Goal: Task Accomplishment & Management: Use online tool/utility

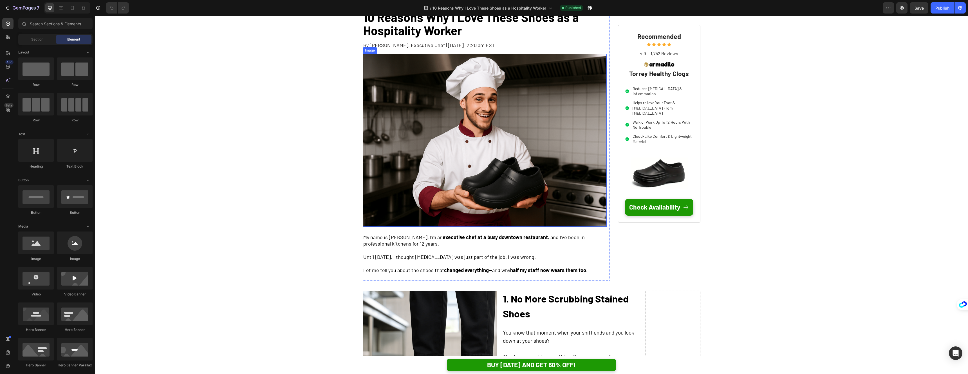
scroll to position [77, 0]
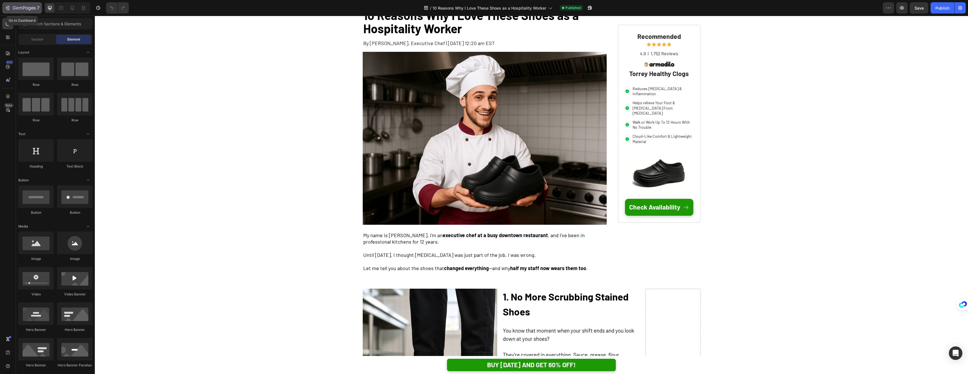
click at [6, 7] on icon "button" at bounding box center [8, 8] width 6 height 6
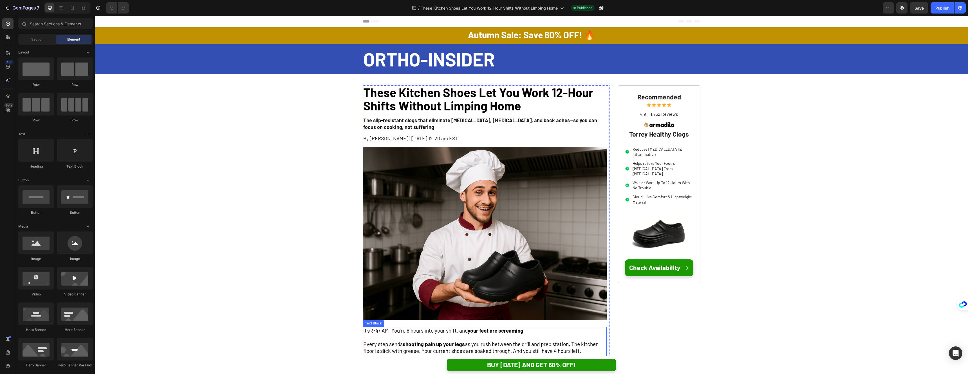
click at [385, 332] on span "It's 3:47 AM. You're 9 hours into your shift, and your feet are screaming ." at bounding box center [444, 330] width 162 height 6
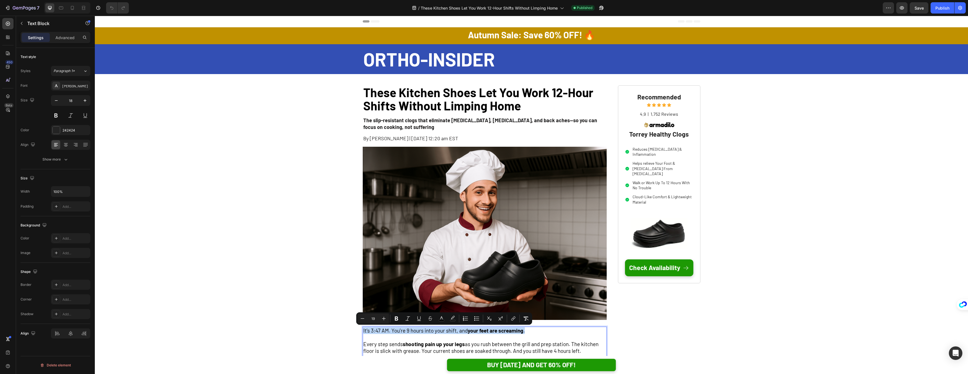
click at [388, 332] on span "It's 3:47 AM. You're 9 hours into your shift, and your feet are screaming ." at bounding box center [444, 330] width 162 height 6
click at [391, 332] on span "It's 3:47 AM. You're 9 hours into your shift, and your feet are screaming ." at bounding box center [444, 330] width 162 height 6
click at [430, 219] on img at bounding box center [485, 233] width 244 height 173
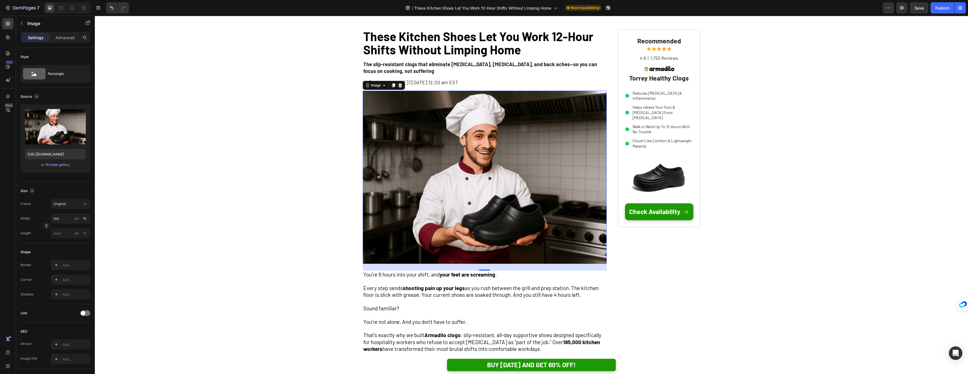
scroll to position [89, 0]
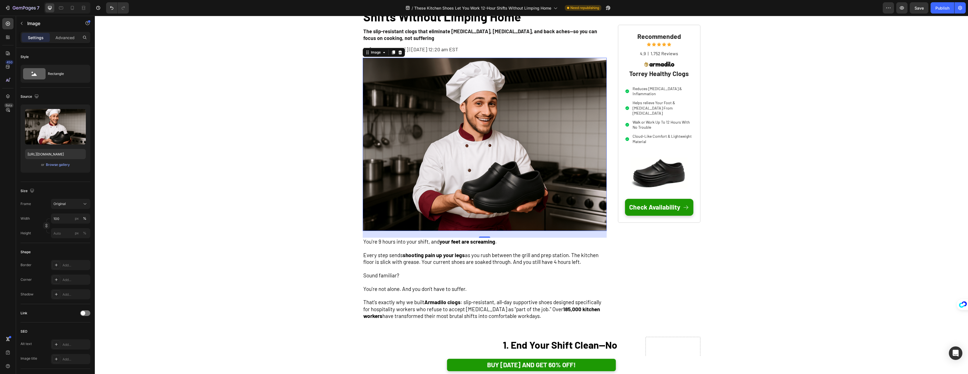
click at [393, 253] on span "Every step sends shooting pain up your legs as you rush between the grill and p…" at bounding box center [480, 258] width 235 height 13
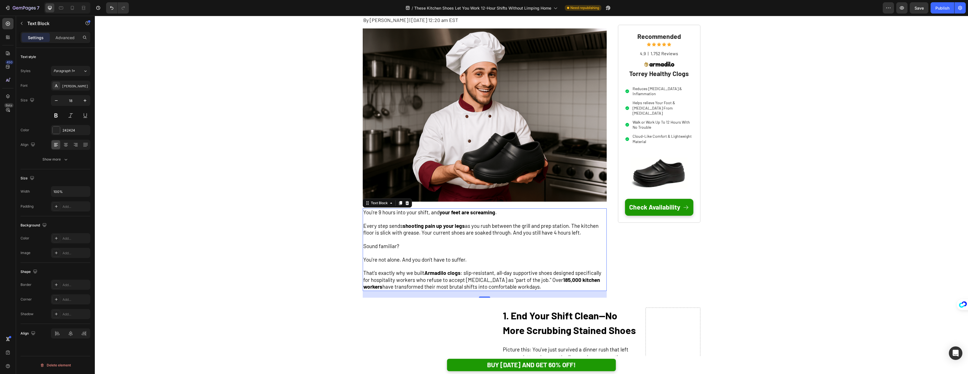
scroll to position [119, 0]
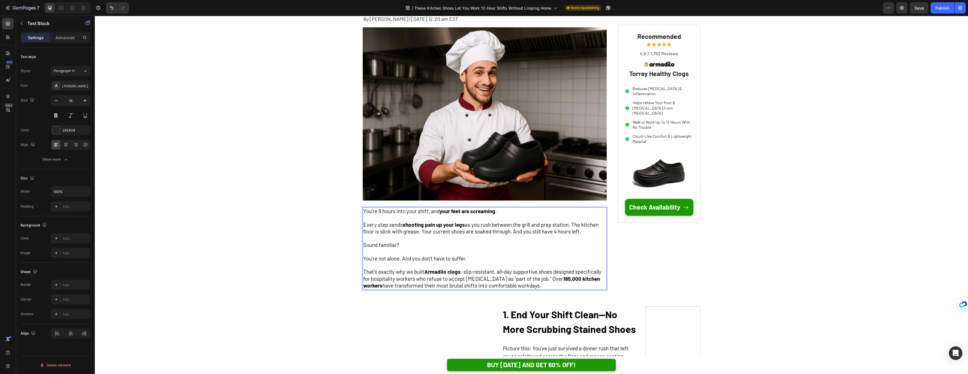
click at [381, 212] on span "You're 9 hours into your shift, and your feet are screaming ." at bounding box center [429, 211] width 133 height 6
click at [414, 228] on span "Every step sends shooting pain up your legs as you rush between the grill and p…" at bounding box center [480, 227] width 235 height 13
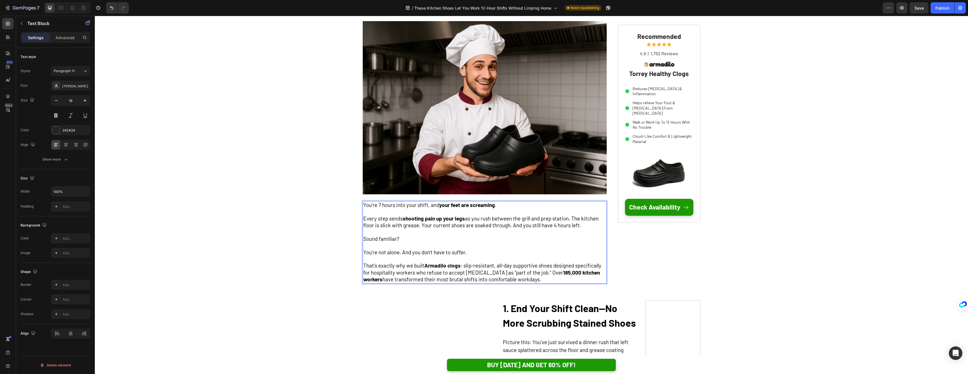
scroll to position [126, 0]
click at [381, 206] on span "You're 7 hours into your shift, and your feet are screaming ." at bounding box center [429, 204] width 133 height 6
click at [413, 242] on p "Rich Text Editor. Editing area: main" at bounding box center [484, 245] width 243 height 6
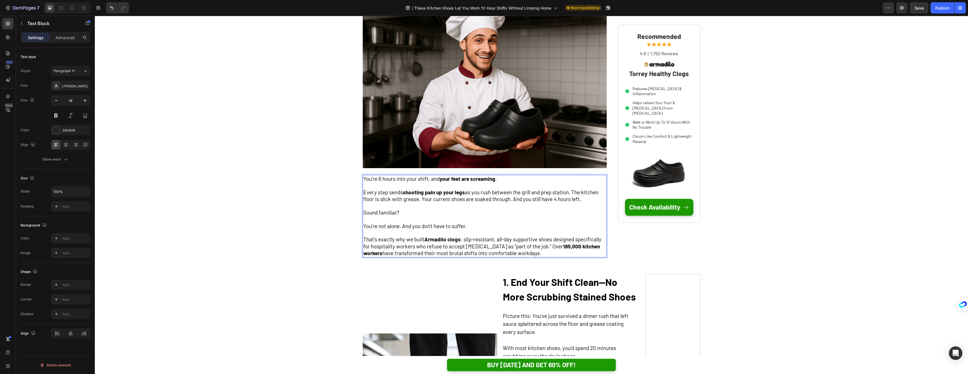
scroll to position [159, 0]
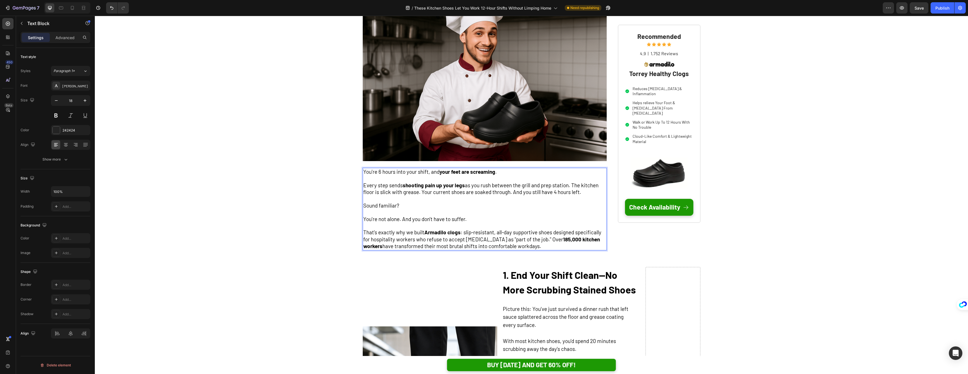
click at [432, 256] on div "These Kitchen Shoes Let You Work 12-Hour Shifts Without Limping Home Heading Th…" at bounding box center [485, 92] width 244 height 330
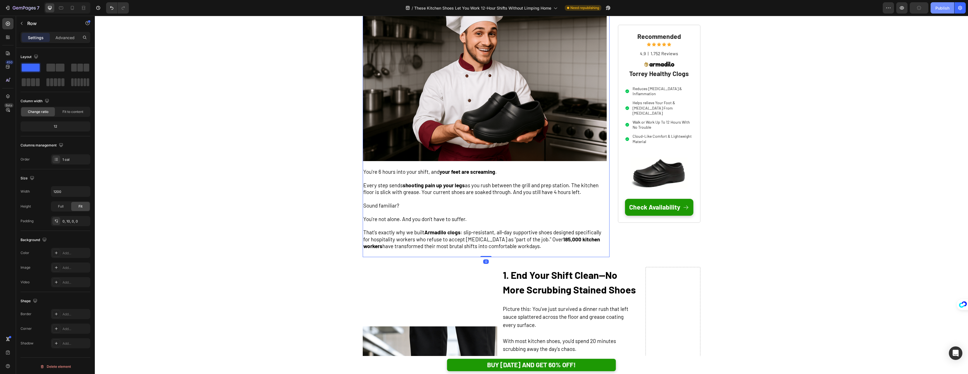
click at [939, 8] on div "Publish" at bounding box center [943, 8] width 14 height 6
click at [75, 8] on div at bounding box center [72, 7] width 9 height 9
type input "100%"
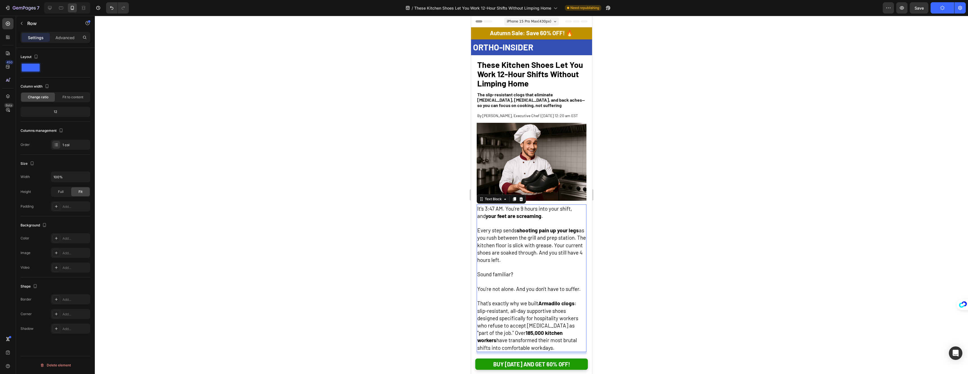
click at [501, 214] on span "It's 3:47 AM. You're 9 hours into your shift, and your feet are screaming ." at bounding box center [524, 212] width 95 height 14
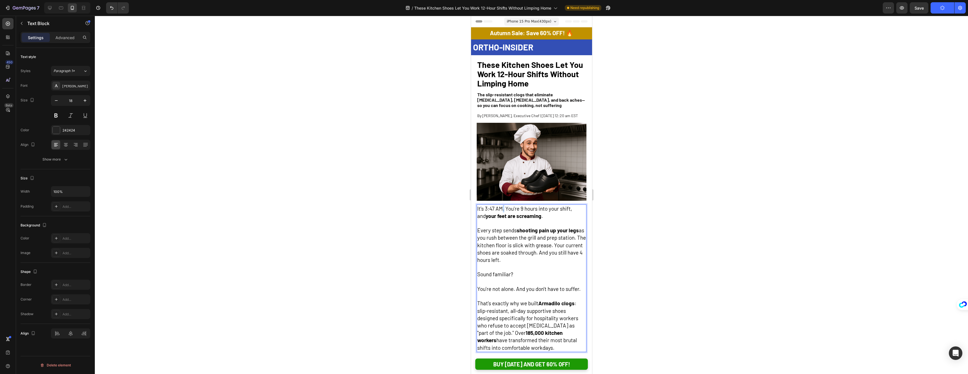
click at [501, 214] on span "It's 3:47 AM. You're 9 hours into your shift, and your feet are screaming ." at bounding box center [524, 212] width 95 height 14
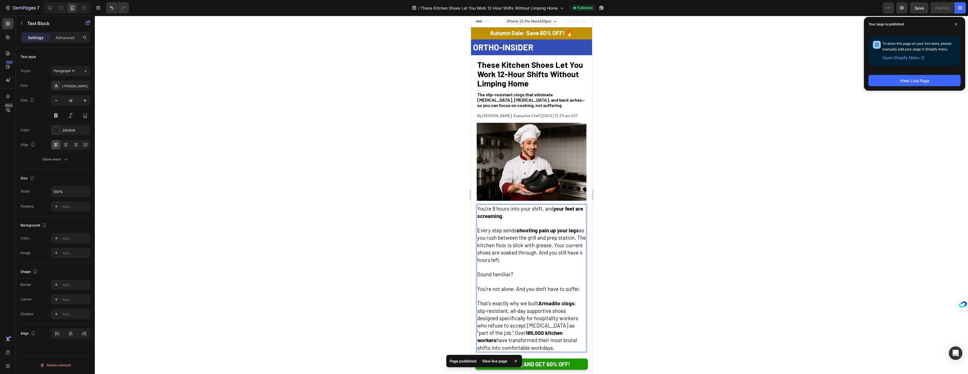
click at [493, 216] on span "You're 9 hours into your shift, and your feet are screaming ." at bounding box center [530, 212] width 106 height 14
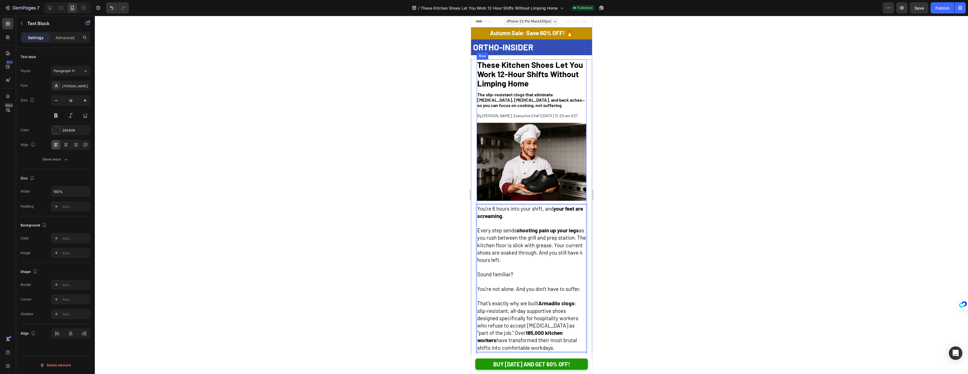
click at [544, 109] on div "These Kitchen Shoes Let You Work 12-Hour Shifts Without Limping Home Heading Th…" at bounding box center [532, 211] width 110 height 304
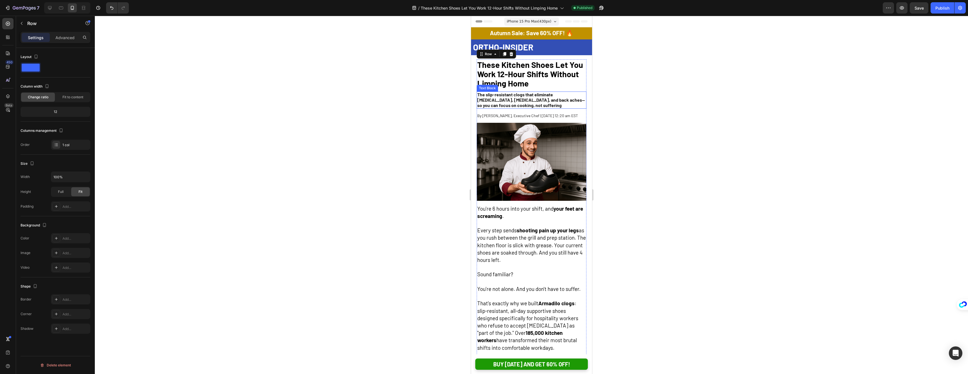
click at [539, 102] on p "The slip-resistant clogs that eliminate foot pain, plantar fasciitis, and back …" at bounding box center [531, 100] width 109 height 16
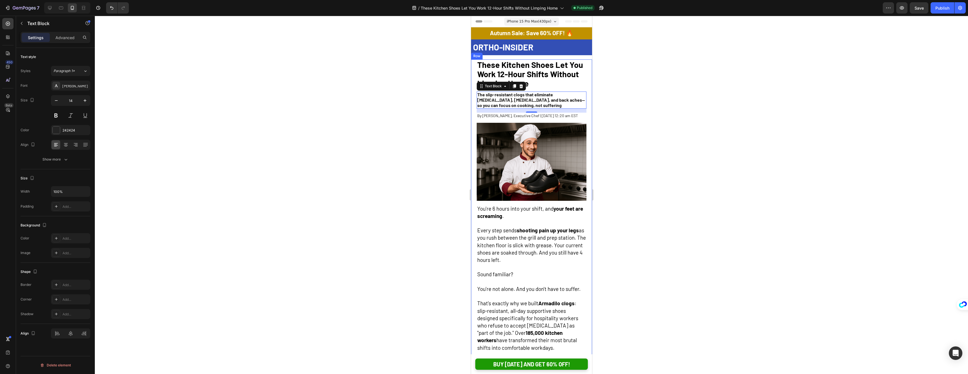
click at [630, 149] on div at bounding box center [531, 195] width 873 height 358
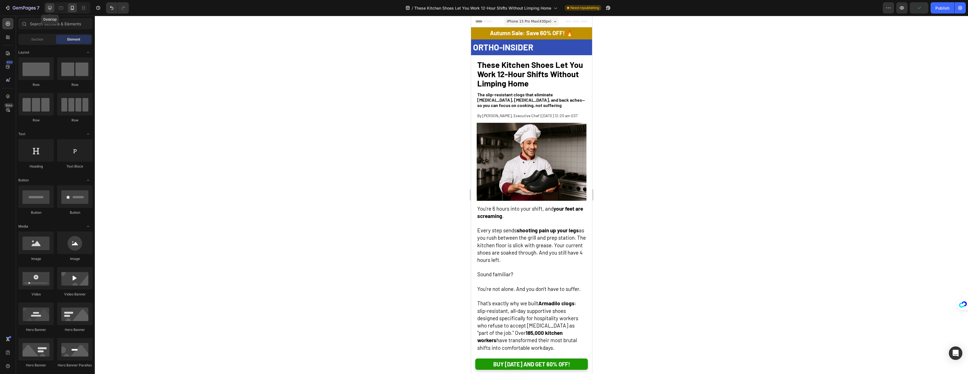
click at [51, 6] on icon at bounding box center [50, 8] width 4 height 4
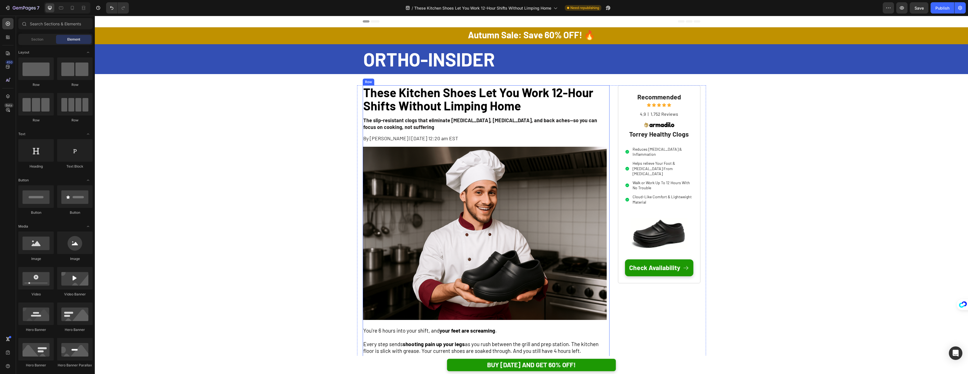
click at [390, 139] on span "By [PERSON_NAME] | [DATE] 12:20 am EST" at bounding box center [410, 138] width 95 height 6
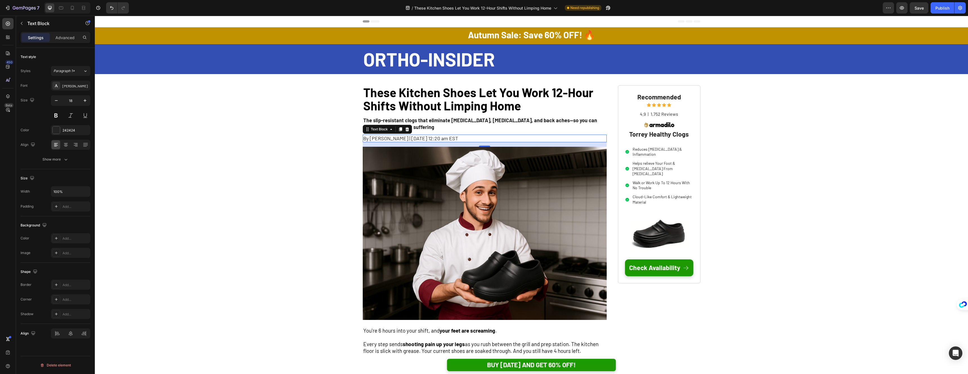
click at [390, 139] on span "By [PERSON_NAME] | [DATE] 12:20 am EST" at bounding box center [410, 138] width 95 height 6
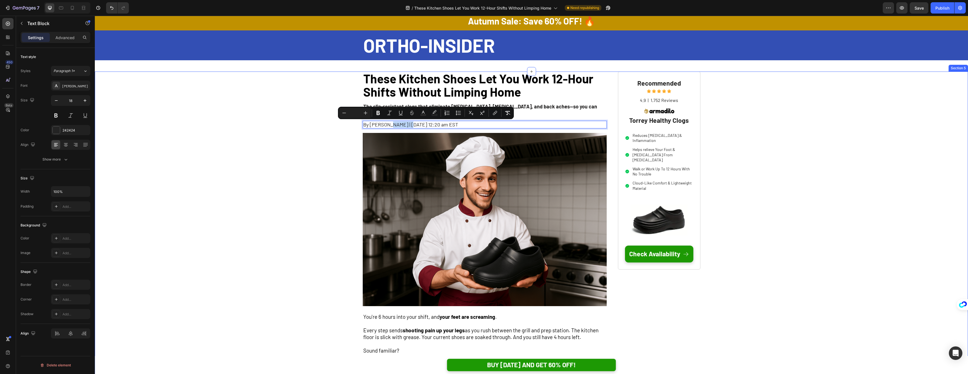
scroll to position [12, 0]
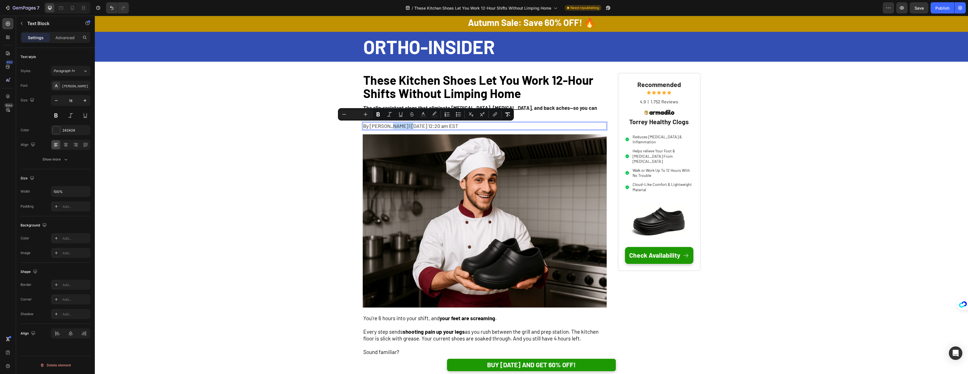
click at [395, 127] on span "By [PERSON_NAME] | [DATE] 12:20 am EST" at bounding box center [410, 126] width 95 height 6
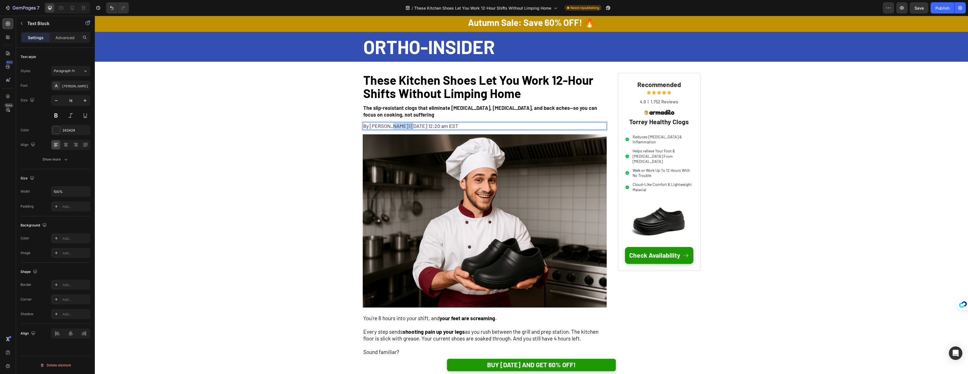
click at [395, 127] on span "By [PERSON_NAME] | [DATE] 12:20 am EST" at bounding box center [410, 126] width 95 height 6
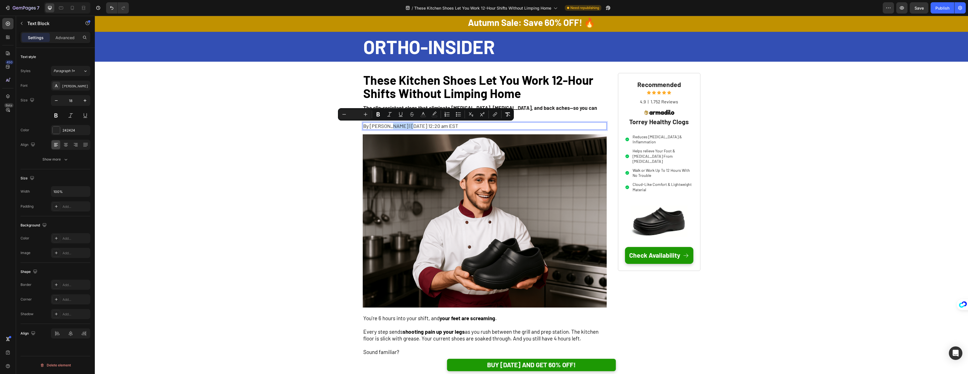
copy span "By [PERSON_NAME] | [DATE] 12:20 am EST"
click at [73, 11] on div at bounding box center [72, 7] width 9 height 9
type input "20"
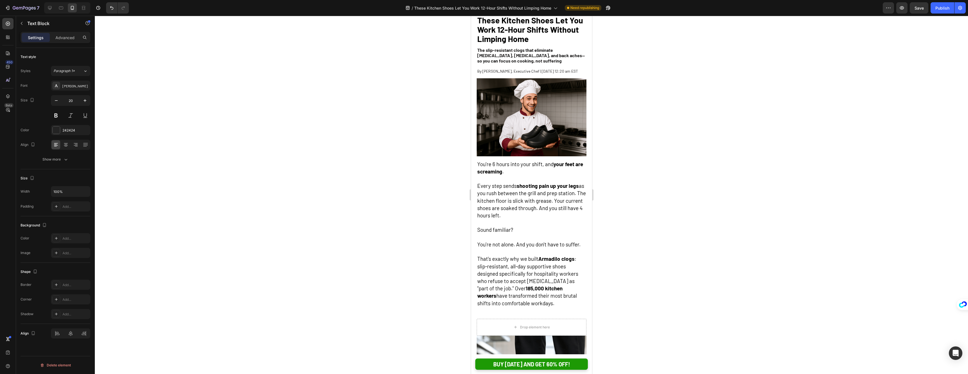
scroll to position [25, 0]
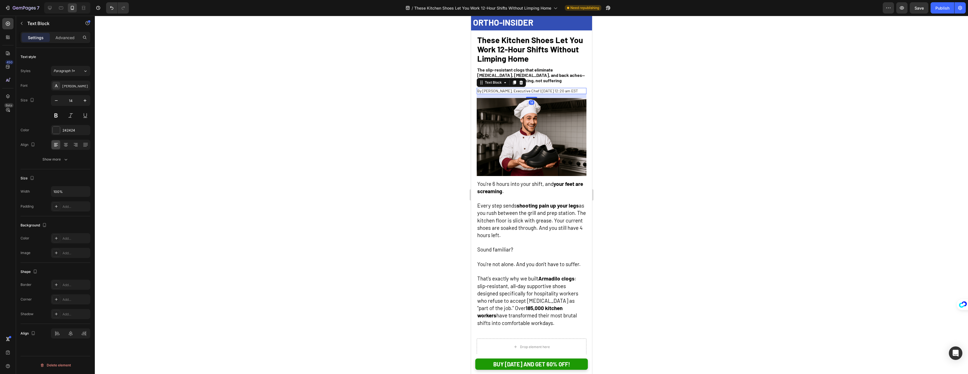
click at [502, 93] on p "By Jake Lawrence, Executive Chef | February 8th, 2025 | 12:20 am EST" at bounding box center [531, 90] width 109 height 5
click at [670, 127] on div at bounding box center [531, 195] width 873 height 358
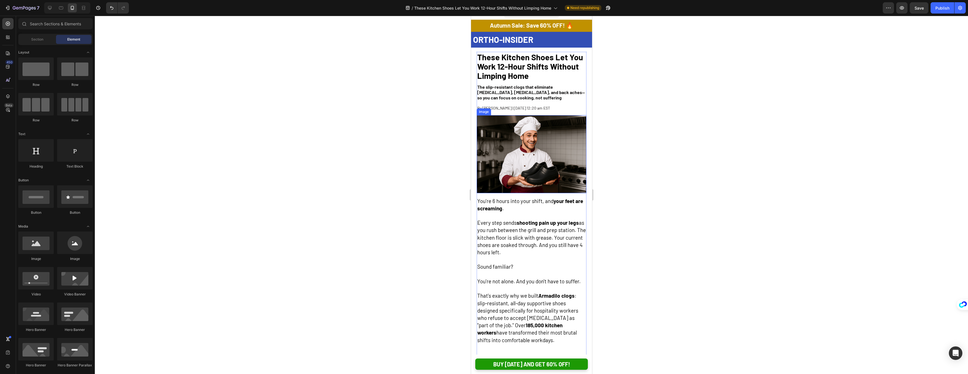
scroll to position [0, 0]
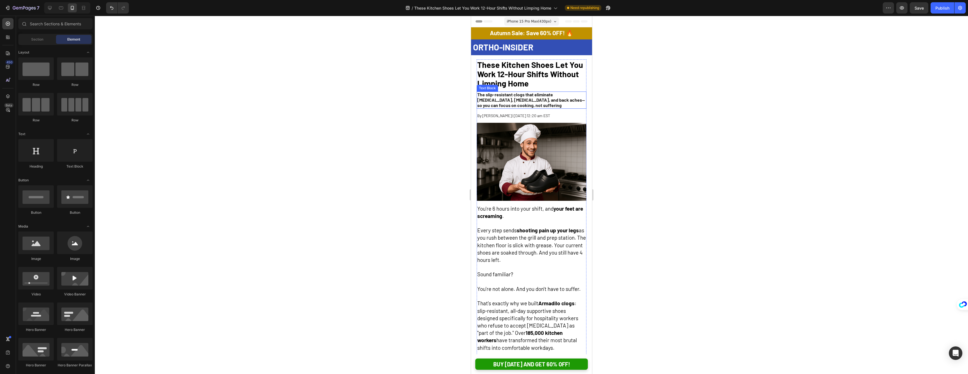
click at [547, 101] on strong "—so you can focus on cooking, not suffering" at bounding box center [531, 102] width 108 height 11
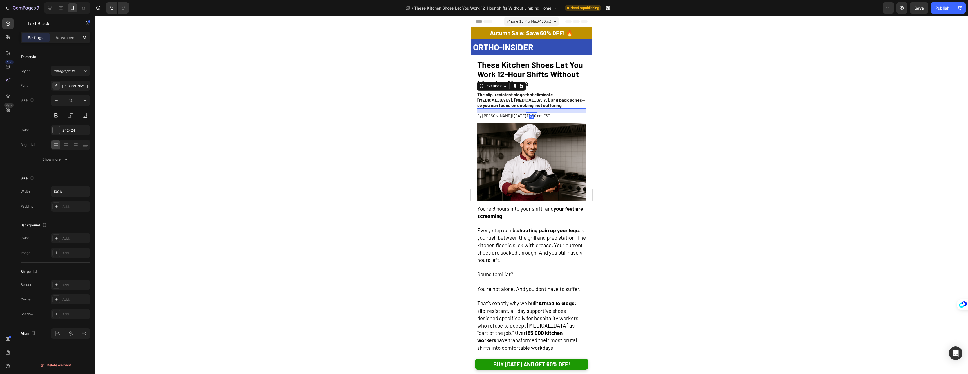
click at [635, 124] on div at bounding box center [531, 195] width 873 height 358
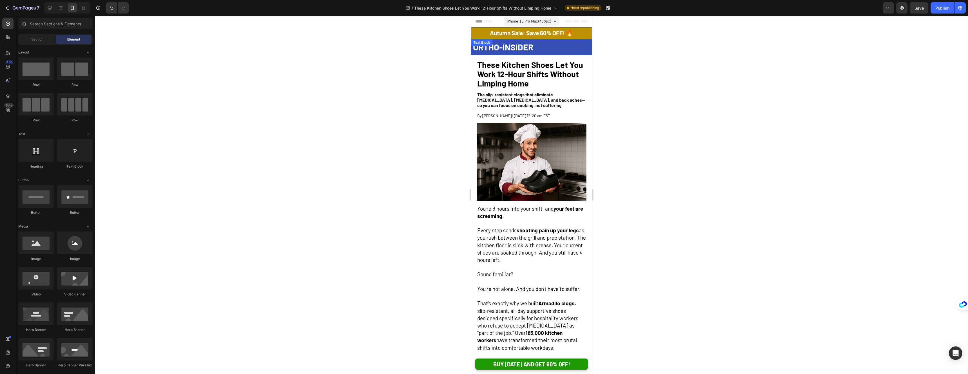
click at [505, 35] on strong "Autumn Sale: Save 60% OFF! 🔥" at bounding box center [531, 32] width 83 height 7
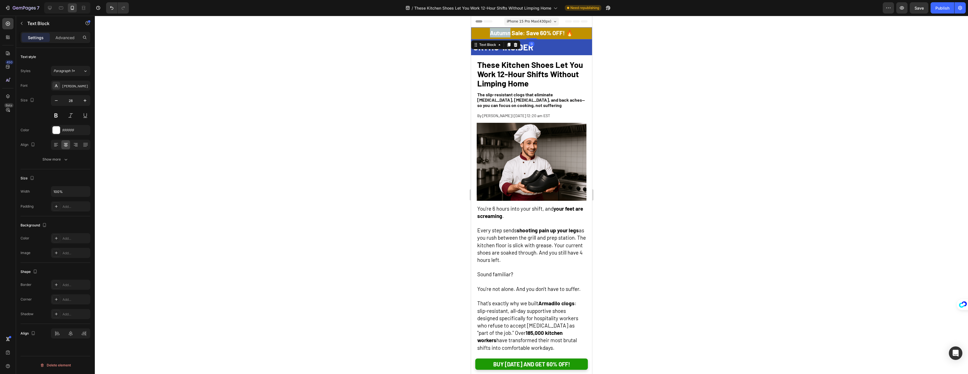
click at [505, 35] on strong "Autumn Sale: Save 60% OFF! 🔥" at bounding box center [531, 32] width 83 height 7
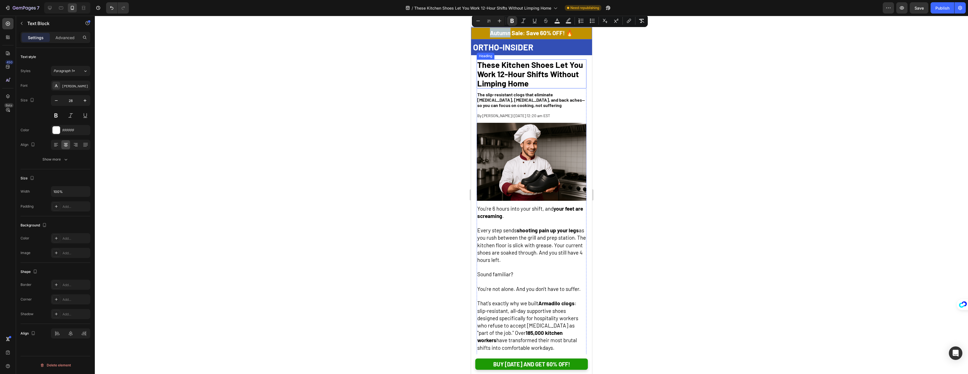
click at [527, 65] on strong "These Kitchen Shoes Let You Work 12-Hour Shifts Without Limping Home" at bounding box center [530, 74] width 106 height 28
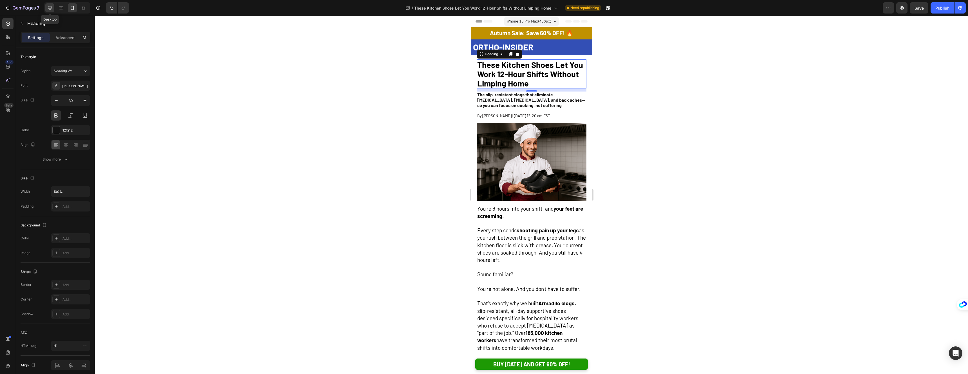
click at [50, 6] on icon at bounding box center [50, 8] width 4 height 4
type input "38"
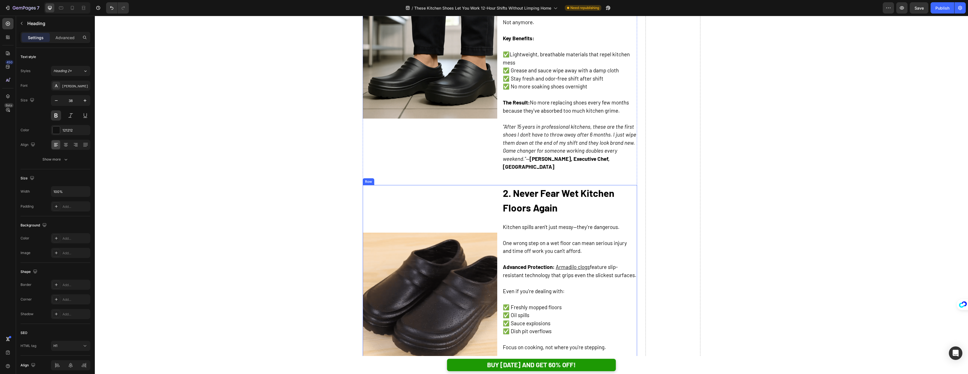
scroll to position [460, 0]
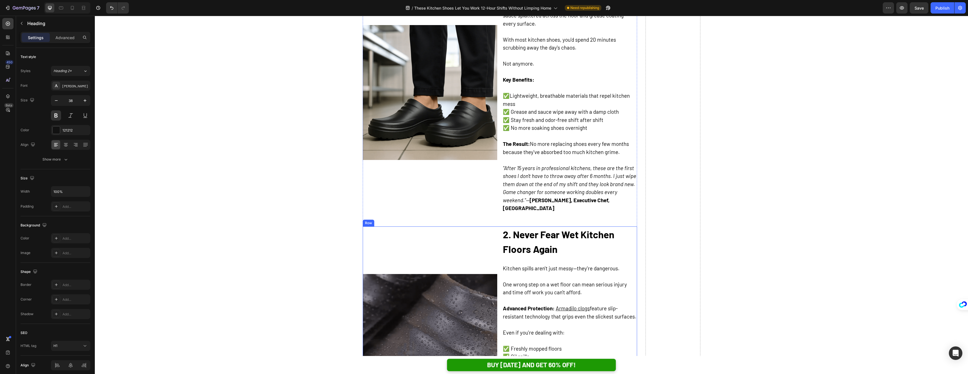
click at [524, 196] on icon ""After 15 years in professional kitchens, these are the first shoes I don't hav…" at bounding box center [569, 184] width 133 height 39
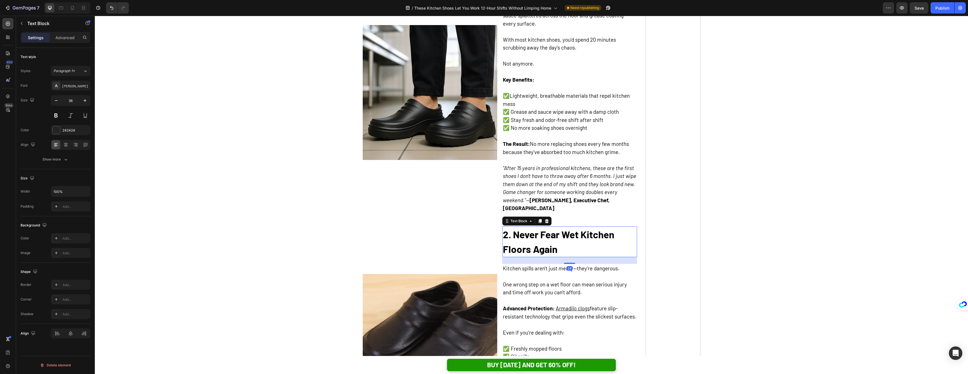
click at [520, 228] on strong "2. Never Fear Wet Kitchen Floors Again" at bounding box center [558, 241] width 111 height 27
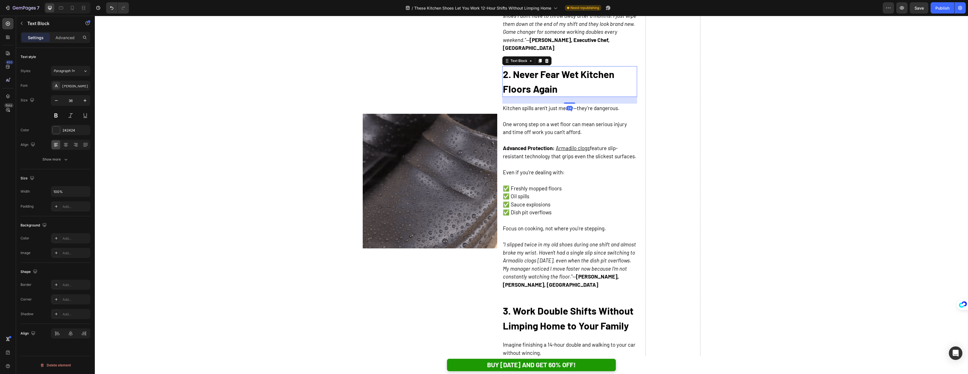
scroll to position [623, 0]
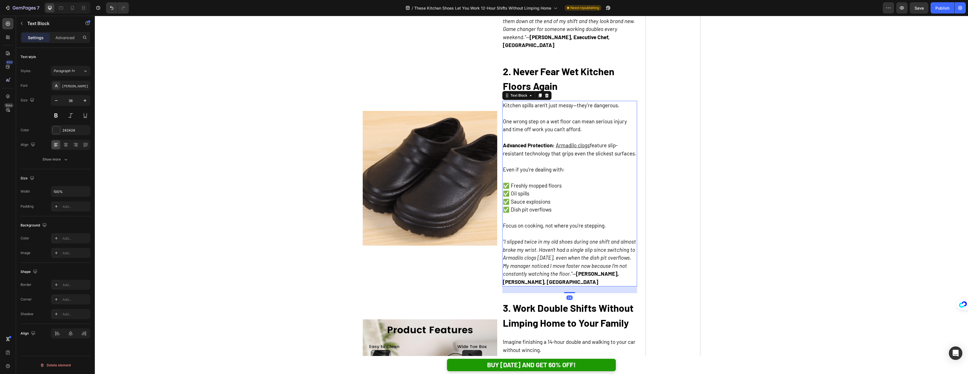
click at [520, 242] on icon ""I slipped twice in my old shoes during one shift and almost broke my wrist. Ha…" at bounding box center [569, 257] width 133 height 39
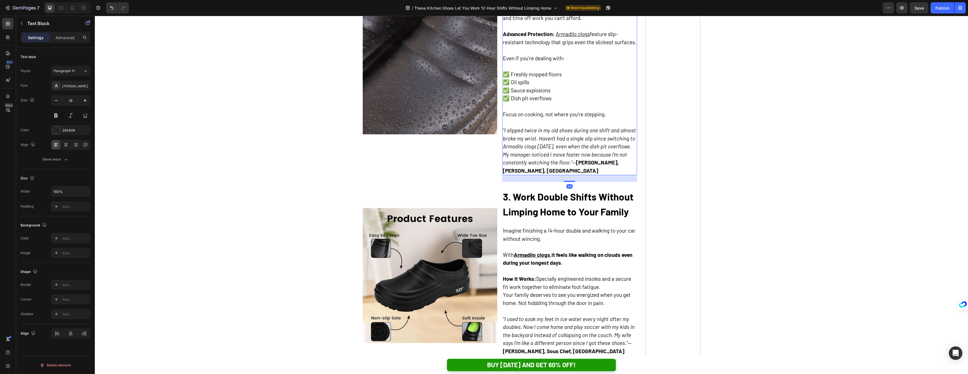
scroll to position [736, 0]
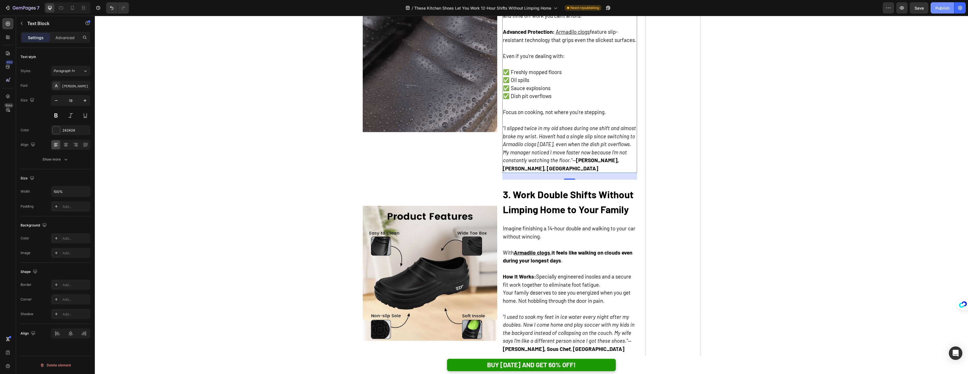
click at [936, 3] on button "Publish" at bounding box center [943, 7] width 24 height 11
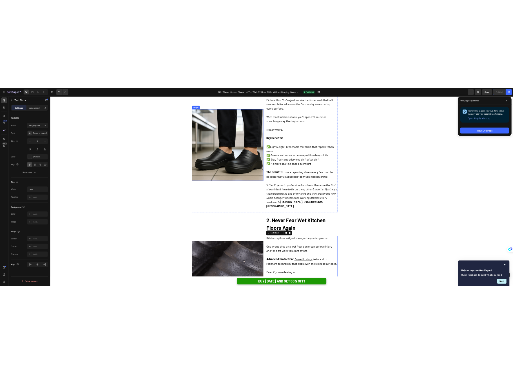
scroll to position [458, 0]
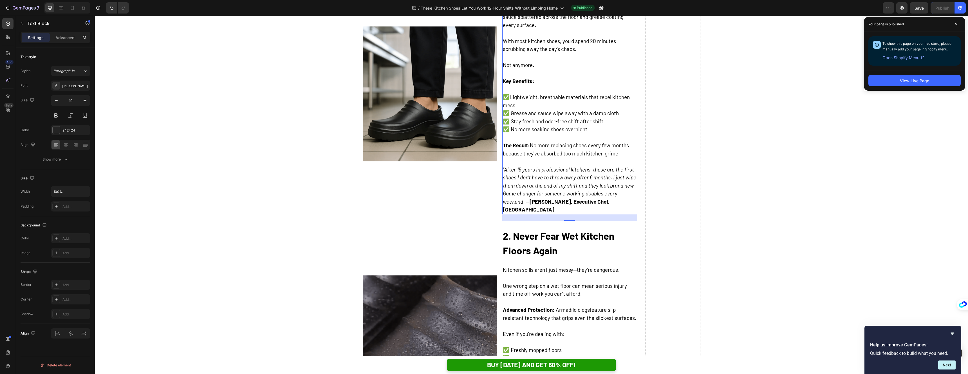
click at [549, 193] on icon ""After 15 years in professional kitchens, these are the first shoes I don't hav…" at bounding box center [569, 185] width 133 height 39
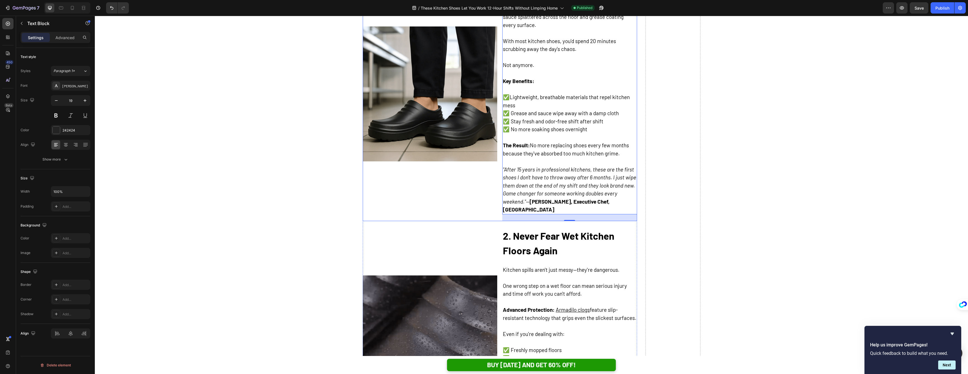
click at [487, 171] on div "Image" at bounding box center [430, 94] width 135 height 254
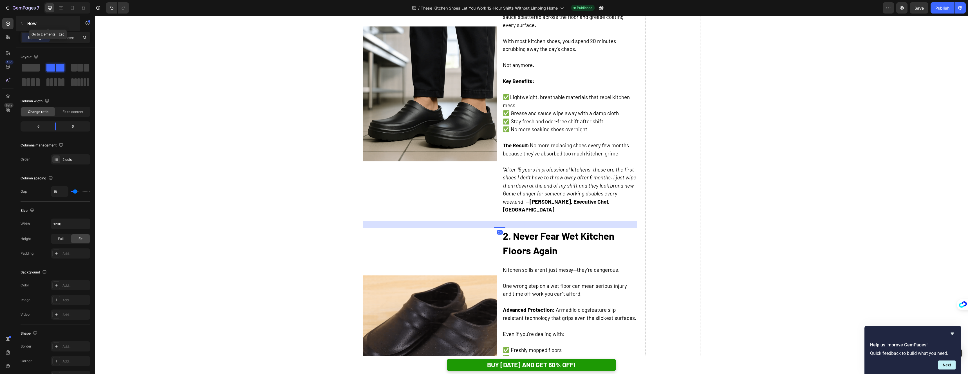
click at [24, 24] on button "button" at bounding box center [21, 23] width 9 height 9
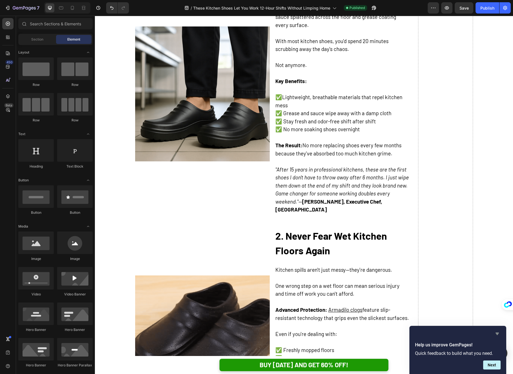
click at [497, 335] on icon "Hide survey" at bounding box center [496, 333] width 3 height 3
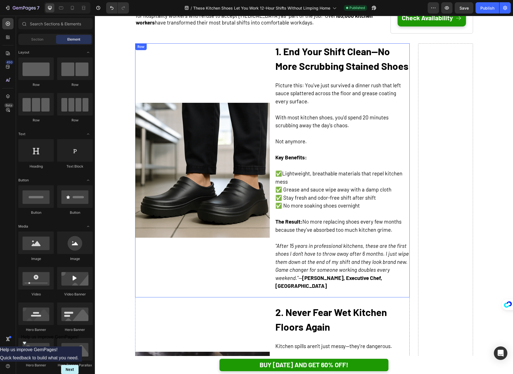
scroll to position [416, 0]
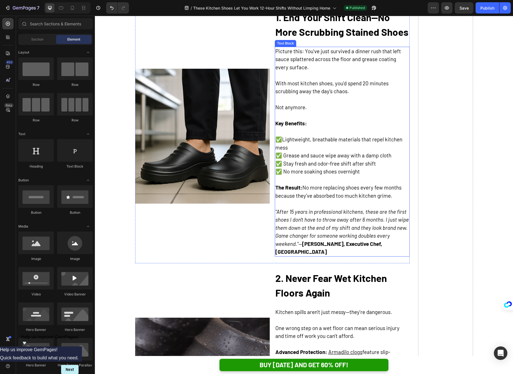
click at [297, 238] on icon ""After 15 years in professional kitchens, these are the first shoes I don't hav…" at bounding box center [341, 227] width 133 height 39
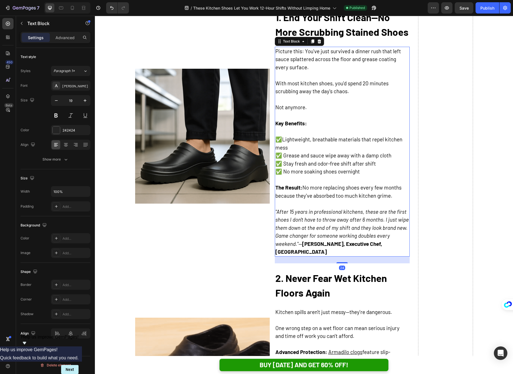
click at [278, 256] on div "24" at bounding box center [342, 259] width 135 height 7
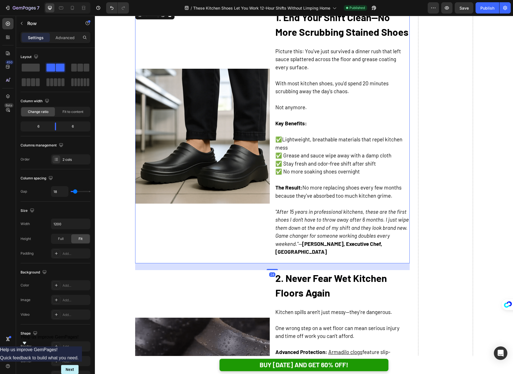
click at [271, 253] on div "Image 1. End Your Shift Clean—No More Scrubbing Stained Shoes Text Block Pictur…" at bounding box center [272, 136] width 274 height 254
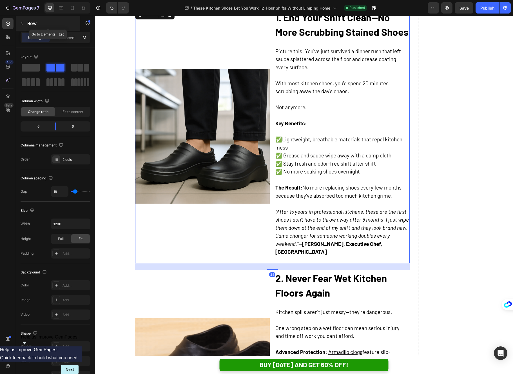
click at [23, 22] on icon "button" at bounding box center [21, 23] width 5 height 5
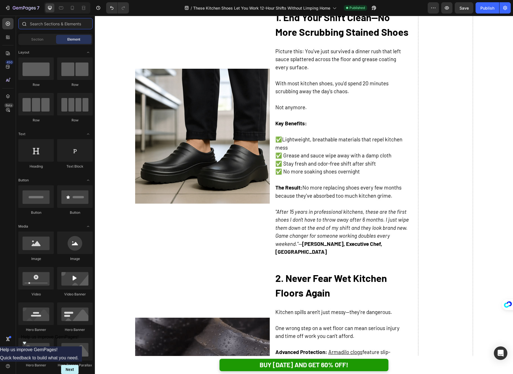
click at [47, 25] on input "text" at bounding box center [55, 23] width 74 height 11
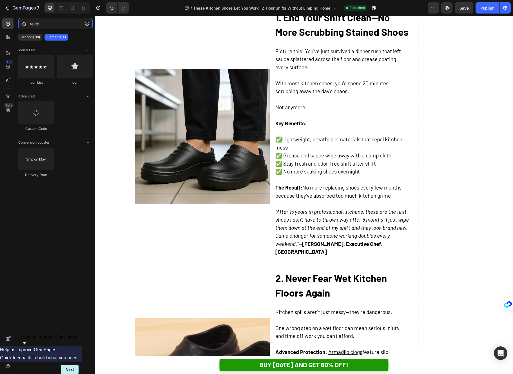
type input "review"
click at [41, 25] on input "review" at bounding box center [55, 23] width 74 height 11
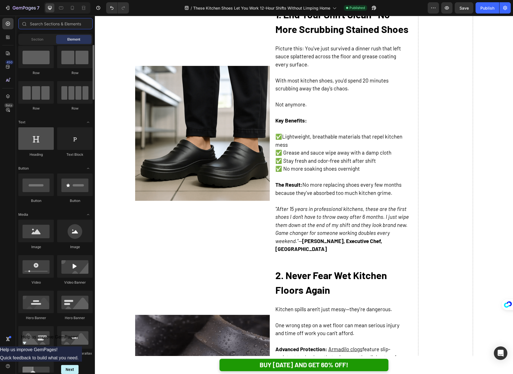
scroll to position [0, 0]
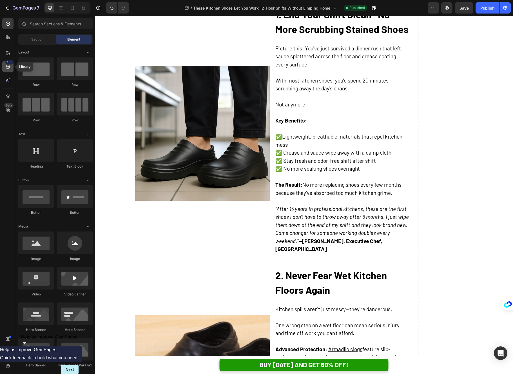
click at [8, 63] on div "450" at bounding box center [9, 62] width 8 height 5
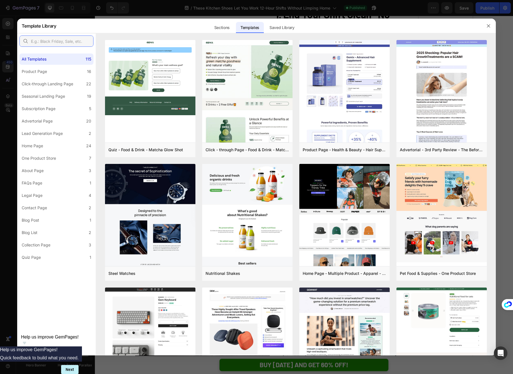
click at [68, 41] on input "text" at bounding box center [56, 40] width 74 height 11
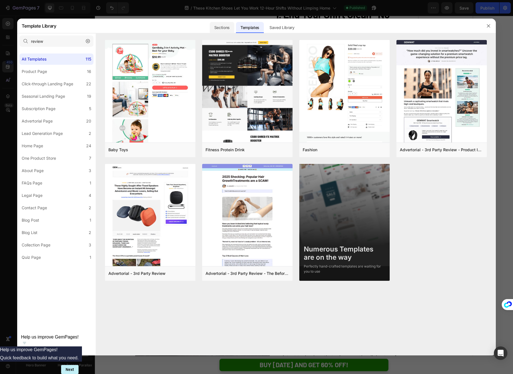
click at [216, 28] on div "Sections" at bounding box center [222, 27] width 24 height 11
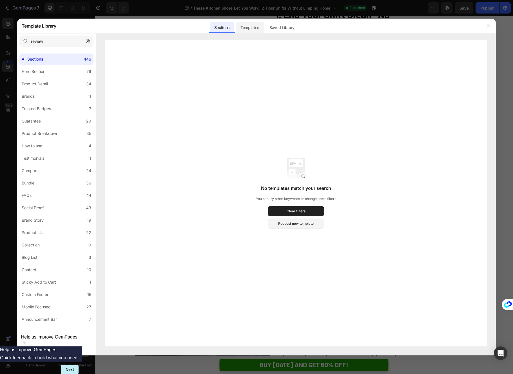
click at [245, 26] on div "Templates" at bounding box center [250, 27] width 28 height 11
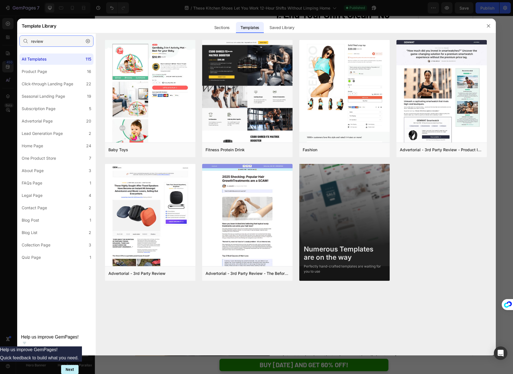
click at [63, 41] on input "review" at bounding box center [56, 40] width 74 height 11
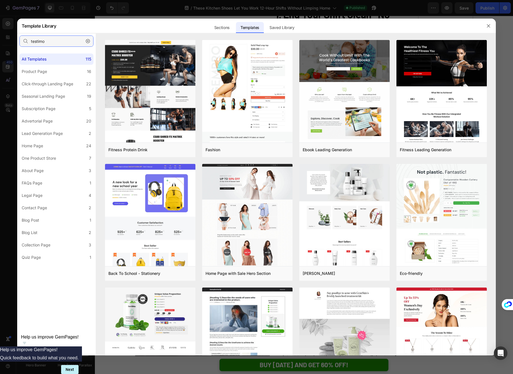
type input "testimo"
click at [223, 33] on div at bounding box center [256, 33] width 479 height 0
click at [223, 31] on div "Sections" at bounding box center [222, 27] width 24 height 11
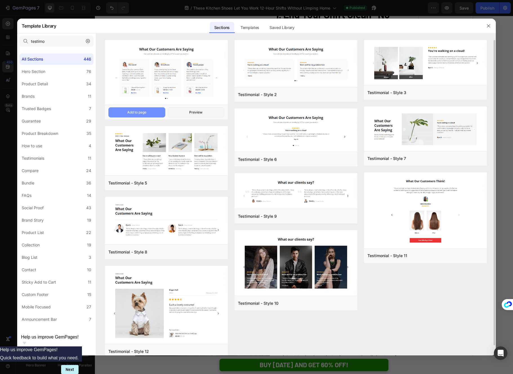
click at [156, 110] on button "Add to page" at bounding box center [136, 112] width 57 height 10
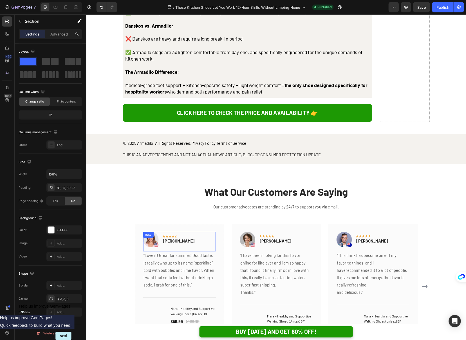
scroll to position [2860, 0]
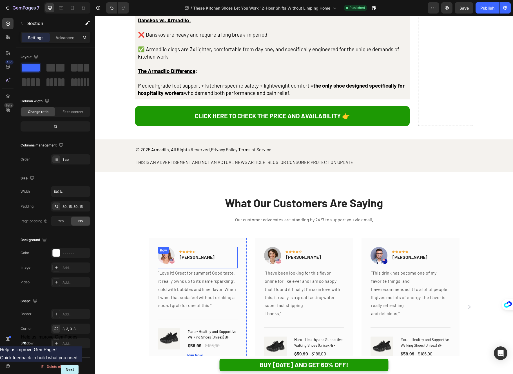
click at [214, 247] on div "Image Icon Icon Icon Icon Icon Row Rita Carroll Text block Row" at bounding box center [198, 257] width 80 height 21
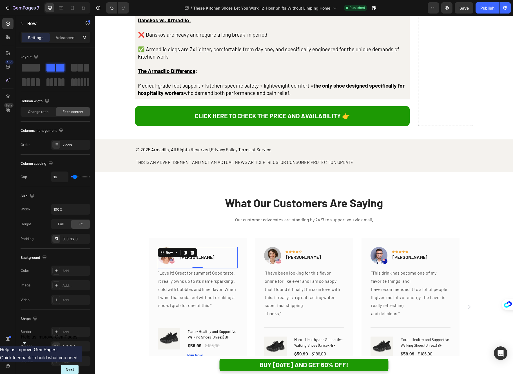
click at [214, 247] on div "Image Icon Icon Icon Icon Icon Row Rita Carroll Text block Row 0" at bounding box center [198, 257] width 80 height 21
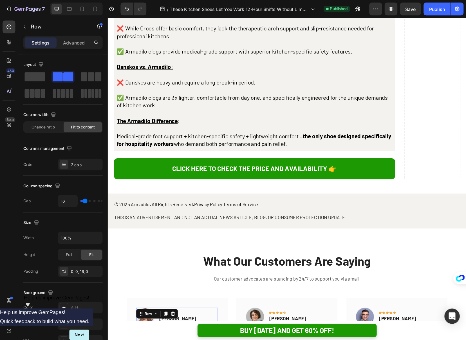
scroll to position [2860, 0]
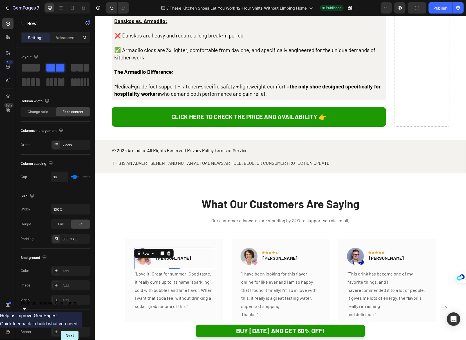
click at [188, 247] on div "Image Icon Icon Icon Icon Icon Row Rita Carroll Text block Row 0" at bounding box center [174, 257] width 80 height 21
click at [191, 269] on p ""Love it! Great for summer! Good taste, it really owns up to its name “sparklin…" at bounding box center [174, 289] width 79 height 41
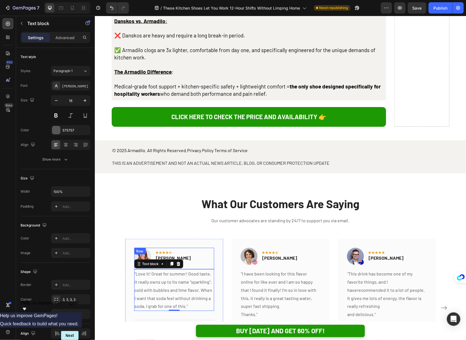
click at [187, 247] on div "Image Icon Icon Icon Icon Icon Row Rita Carroll Text block Row" at bounding box center [174, 257] width 80 height 21
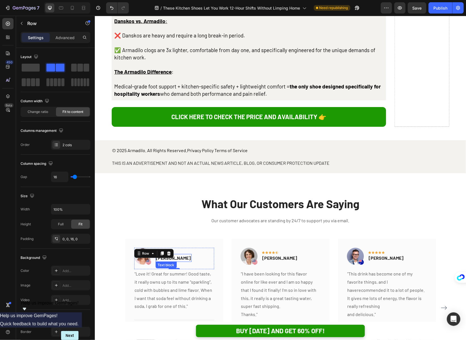
click at [177, 254] on p "[PERSON_NAME]" at bounding box center [173, 257] width 35 height 7
click at [185, 247] on div "Image Icon Icon Icon Icon Icon Row Rita Carroll Text block Row 0" at bounding box center [174, 257] width 80 height 21
click at [176, 254] on p "[PERSON_NAME]" at bounding box center [173, 257] width 35 height 7
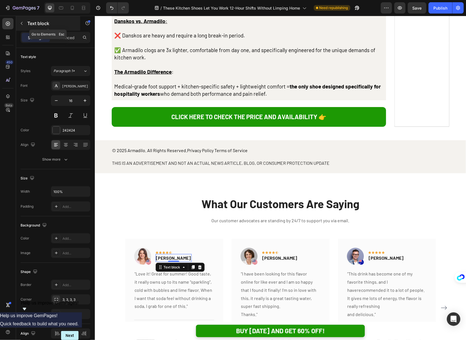
click at [25, 22] on button "button" at bounding box center [21, 23] width 9 height 9
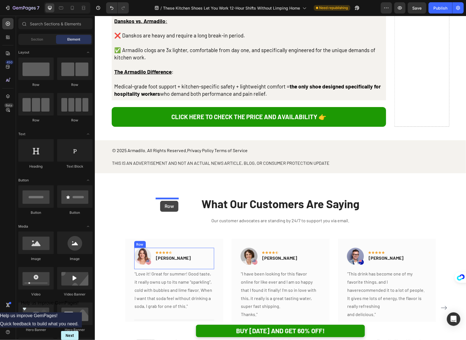
drag, startPoint x: 162, startPoint y: 77, endPoint x: 160, endPoint y: 200, distance: 123.6
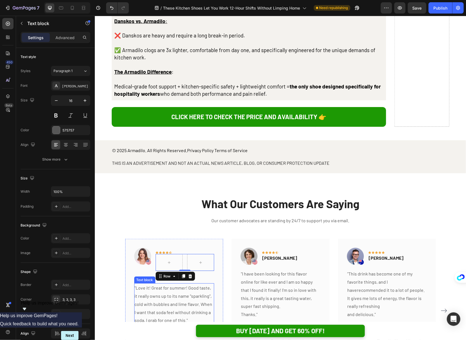
click at [182, 283] on p ""Love it! Great for summer! Good taste, it really owns up to its name “sparklin…" at bounding box center [174, 303] width 79 height 41
click at [187, 271] on p "[PERSON_NAME]" at bounding box center [184, 274] width 57 height 7
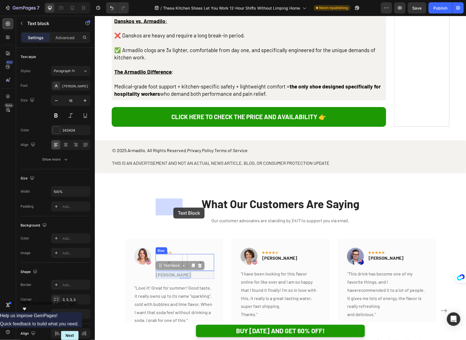
drag, startPoint x: 184, startPoint y: 219, endPoint x: 180, endPoint y: 216, distance: 4.4
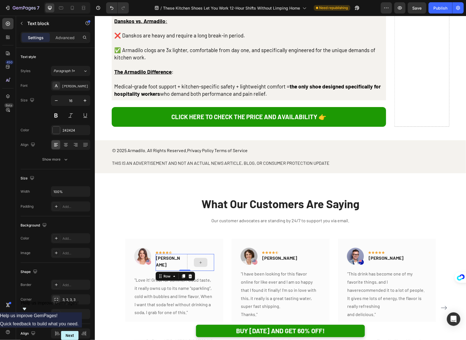
click at [195, 254] on div at bounding box center [200, 262] width 27 height 17
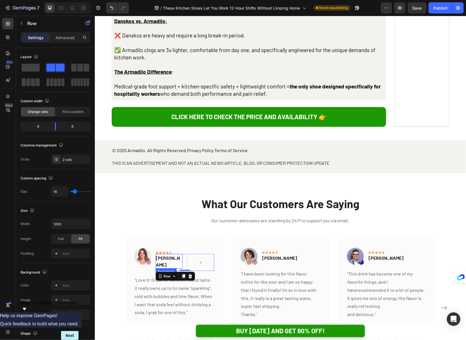
click at [175, 254] on p "[PERSON_NAME]" at bounding box center [169, 261] width 26 height 14
click at [190, 254] on div at bounding box center [200, 262] width 27 height 17
click at [22, 23] on icon "button" at bounding box center [21, 23] width 5 height 5
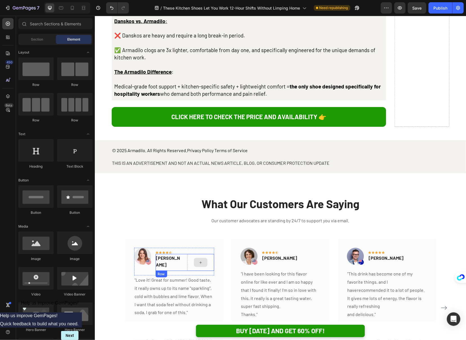
click at [192, 254] on div at bounding box center [200, 262] width 27 height 17
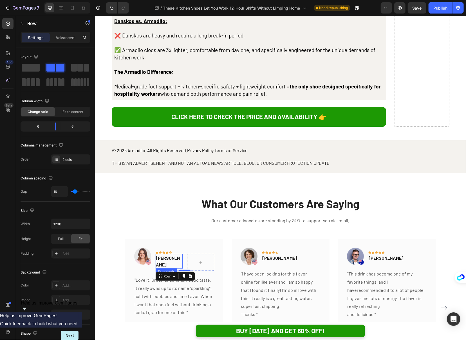
click at [172, 254] on p "[PERSON_NAME]" at bounding box center [169, 261] width 26 height 14
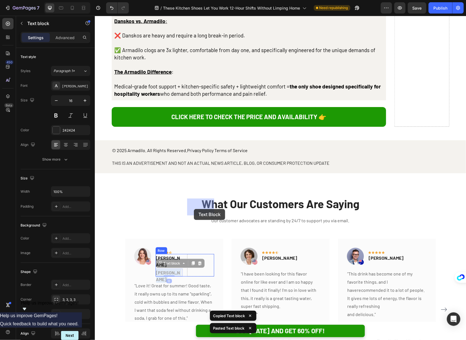
drag, startPoint x: 174, startPoint y: 208, endPoint x: 194, endPoint y: 209, distance: 20.3
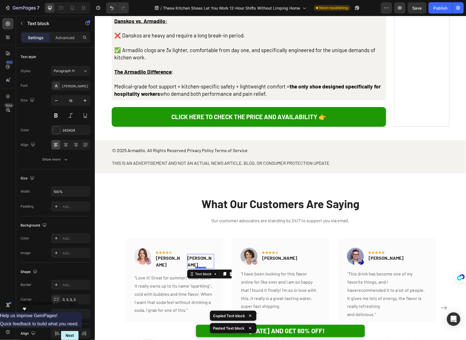
click at [196, 267] on div at bounding box center [200, 268] width 11 height 2
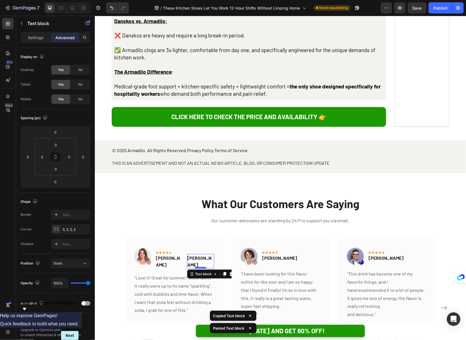
click at [196, 267] on div at bounding box center [200, 268] width 11 height 2
click at [194, 254] on p "[PERSON_NAME]" at bounding box center [200, 261] width 26 height 14
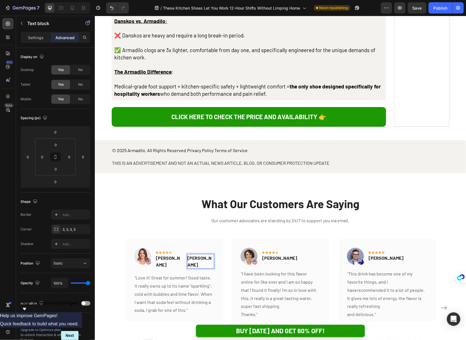
click at [194, 254] on p "[PERSON_NAME]" at bounding box center [200, 261] width 26 height 14
click at [200, 254] on p "ifireV" at bounding box center [200, 257] width 26 height 7
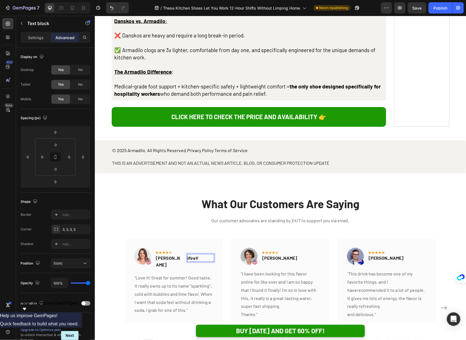
click at [194, 254] on p "ifireV" at bounding box center [200, 257] width 26 height 7
click at [191, 273] on p ""Love it! Great for summer! Good taste, it really owns up to its name “sparklin…" at bounding box center [174, 293] width 79 height 41
click at [195, 254] on p "eV" at bounding box center [200, 257] width 26 height 7
click at [230, 265] on icon at bounding box center [231, 267] width 4 height 4
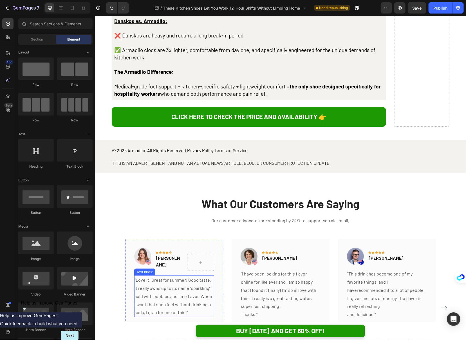
click at [184, 276] on p ""Love it! Great for summer! Good taste, it really owns up to its name “sparklin…" at bounding box center [174, 296] width 79 height 41
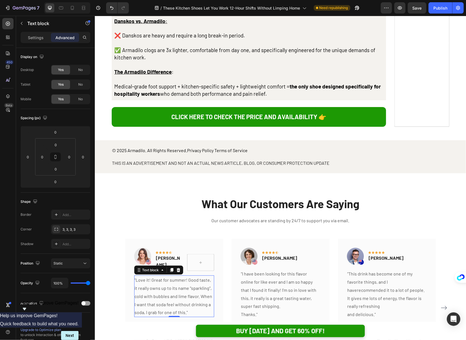
click at [181, 276] on p ""Love it! Great for summer! Good taste, it really owns up to its name “sparklin…" at bounding box center [174, 296] width 79 height 41
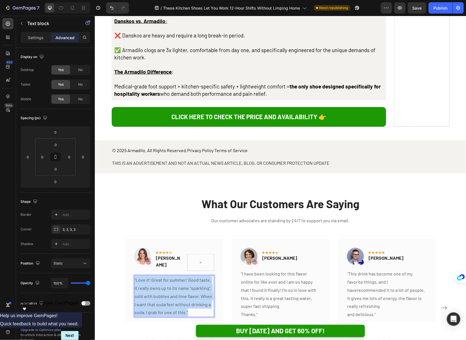
click at [181, 276] on p ""Love it! Great for summer! Good taste, it really owns up to its name “sparklin…" at bounding box center [174, 296] width 79 height 41
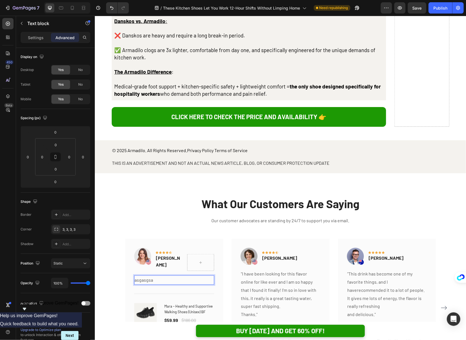
click at [151, 276] on p "asgasgsa" at bounding box center [174, 280] width 79 height 8
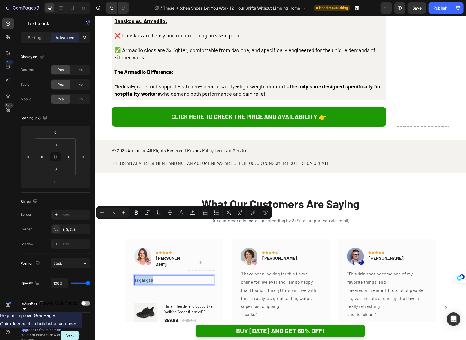
click at [151, 276] on p "asgasgsa" at bounding box center [174, 280] width 79 height 8
click at [173, 276] on p "asgasgsa" at bounding box center [174, 280] width 79 height 8
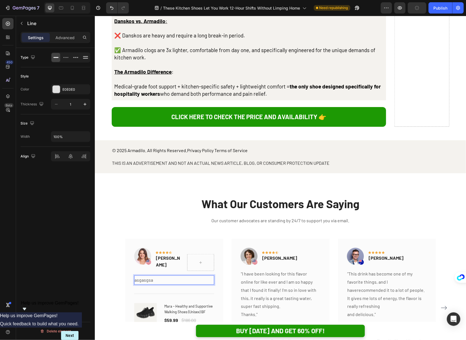
click at [179, 284] on div "Title Line" at bounding box center [174, 293] width 80 height 18
click at [179, 276] on p "asgasgsa" at bounding box center [174, 280] width 79 height 8
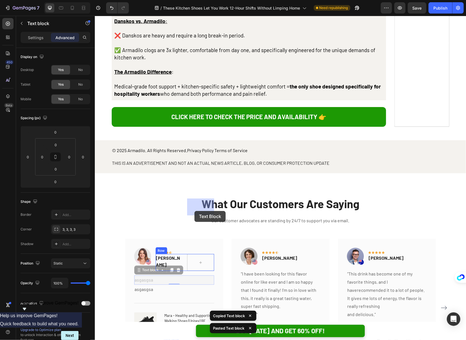
drag, startPoint x: 189, startPoint y: 225, endPoint x: 194, endPoint y: 211, distance: 15.8
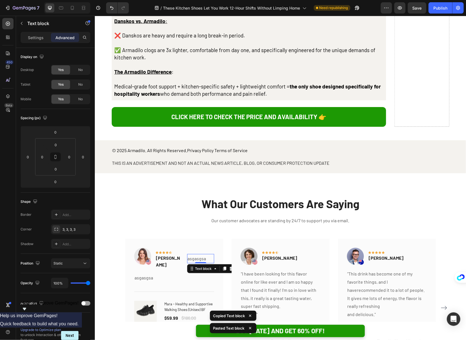
click at [193, 254] on p "asgasgsa" at bounding box center [200, 258] width 26 height 8
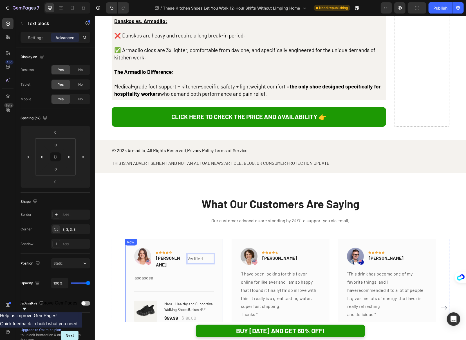
click at [215, 238] on div "Image Icon Icon Icon Icon Icon Row Rita Carroll Text block Verified Text block …" at bounding box center [174, 288] width 98 height 101
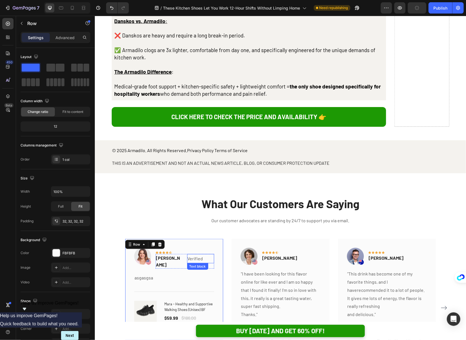
click at [206, 254] on p "Verified" at bounding box center [200, 258] width 26 height 8
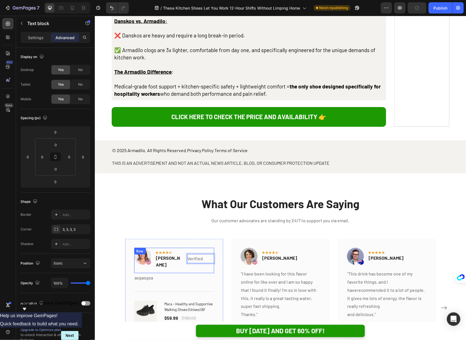
click at [211, 273] on p "asgasgsa" at bounding box center [174, 277] width 79 height 8
click at [205, 254] on p "Verified" at bounding box center [200, 258] width 26 height 8
click at [38, 36] on p "Settings" at bounding box center [36, 38] width 16 height 6
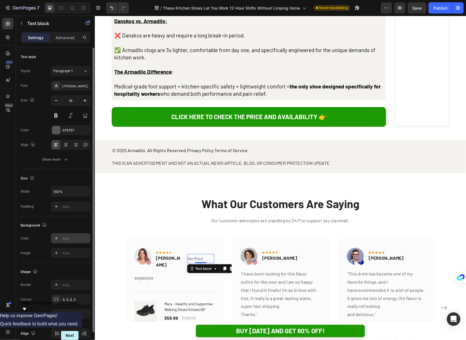
click at [66, 239] on div "Add..." at bounding box center [75, 238] width 26 height 5
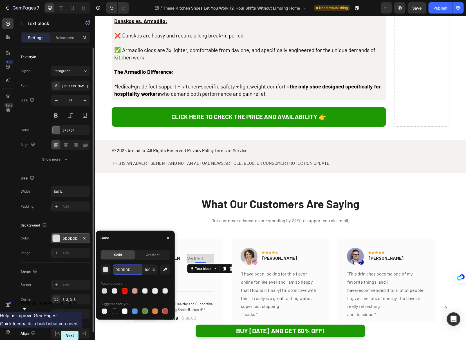
click at [133, 266] on input "DDDDDD" at bounding box center [127, 269] width 29 height 10
paste input "#2E9898"
type input "#2E9898"
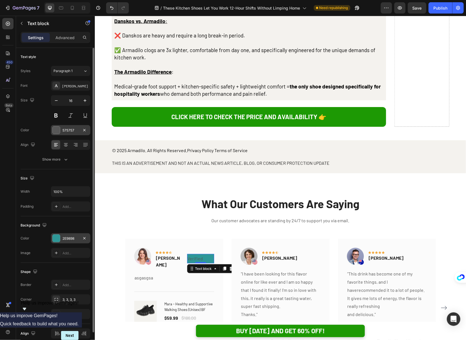
click at [68, 132] on div "575757" at bounding box center [70, 130] width 16 height 5
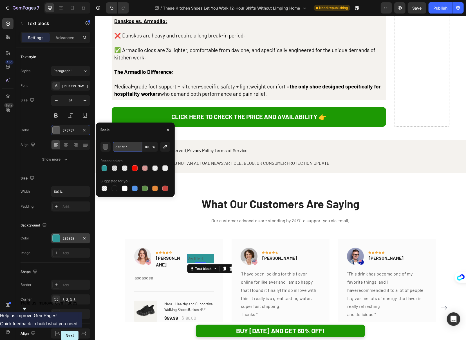
click at [122, 147] on input "575757" at bounding box center [127, 147] width 29 height 10
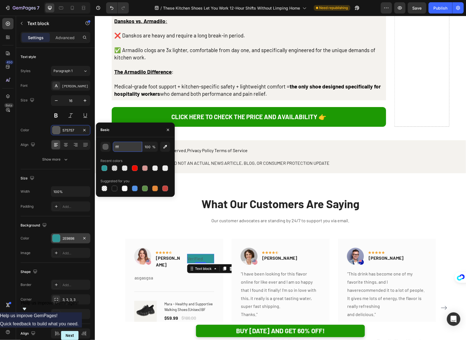
type input "FFFFFF"
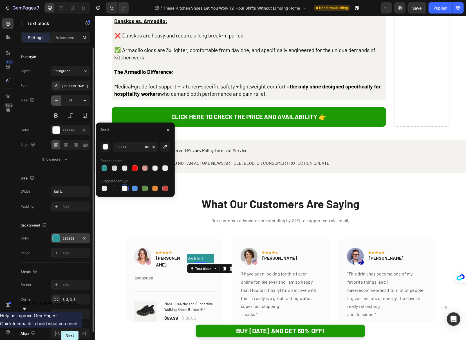
click at [58, 100] on icon "button" at bounding box center [56, 101] width 6 height 6
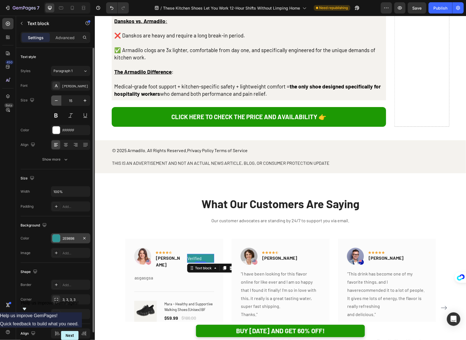
type input "14"
click at [58, 193] on input "100%" at bounding box center [70, 191] width 39 height 10
click at [78, 191] on input "100%" at bounding box center [70, 191] width 39 height 10
click at [84, 191] on icon "button" at bounding box center [85, 192] width 6 height 6
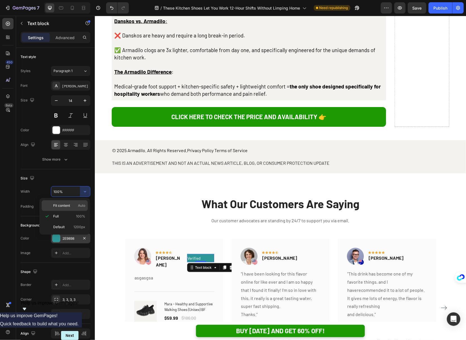
click at [68, 207] on span "Fit content" at bounding box center [61, 205] width 17 height 5
type input "Auto"
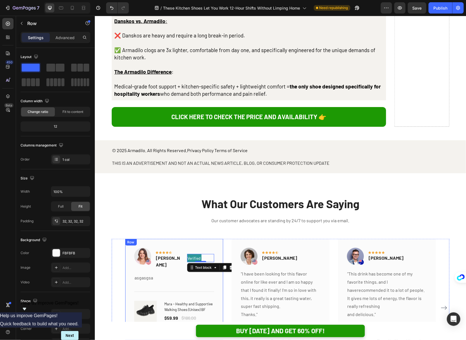
click at [199, 238] on div "Image Icon Icon Icon Icon Icon Row Rita Carroll Text block Verified Text block …" at bounding box center [174, 288] width 98 height 101
click at [182, 254] on div "Rita Carroll Text block Verified Text block Row" at bounding box center [184, 261] width 59 height 15
click at [220, 238] on div "Image Icon Icon Icon Icon Icon Row Rita Carroll Text block Verified Text block …" at bounding box center [174, 288] width 98 height 101
click at [185, 254] on div "Rita Carroll Text block Verified Text block Row 0" at bounding box center [184, 261] width 59 height 15
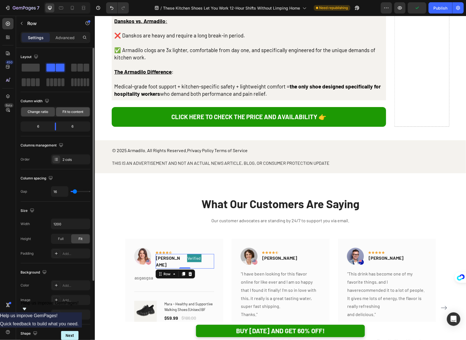
click at [77, 112] on span "Fit to content" at bounding box center [72, 111] width 21 height 5
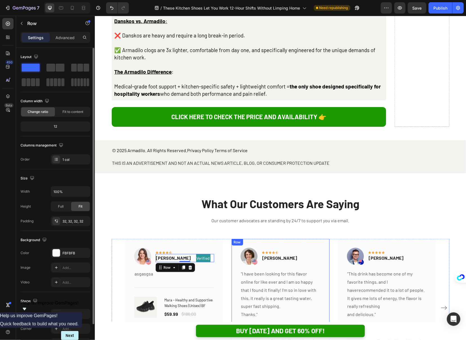
click at [232, 238] on div "Image Icon Icon Icon Icon Icon Row Olivia Rowse Text block Row "I have been loo…" at bounding box center [280, 307] width 98 height 138
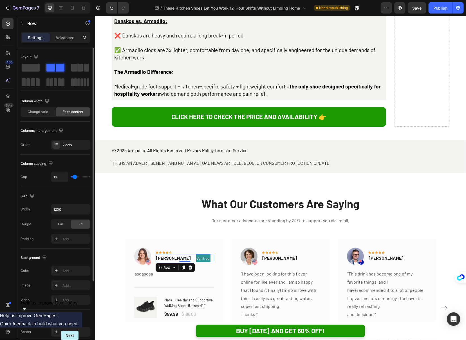
click at [180, 254] on div "Rita Carroll Text block Verified Text block Row 0" at bounding box center [184, 258] width 59 height 8
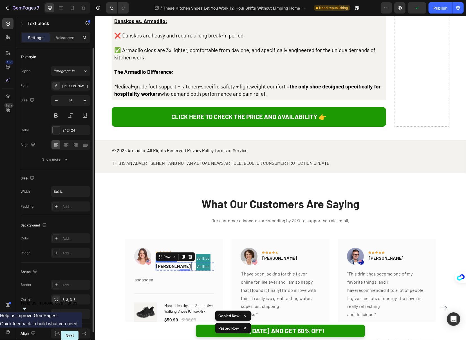
click at [169, 262] on p "[PERSON_NAME]" at bounding box center [173, 265] width 35 height 7
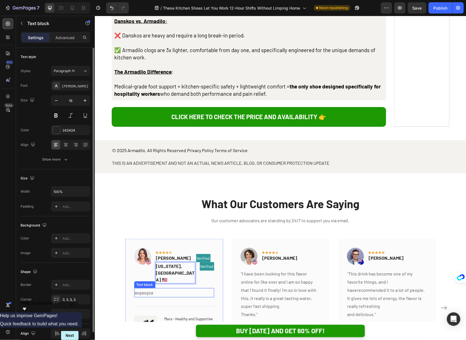
click at [194, 288] on p "asgasgsa" at bounding box center [174, 292] width 79 height 8
click at [202, 262] on p "Verified" at bounding box center [206, 265] width 13 height 7
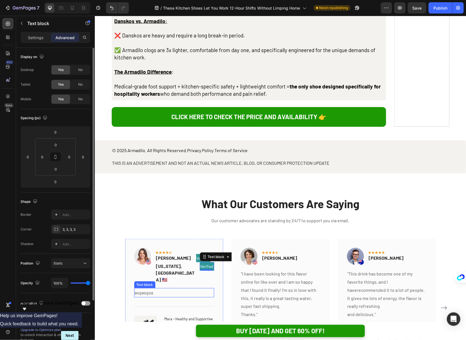
click at [204, 288] on p "asgasgsa" at bounding box center [174, 292] width 79 height 8
click at [202, 262] on p "Verified" at bounding box center [206, 265] width 13 height 7
click at [265, 238] on div "Image Icon Icon Icon Icon Icon Row Olivia Rowse Text block Row "I have been loo…" at bounding box center [280, 307] width 98 height 138
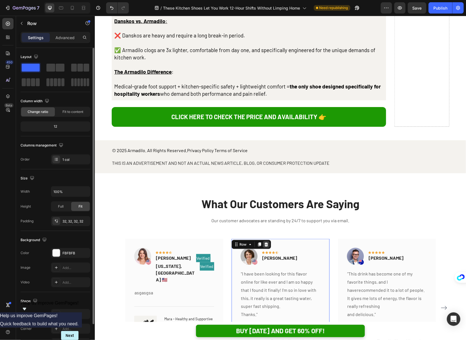
click at [267, 242] on icon at bounding box center [266, 244] width 5 height 5
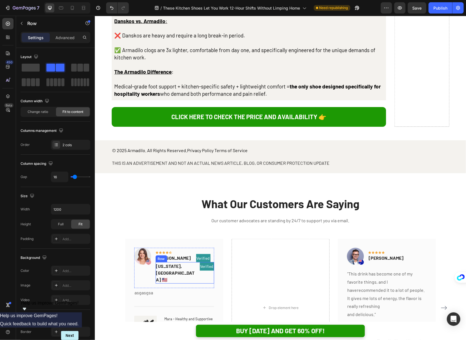
click at [208, 262] on div "Texas, USA 🇺🇸 Text block Verified Text block Row" at bounding box center [184, 272] width 59 height 21
click at [202, 262] on p "Verified" at bounding box center [206, 265] width 13 height 7
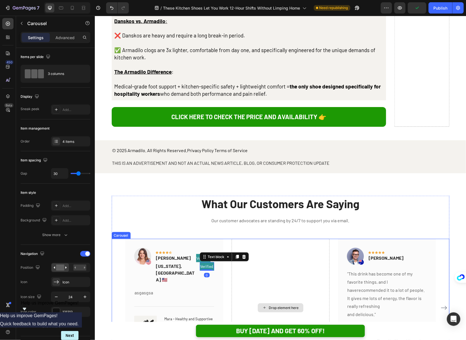
click at [233, 238] on div "Drop element here" at bounding box center [280, 307] width 98 height 138
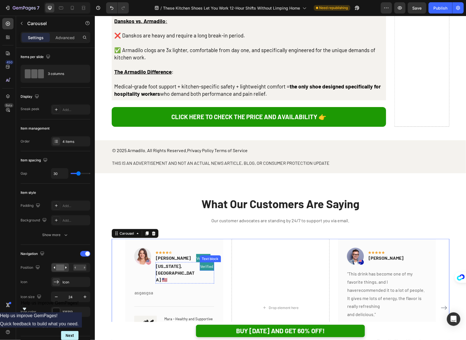
click at [202, 262] on p "Verified" at bounding box center [206, 265] width 13 height 7
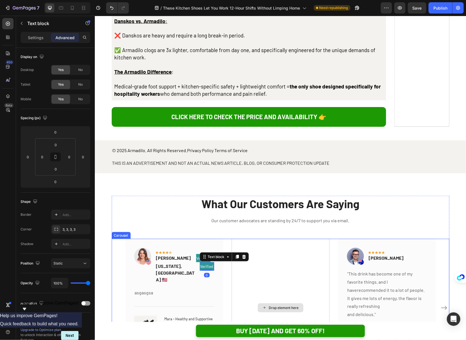
click at [232, 238] on div "Drop element here" at bounding box center [280, 307] width 98 height 138
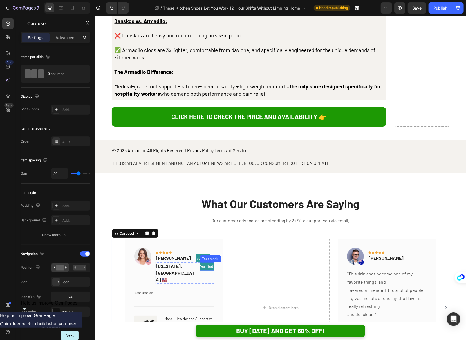
click at [200, 262] on p "Verified" at bounding box center [206, 265] width 13 height 7
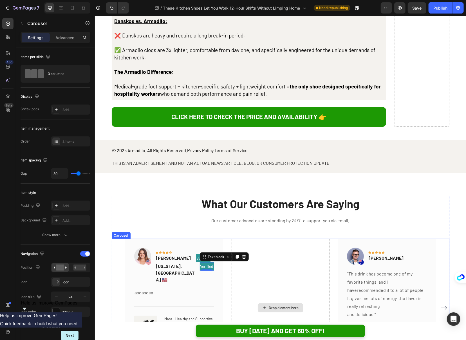
click at [235, 238] on div "Drop element here" at bounding box center [280, 307] width 98 height 138
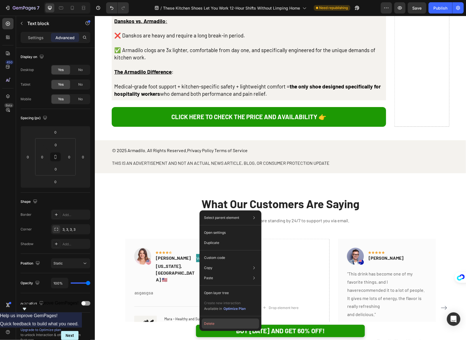
click at [217, 321] on button "Delete" at bounding box center [230, 323] width 57 height 10
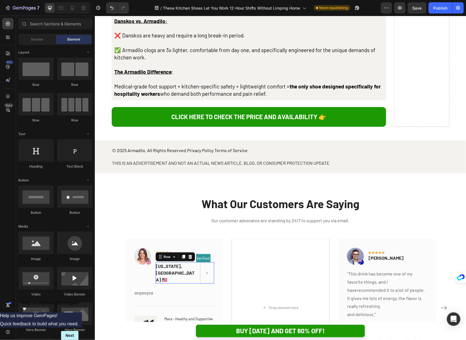
click at [188, 262] on div "Texas, USA 🇺🇸 Text block Row 0" at bounding box center [184, 272] width 59 height 21
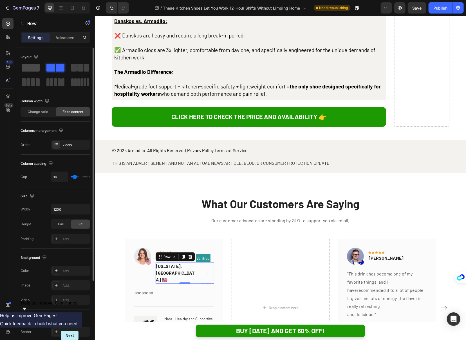
click at [34, 71] on div at bounding box center [31, 67] width 20 height 10
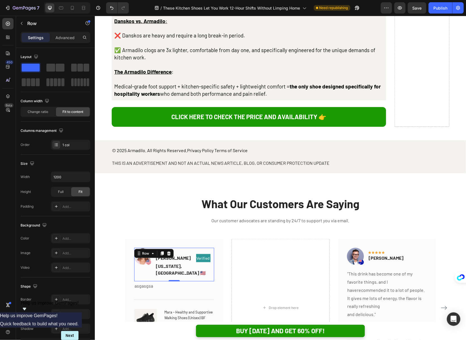
click at [201, 247] on div "Image Icon Icon Icon Icon Icon Row Rita Carroll Text block Verified Text block …" at bounding box center [174, 263] width 80 height 33
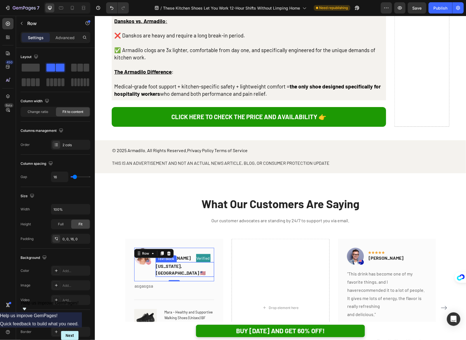
click at [175, 262] on p "[US_STATE], [GEOGRAPHIC_DATA] 🇺🇸" at bounding box center [184, 269] width 57 height 14
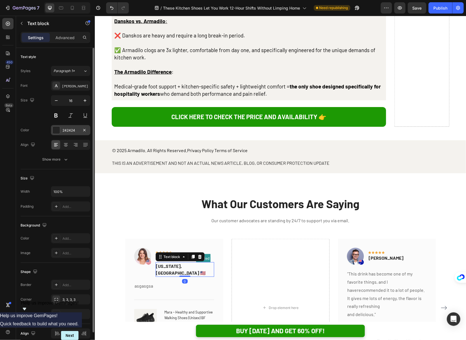
click at [70, 130] on div "242424" at bounding box center [70, 130] width 16 height 5
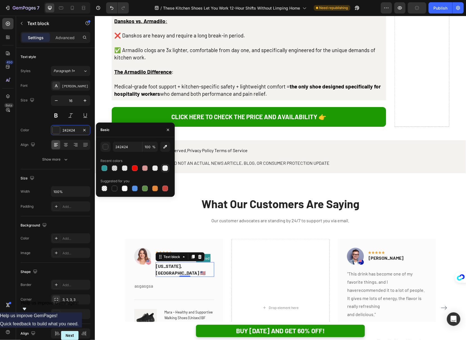
click at [162, 168] on div at bounding box center [165, 168] width 6 height 6
click at [125, 189] on div at bounding box center [125, 188] width 6 height 6
click at [115, 190] on div at bounding box center [115, 188] width 6 height 6
type input "151515"
click at [148, 149] on input "100" at bounding box center [149, 147] width 15 height 10
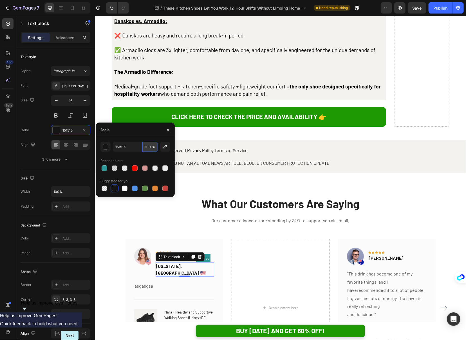
click at [148, 149] on input "100" at bounding box center [149, 147] width 15 height 10
type input "2"
type input "40"
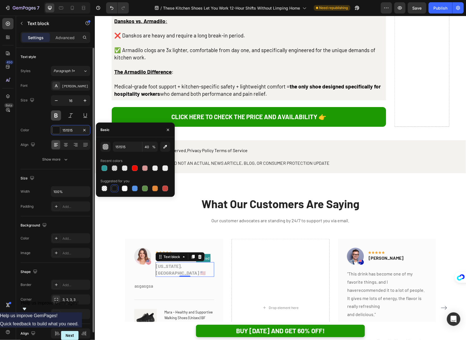
click at [57, 117] on button at bounding box center [56, 115] width 10 height 10
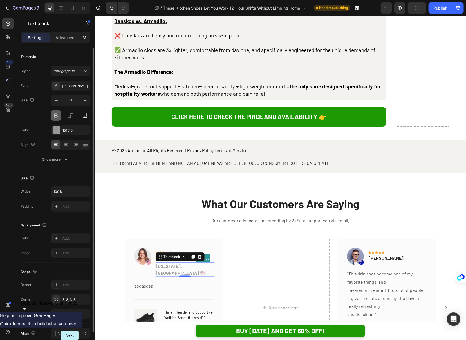
click at [56, 116] on button at bounding box center [56, 115] width 10 height 10
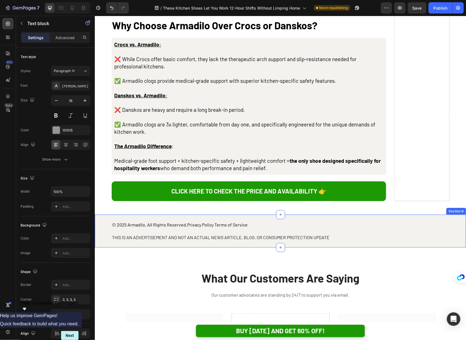
scroll to position [2761, 0]
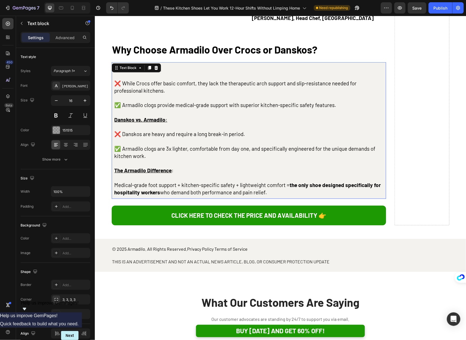
click at [164, 167] on u "The Armadilo Difference" at bounding box center [142, 170] width 57 height 6
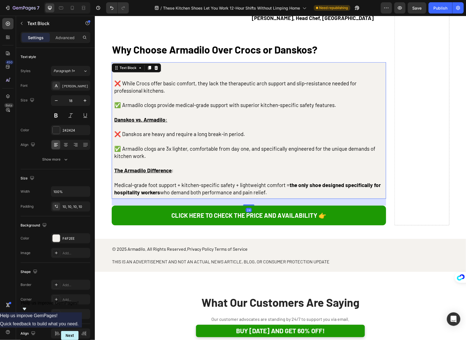
click at [199, 181] on span "Medical-grade foot support + kitchen-specific safety + lightweight comfort = th…" at bounding box center [247, 188] width 267 height 14
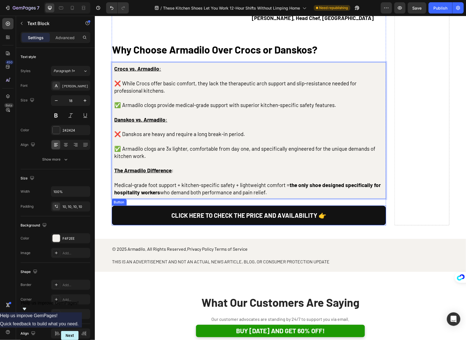
scroll to position [2760, 0]
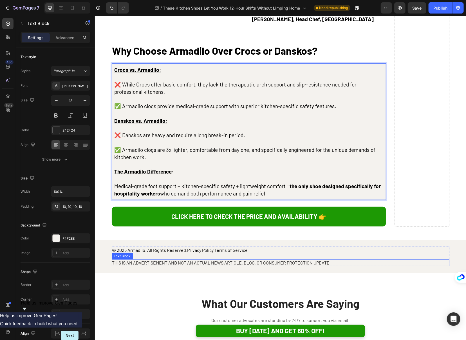
click at [163, 260] on span "THIS IS AN ADVERTISEMENT AND NOT AN ACTUAL NEWS ARTICLE, BLOG, OR CONSUMER PROT…" at bounding box center [221, 262] width 218 height 5
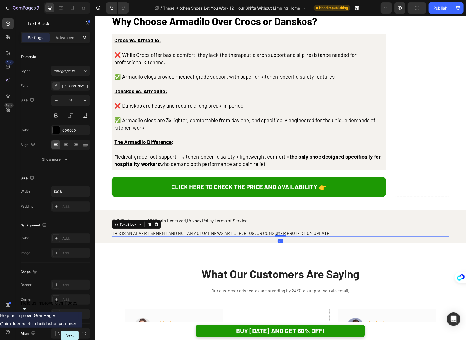
scroll to position [2812, 0]
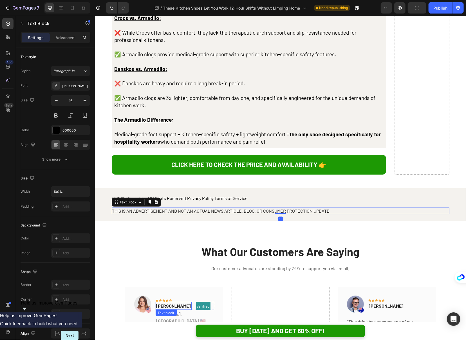
click at [173, 310] on p "[US_STATE], [GEOGRAPHIC_DATA] 🇺🇸" at bounding box center [184, 317] width 57 height 14
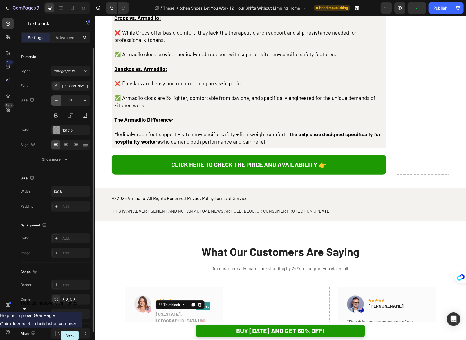
click at [58, 101] on icon "button" at bounding box center [56, 101] width 6 height 6
type input "14"
click at [189, 328] on p "asgasgsa" at bounding box center [174, 332] width 79 height 8
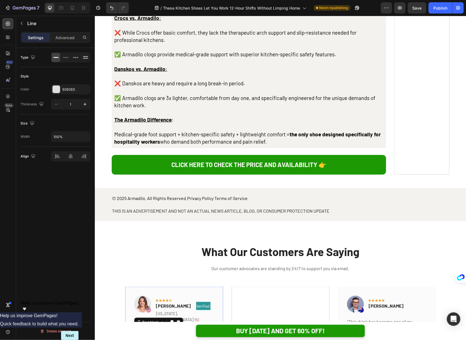
click at [211, 336] on div "Title Line" at bounding box center [174, 345] width 80 height 18
click at [177, 310] on p "[US_STATE], [GEOGRAPHIC_DATA] 🇺🇸" at bounding box center [184, 316] width 57 height 12
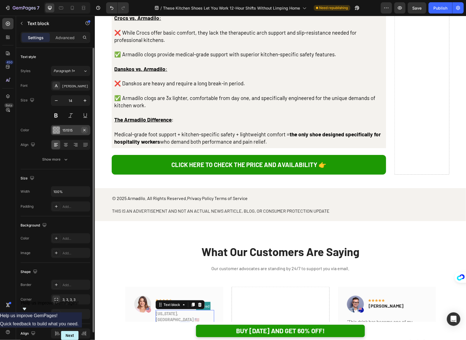
click at [82, 130] on icon "button" at bounding box center [84, 130] width 5 height 5
click at [73, 130] on div "Add..." at bounding box center [75, 130] width 26 height 5
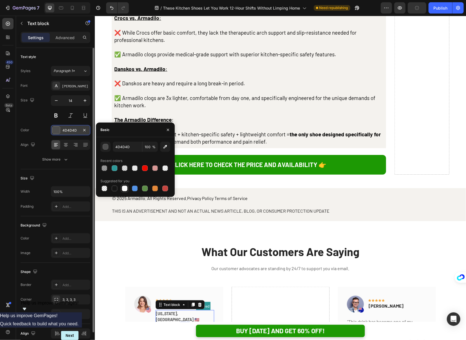
click at [122, 190] on div at bounding box center [125, 188] width 6 height 6
click at [117, 189] on div at bounding box center [114, 188] width 7 height 7
type input "151515"
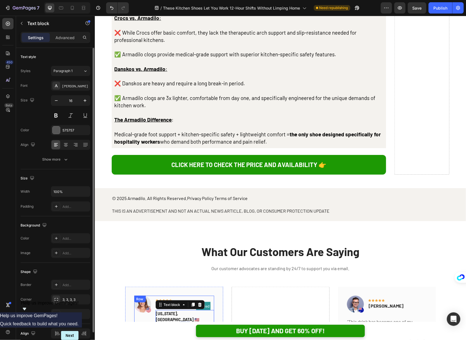
click at [205, 328] on p "asgasgsa" at bounding box center [174, 332] width 79 height 8
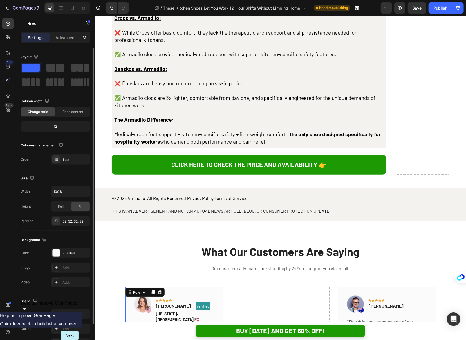
click at [222, 286] on div "Image Icon Icon Icon Icon Icon Row Rita Carroll Text block Verified Text block …" at bounding box center [174, 340] width 98 height 108
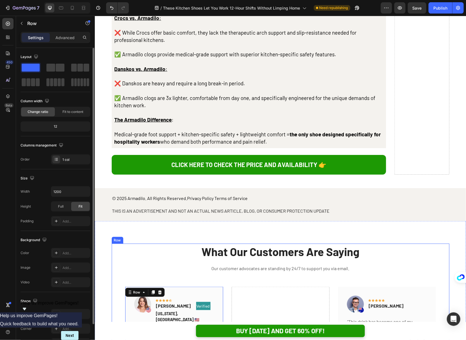
click at [216, 243] on div "What Our Customers Are Saying Heading Our customer advocates are standing by 24…" at bounding box center [280, 337] width 338 height 189
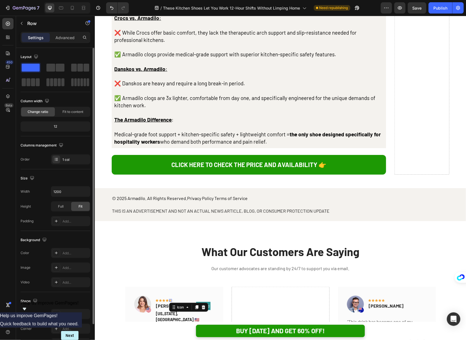
click at [169, 299] on div "Icon 0" at bounding box center [170, 300] width 3 height 3
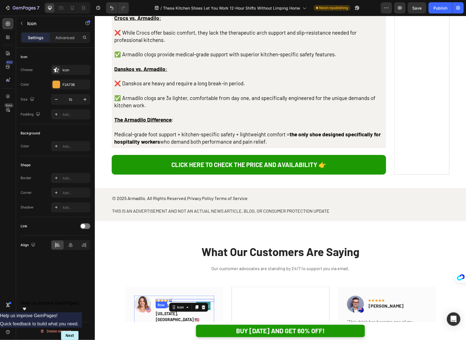
click at [190, 295] on div "Icon Icon Icon Icon Icon 0 Row Rita Carroll Text block Verified Text block Row …" at bounding box center [184, 308] width 59 height 27
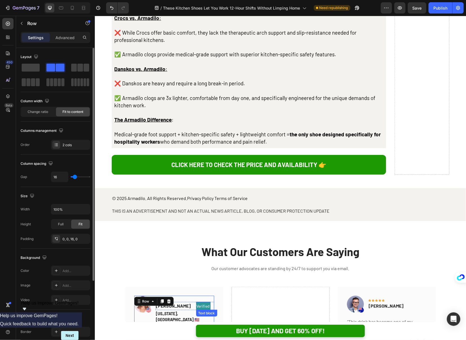
click at [196, 301] on div "Verified" at bounding box center [203, 305] width 14 height 8
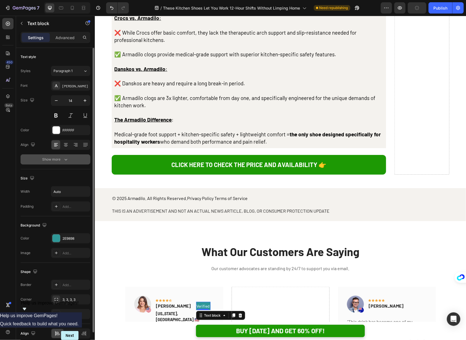
click at [57, 156] on button "Show more" at bounding box center [56, 159] width 70 height 10
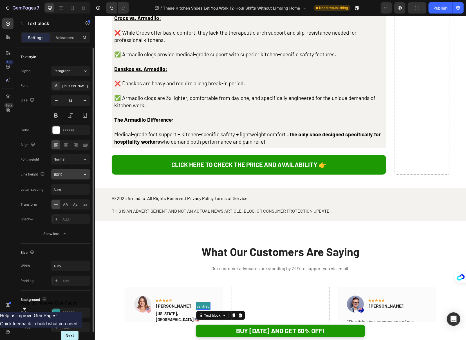
click at [57, 173] on input "180%" at bounding box center [70, 174] width 39 height 10
type input "100%"
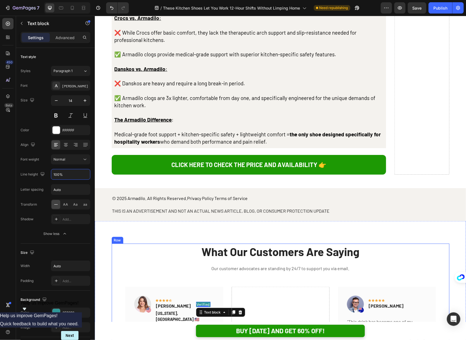
click at [202, 243] on div "What Our Customers Are Saying Heading Our customer advocates are standing by 24…" at bounding box center [280, 337] width 338 height 189
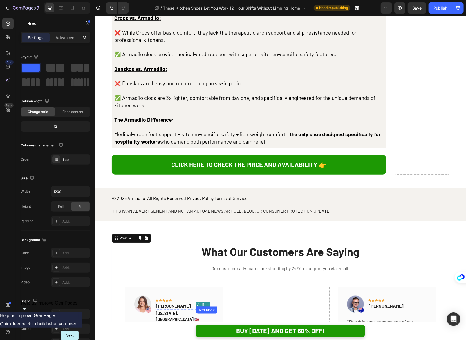
click at [196, 302] on p "Verified" at bounding box center [202, 304] width 13 height 4
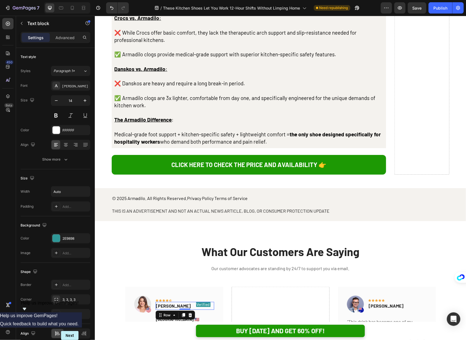
click at [181, 301] on div "Rita Carroll Text block Verified Text block Row 0" at bounding box center [184, 305] width 59 height 8
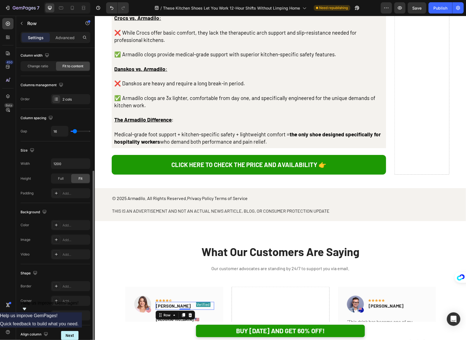
scroll to position [99, 0]
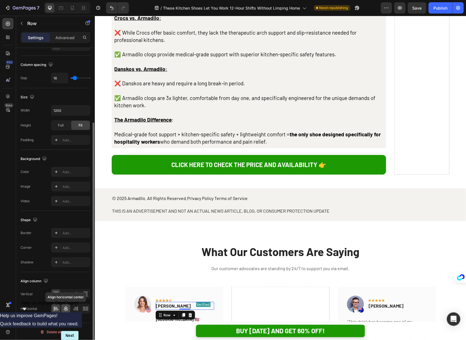
click at [67, 306] on icon at bounding box center [66, 309] width 6 height 6
click at [60, 309] on div "Align left" at bounding box center [70, 308] width 39 height 10
click at [65, 293] on icon at bounding box center [66, 294] width 6 height 6
click at [58, 309] on icon at bounding box center [56, 309] width 4 height 1
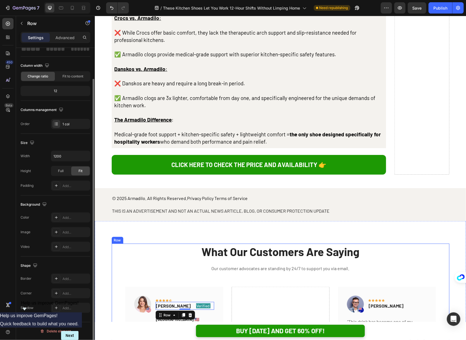
click at [192, 243] on div "What Our Customers Are Saying Heading Our customer advocates are standing by 24…" at bounding box center [280, 337] width 338 height 189
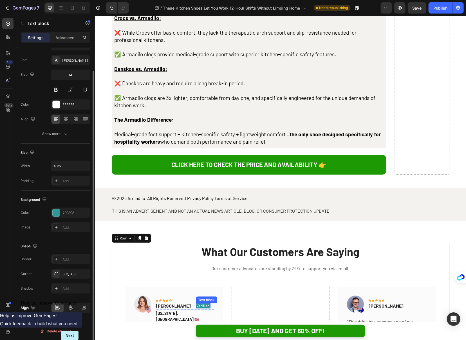
click at [196, 303] on div "Verified Text block" at bounding box center [203, 305] width 14 height 5
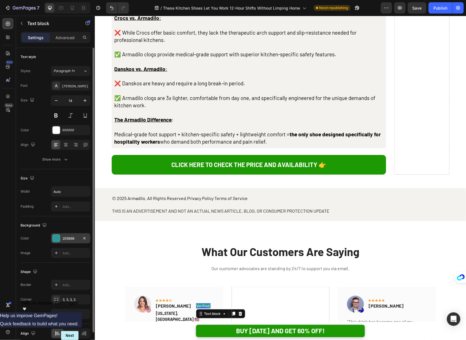
click at [77, 236] on div "2E9898" at bounding box center [70, 238] width 16 height 5
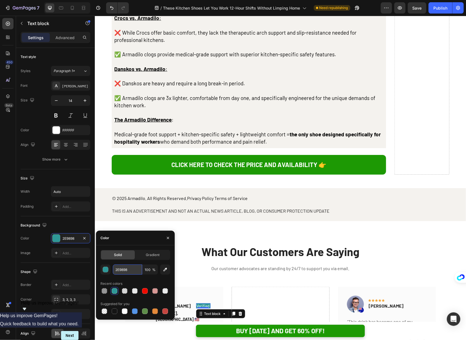
click at [123, 268] on input "2E9898" at bounding box center [127, 269] width 29 height 10
click at [164, 244] on p "What Our Customers Are Saying" at bounding box center [280, 251] width 337 height 15
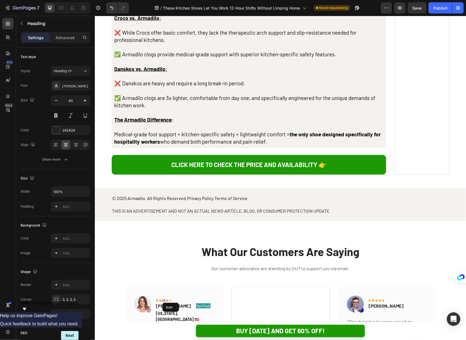
click at [164, 299] on div "Icon" at bounding box center [163, 300] width 3 height 3
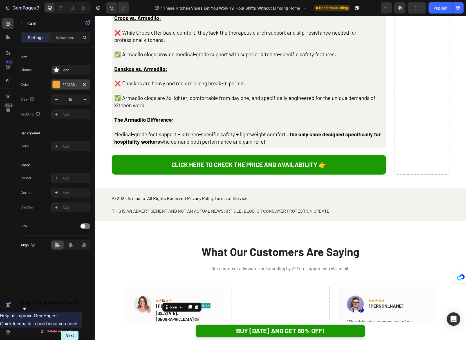
click at [67, 85] on div "F2A73B" at bounding box center [70, 84] width 16 height 5
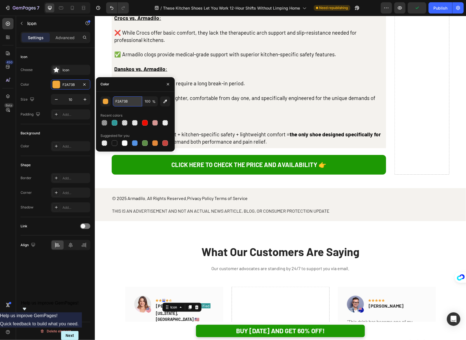
click at [118, 102] on input "F2A73B" at bounding box center [127, 101] width 29 height 10
paste input "2E9898"
type input "2E9898"
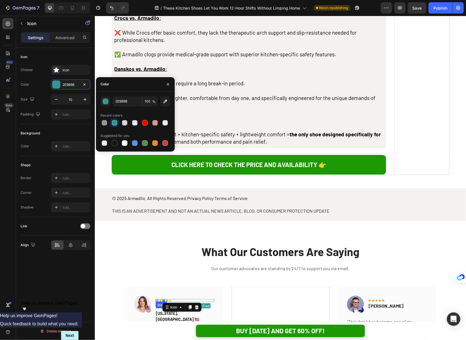
click at [156, 299] on div "Icon" at bounding box center [156, 300] width 3 height 3
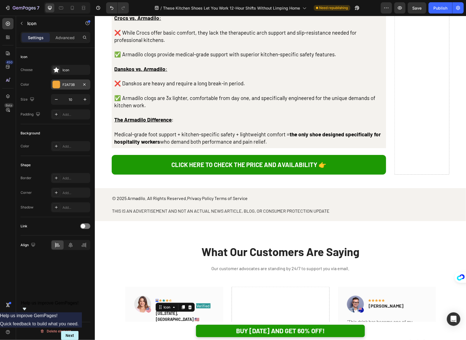
click at [76, 86] on div "F2A73B" at bounding box center [70, 84] width 16 height 5
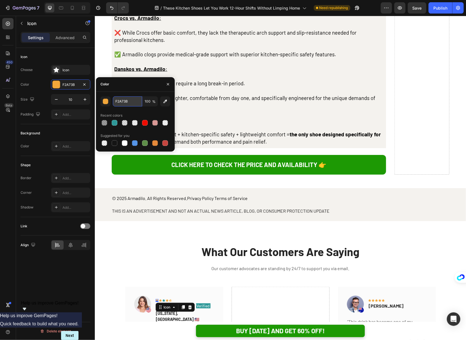
click at [122, 102] on input "F2A73B" at bounding box center [127, 101] width 29 height 10
paste input "2E9898"
type input "2E9898"
click at [160, 299] on div "Icon 0" at bounding box center [160, 300] width 3 height 3
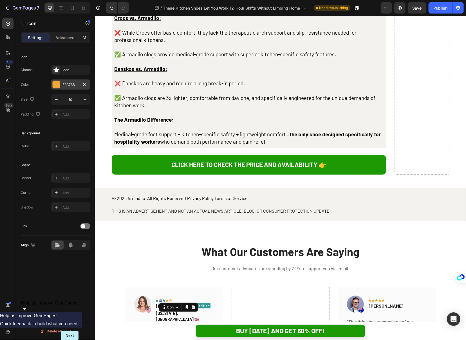
click at [71, 87] on div "F2A73B" at bounding box center [70, 84] width 39 height 10
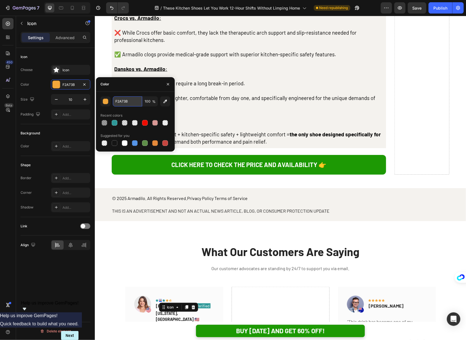
click at [121, 101] on input "F2A73B" at bounding box center [127, 101] width 29 height 10
paste input "2E9898"
type input "2E9898"
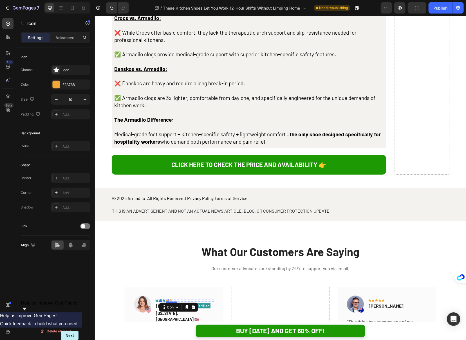
click at [167, 299] on div "Icon" at bounding box center [166, 300] width 3 height 3
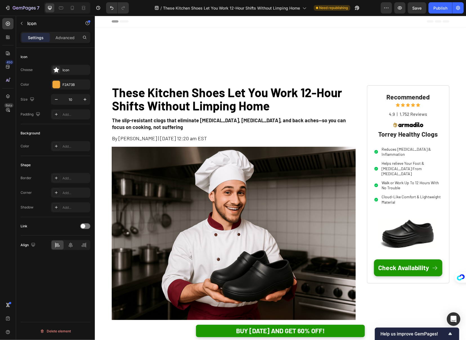
scroll to position [2812, 0]
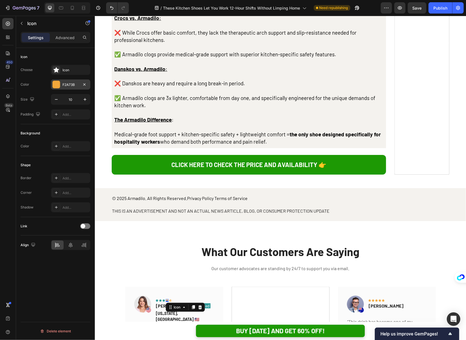
click at [71, 83] on div "F2A73B" at bounding box center [70, 84] width 16 height 5
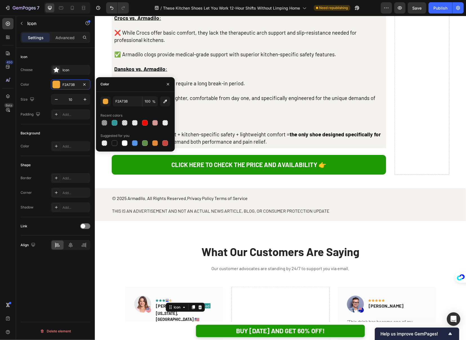
click at [127, 106] on div "F2A73B" at bounding box center [127, 101] width 29 height 10
click at [127, 102] on input "F2A73B" at bounding box center [127, 101] width 29 height 10
paste input "2E9898"
type input "2E9898"
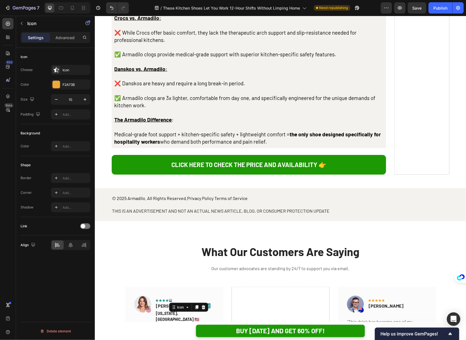
click at [170, 299] on div "Icon 0" at bounding box center [170, 300] width 3 height 3
click at [67, 84] on div "F2A73B" at bounding box center [70, 84] width 16 height 5
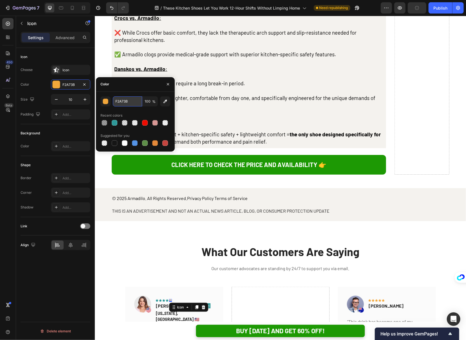
click at [124, 102] on input "F2A73B" at bounding box center [127, 101] width 29 height 10
paste input "2E9898"
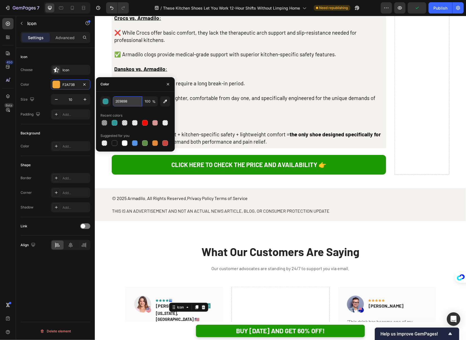
type input "2E9898"
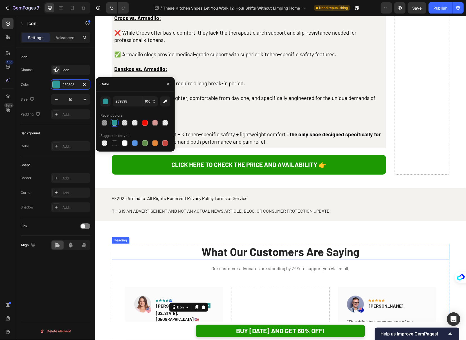
click at [187, 244] on p "What Our Customers Are Saying" at bounding box center [280, 251] width 337 height 15
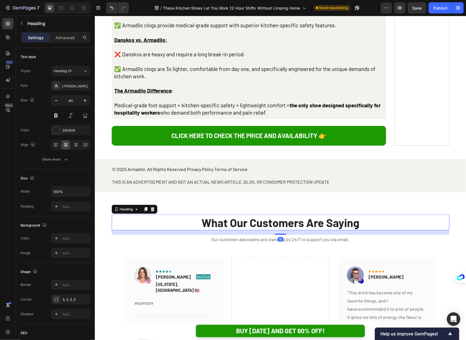
scroll to position [2868, 0]
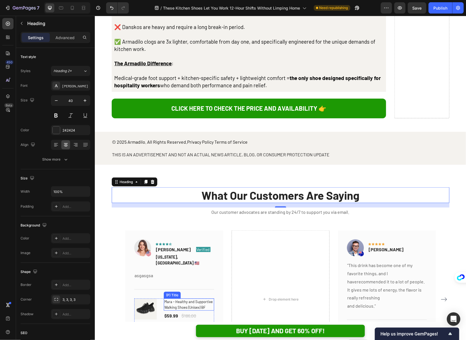
click at [180, 298] on h1 "Mara - Healthy and Supportive Walking Shoes (Unisex) BF" at bounding box center [189, 304] width 50 height 12
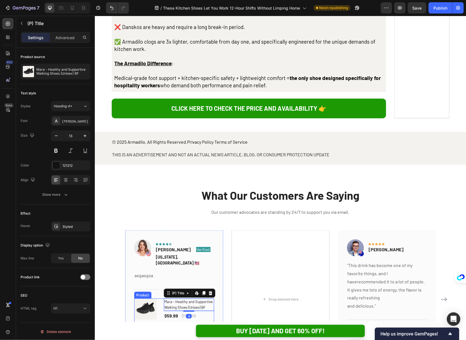
click at [159, 298] on div "(P) Images & Gallery Mara - Healthy and Supportive Walking Shoes (Unisex) BF (P…" at bounding box center [174, 313] width 80 height 30
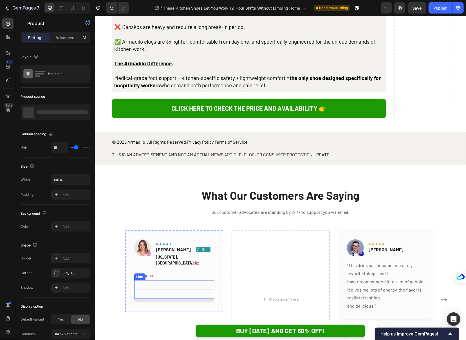
click at [175, 280] on div "Title Line" at bounding box center [174, 289] width 80 height 18
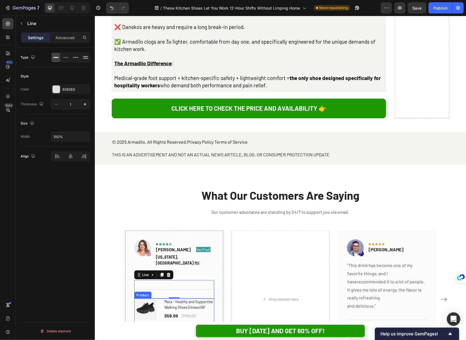
click at [160, 298] on div "(P) Images & Gallery Mara - Healthy and Supportive Walking Shoes (Unisex) BF (P…" at bounding box center [174, 313] width 80 height 30
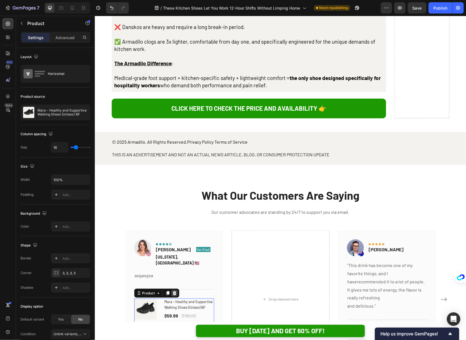
click at [174, 290] on icon at bounding box center [174, 292] width 5 height 5
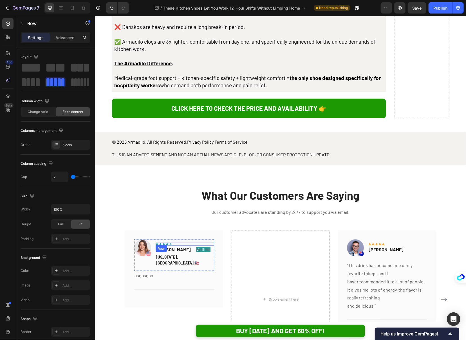
click at [168, 242] on div "Icon Icon Icon Icon Icon Row" at bounding box center [184, 243] width 59 height 3
click at [179, 242] on div "Icon Icon Icon Icon Icon Row" at bounding box center [184, 243] width 59 height 3
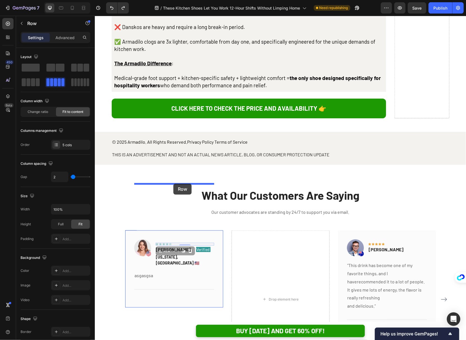
drag, startPoint x: 194, startPoint y: 187, endPoint x: 173, endPoint y: 183, distance: 21.2
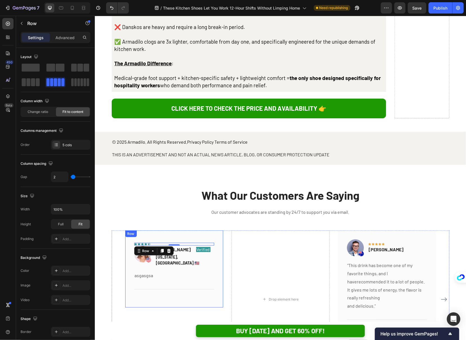
click at [133, 230] on div "Row" at bounding box center [131, 233] width 12 height 7
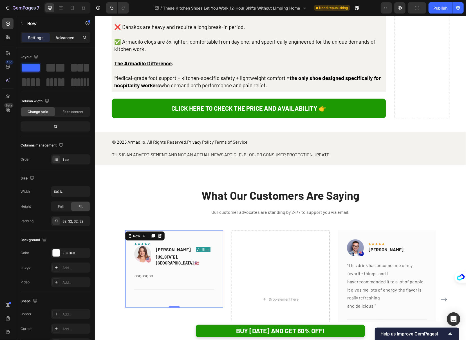
click at [55, 38] on div "Advanced" at bounding box center [65, 37] width 28 height 9
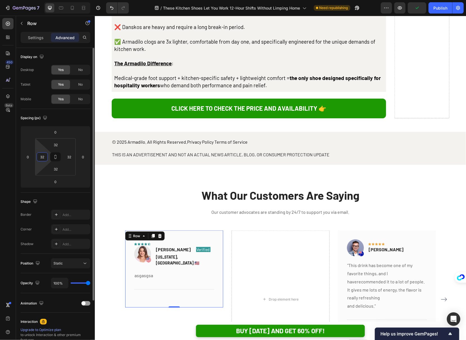
click at [44, 157] on input "32" at bounding box center [42, 157] width 8 height 8
type input "16"
click at [53, 155] on icon at bounding box center [55, 157] width 5 height 5
click at [69, 155] on input "32" at bounding box center [69, 157] width 8 height 8
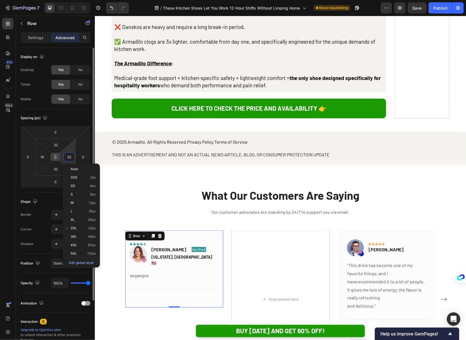
type input "12"
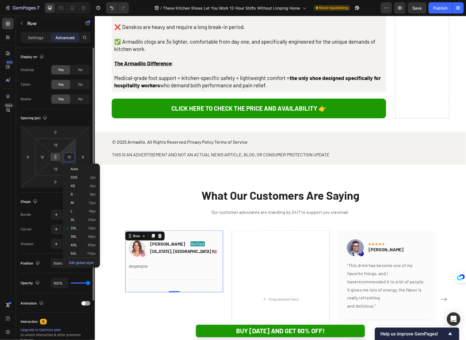
type input "162"
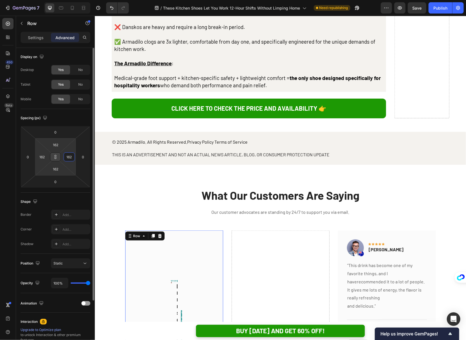
click at [69, 156] on input "162" at bounding box center [69, 157] width 8 height 8
type input "1"
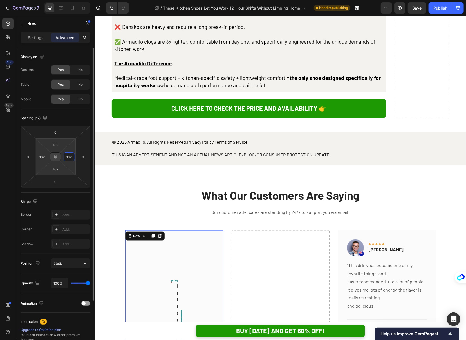
type input "1"
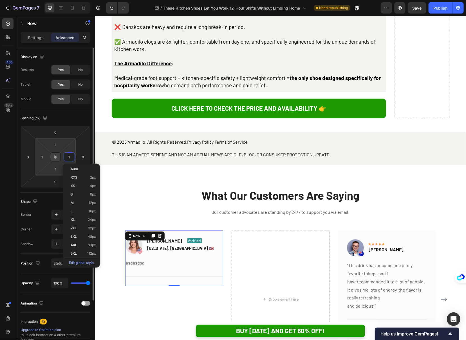
type input "16"
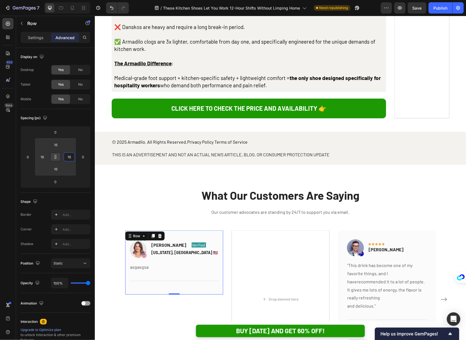
type input "16"
click at [199, 230] on div "Icon Icon Icon Icon Icon Row Image [PERSON_NAME] Text block Verified Text block…" at bounding box center [174, 262] width 98 height 64
click at [211, 230] on div "Icon Icon Icon Icon Icon Row Image [PERSON_NAME] Text block Verified Text block…" at bounding box center [174, 262] width 98 height 64
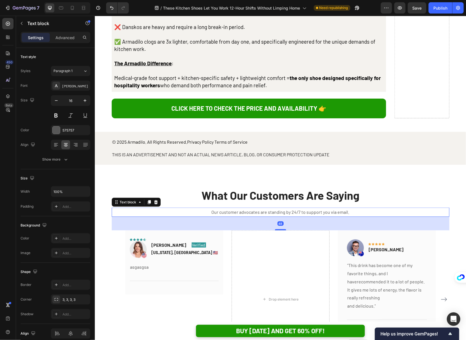
click at [187, 208] on p "Our customer advocates are standing by 24/7 to support you via email." at bounding box center [280, 212] width 337 height 8
click at [130, 263] on p "asgasgsa" at bounding box center [174, 267] width 88 height 8
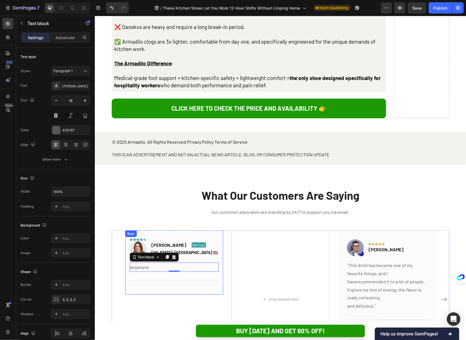
click at [148, 230] on div "Icon Icon Icon Icon Icon Row Image [PERSON_NAME] Text block Verified Text block…" at bounding box center [174, 262] width 98 height 64
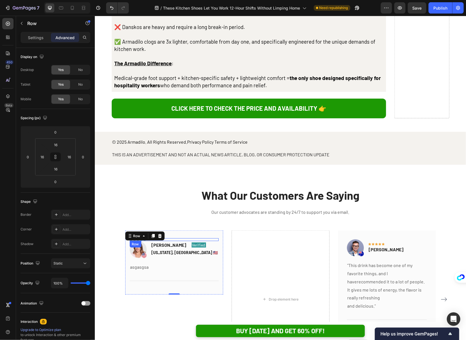
click at [168, 238] on div "Icon Icon Icon Icon Icon Row" at bounding box center [173, 239] width 89 height 3
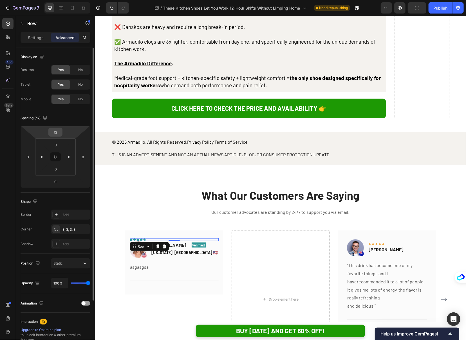
click at [59, 132] on input "12" at bounding box center [55, 132] width 11 height 8
type input "0"
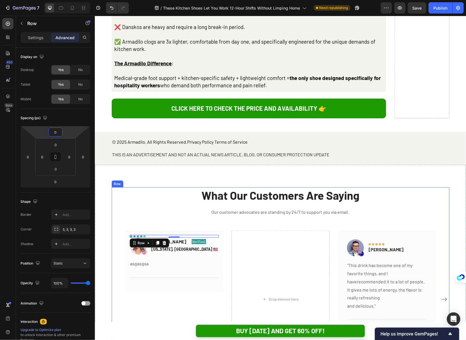
click at [173, 187] on div "What Our Customers Are Saying Heading Our customer advocates are standing by 24…" at bounding box center [280, 281] width 338 height 189
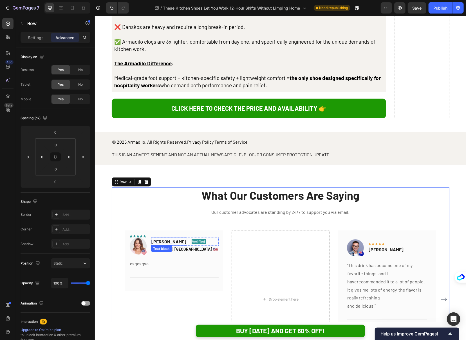
click at [151, 237] on div "[PERSON_NAME]" at bounding box center [169, 241] width 36 height 8
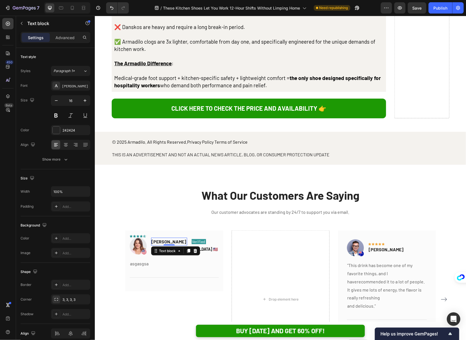
click at [151, 234] on div "Icon Icon Icon Icon Icon Row" at bounding box center [173, 235] width 89 height 3
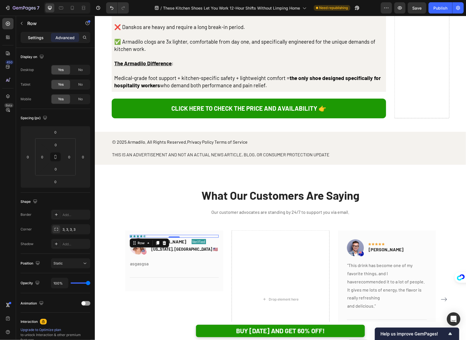
click at [30, 40] on p "Settings" at bounding box center [36, 38] width 16 height 6
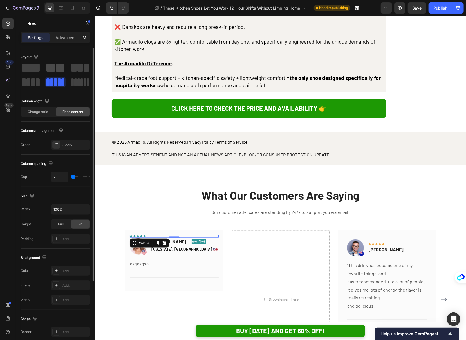
click at [47, 69] on span at bounding box center [50, 68] width 9 height 8
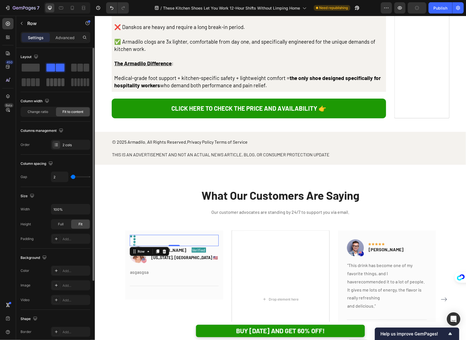
click at [50, 78] on span at bounding box center [51, 82] width 3 height 8
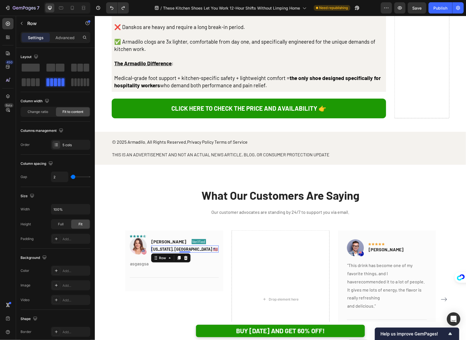
click at [200, 245] on div "[US_STATE], [GEOGRAPHIC_DATA] 🇺🇸 Text block Row 0" at bounding box center [185, 248] width 68 height 7
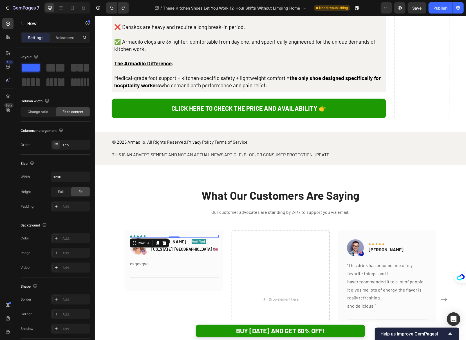
click at [195, 234] on div "Icon Icon Icon Icon Icon Row 0" at bounding box center [173, 235] width 89 height 3
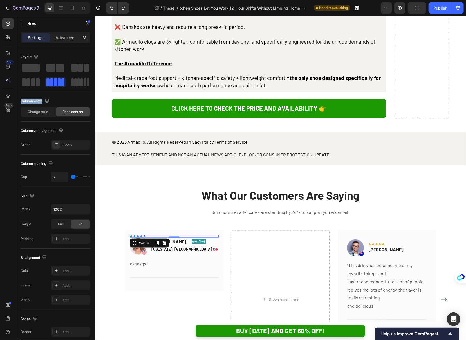
drag, startPoint x: 148, startPoint y: 81, endPoint x: 179, endPoint y: 130, distance: 57.8
click at [23, 26] on button "button" at bounding box center [21, 23] width 9 height 9
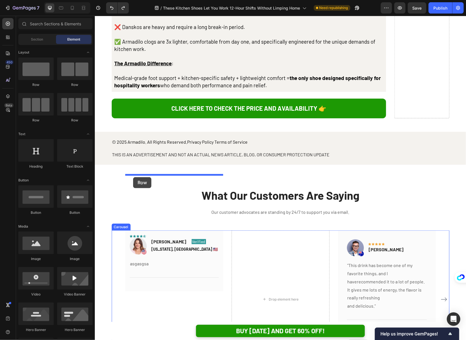
drag, startPoint x: 154, startPoint y: 87, endPoint x: 133, endPoint y: 177, distance: 92.5
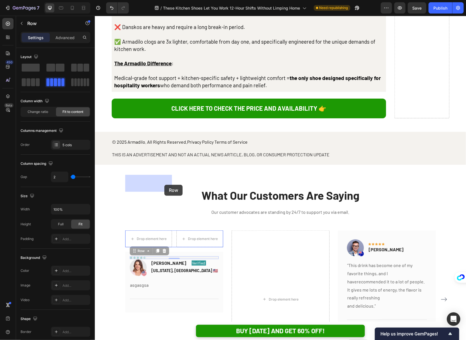
drag, startPoint x: 192, startPoint y: 201, endPoint x: 164, endPoint y: 184, distance: 32.2
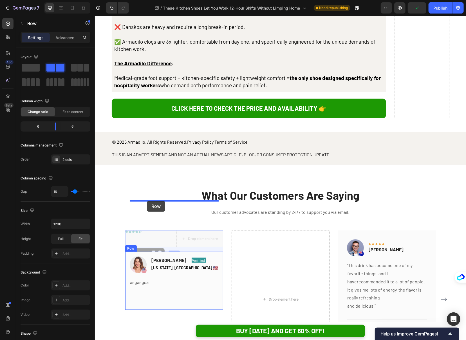
drag, startPoint x: 173, startPoint y: 175, endPoint x: 147, endPoint y: 200, distance: 36.8
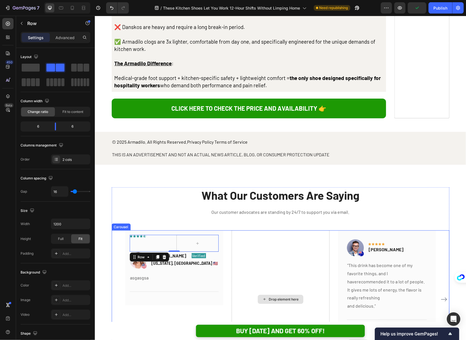
click at [251, 230] on div "Drop element here" at bounding box center [280, 299] width 98 height 138
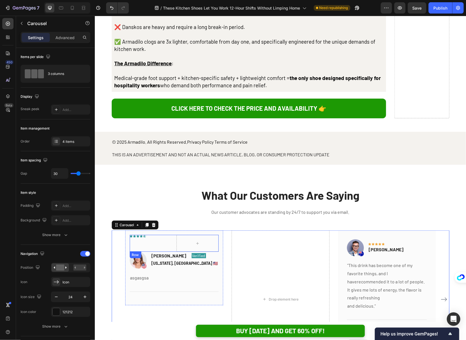
click at [171, 234] on div "Icon Icon Icon Icon Icon Row" at bounding box center [150, 242] width 42 height 17
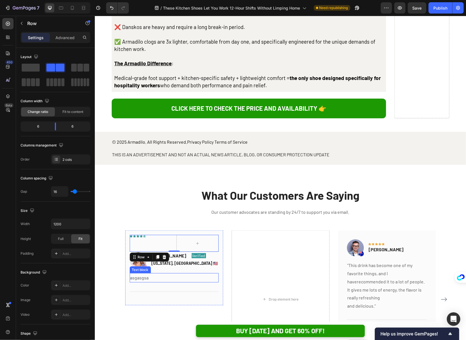
click at [141, 273] on p "asgasgsa" at bounding box center [174, 277] width 88 height 8
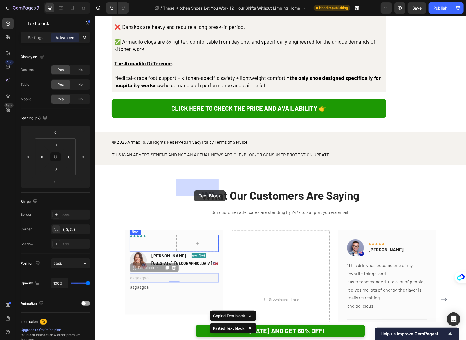
drag, startPoint x: 191, startPoint y: 220, endPoint x: 194, endPoint y: 190, distance: 30.5
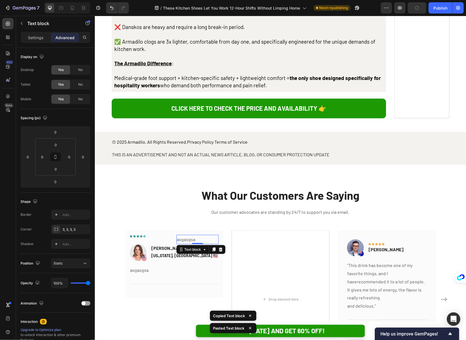
click at [192, 235] on p "asgasgsa" at bounding box center [197, 239] width 41 height 8
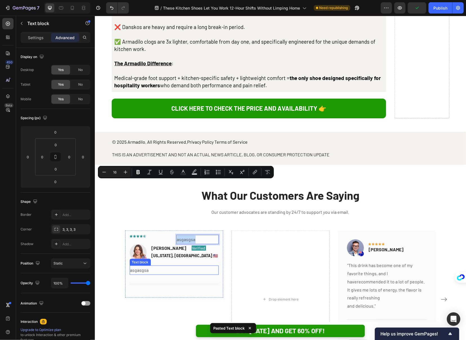
click at [207, 266] on p "asgasgsa" at bounding box center [174, 270] width 88 height 8
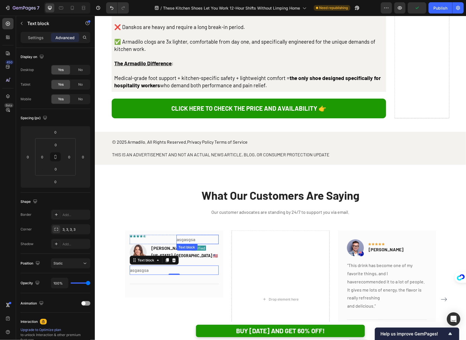
click at [200, 235] on p "asgasgsa" at bounding box center [197, 239] width 41 height 8
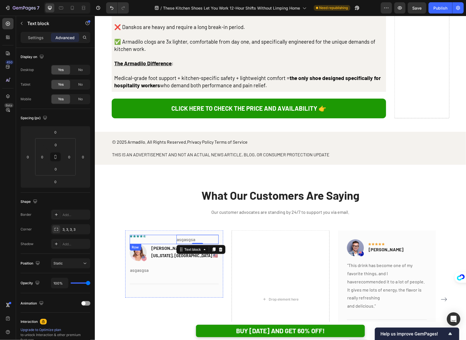
click at [172, 234] on div "Icon Icon Icon Icon Icon Row asgasgsa Text block 0 Row" at bounding box center [173, 238] width 89 height 9
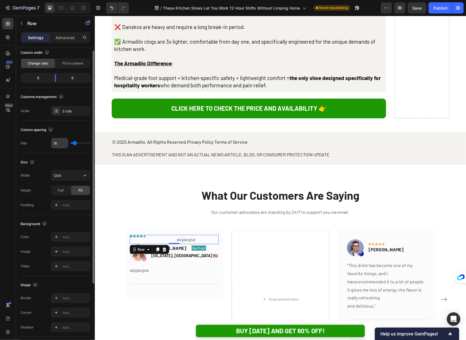
scroll to position [0, 0]
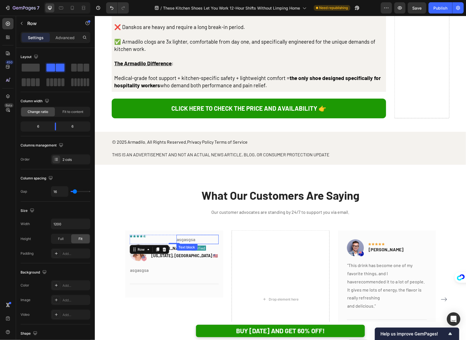
click at [196, 235] on p "asgasgsa" at bounding box center [197, 239] width 41 height 8
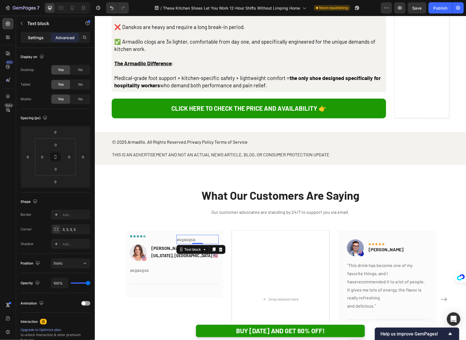
click at [37, 35] on p "Settings" at bounding box center [36, 38] width 16 height 6
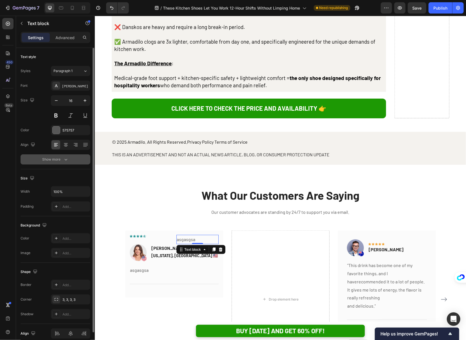
click at [68, 162] on button "Show more" at bounding box center [56, 159] width 70 height 10
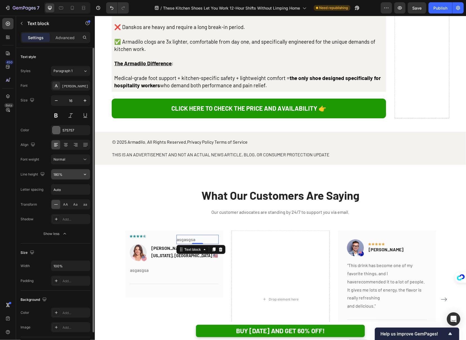
click at [63, 173] on input "180%" at bounding box center [70, 174] width 39 height 10
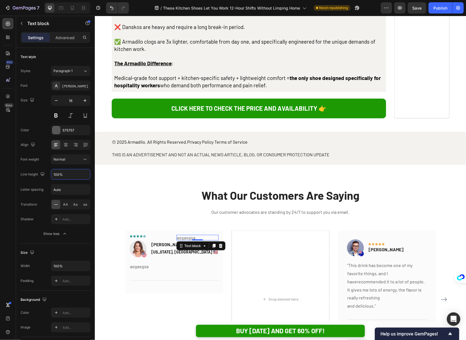
type input "100%"
click at [208, 248] on div "[US_STATE], [GEOGRAPHIC_DATA] 🇺🇸 Text block Row" at bounding box center [185, 251] width 68 height 7
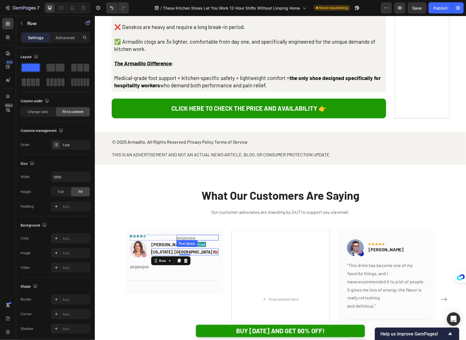
click at [200, 235] on p "asgasgsa" at bounding box center [197, 237] width 41 height 5
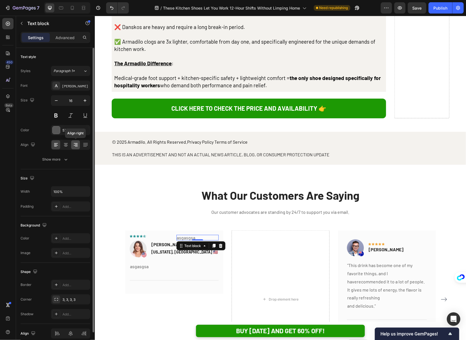
click at [75, 144] on icon at bounding box center [76, 144] width 3 height 1
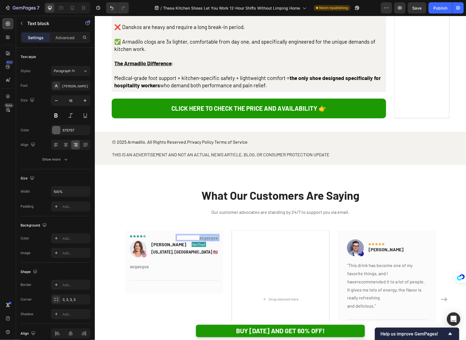
click at [209, 235] on p "asgasgsa" at bounding box center [197, 237] width 41 height 5
click at [216, 262] on p "asgasgsa" at bounding box center [174, 266] width 88 height 8
click at [160, 234] on div "Icon Icon Icon Icon Icon Row 0" at bounding box center [150, 235] width 42 height 3
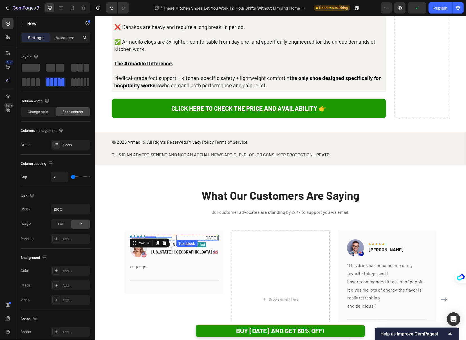
click at [178, 235] on p "[DATE]" at bounding box center [197, 237] width 41 height 5
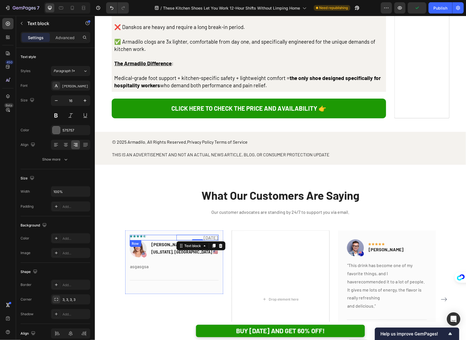
click at [169, 234] on div "Icon Icon Icon Icon Icon Row" at bounding box center [150, 235] width 42 height 3
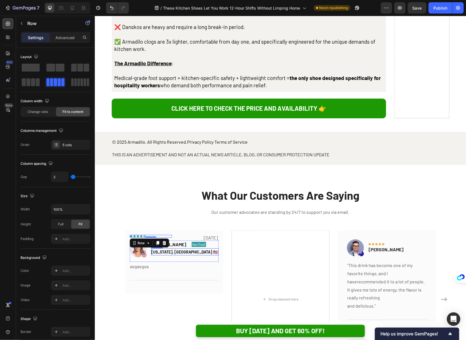
click at [211, 248] on div "[US_STATE], [GEOGRAPHIC_DATA] 🇺🇸 Text block Row" at bounding box center [185, 251] width 68 height 7
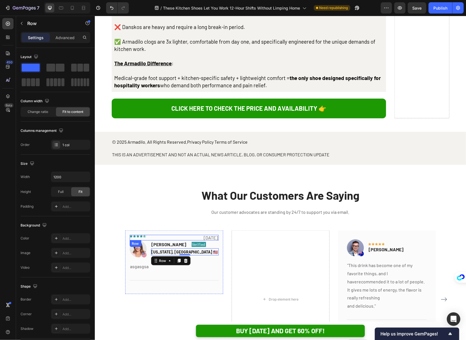
click at [175, 234] on div "Icon Icon Icon Icon Icon Row [DATE] Text block Row" at bounding box center [173, 237] width 89 height 6
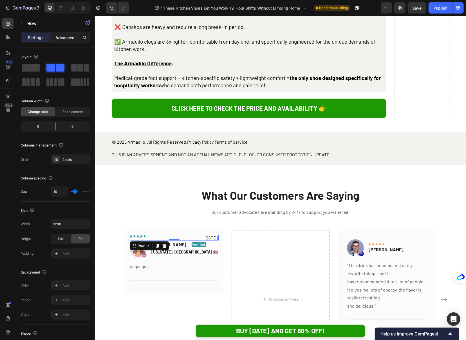
click at [58, 36] on p "Advanced" at bounding box center [64, 38] width 19 height 6
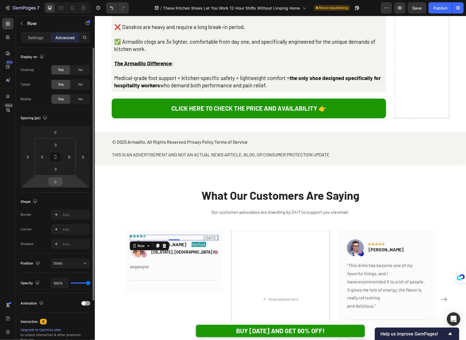
click at [57, 181] on input "0" at bounding box center [55, 181] width 11 height 8
type input "2"
type input "12"
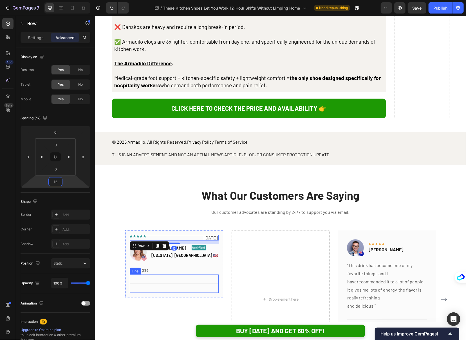
click at [200, 274] on div "Title Line" at bounding box center [173, 283] width 89 height 18
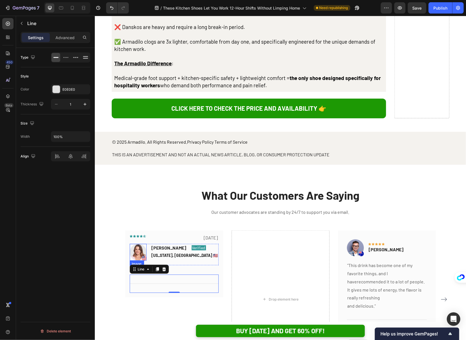
click at [144, 243] on img at bounding box center [137, 251] width 17 height 17
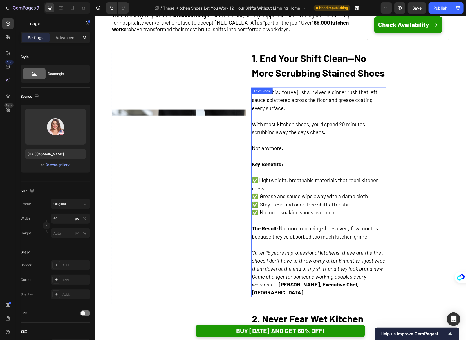
scroll to position [377, 0]
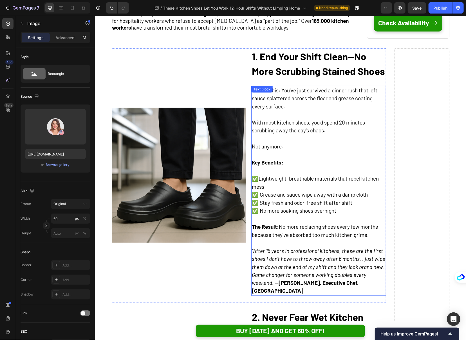
click at [307, 259] on icon ""After 15 years in professional kitchens, these are the first shoes I don't hav…" at bounding box center [318, 266] width 133 height 39
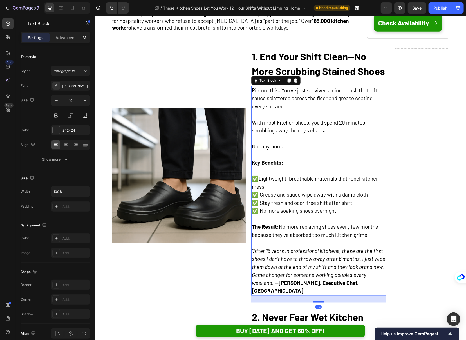
click at [334, 270] on p ""After 15 years in professional kitchens, these are the first shoes I don't hav…" at bounding box center [319, 271] width 134 height 48
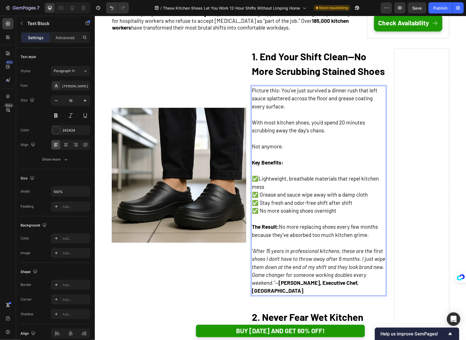
click at [360, 278] on p ""After 15 years in professional kitchens, these are the first shoes I don't hav…" at bounding box center [319, 271] width 134 height 48
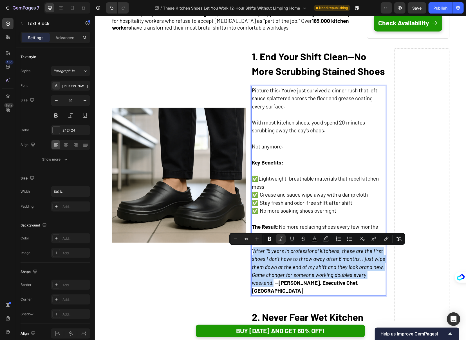
drag, startPoint x: 273, startPoint y: 282, endPoint x: 253, endPoint y: 252, distance: 36.1
click at [253, 252] on icon ""After 15 years in professional kitchens, these are the first shoes I don't hav…" at bounding box center [318, 266] width 133 height 39
copy icon "After 15 years in professional kitchens, these are the first shoes I don't have…"
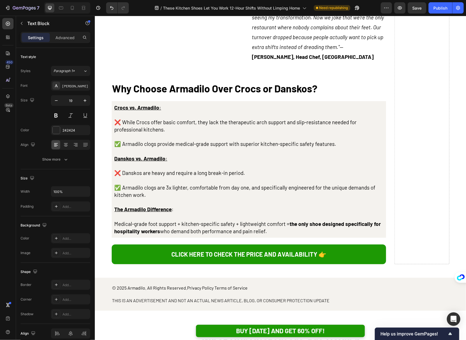
scroll to position [2930, 0]
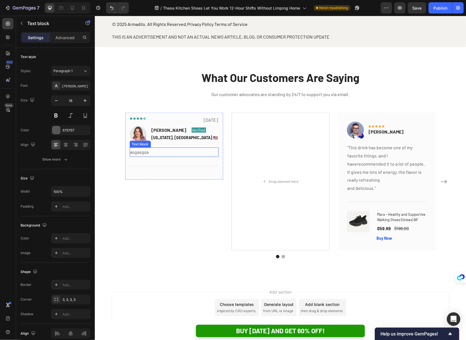
click at [149, 152] on p "asgasgsa" at bounding box center [174, 152] width 88 height 8
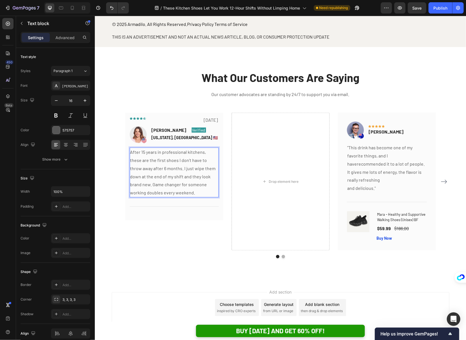
click at [151, 188] on p "After 15 years in professional kitchens, these are the first shoes I don't have…" at bounding box center [174, 172] width 88 height 49
click at [164, 190] on p "After 15 years in professional kitchens, these are the first shoes I don't have…" at bounding box center [174, 172] width 88 height 49
click at [131, 152] on p "After 15 years in professional kitchens, these are the first shoes I don't have…" at bounding box center [174, 172] width 88 height 49
click at [144, 190] on p ""After 15 years in professional kitchens, these are the first shoes I don't hav…" at bounding box center [174, 172] width 88 height 49
click at [156, 190] on p ""After 15 years in professional kitchens, these are the first shoes I don't hav…" at bounding box center [174, 172] width 88 height 49
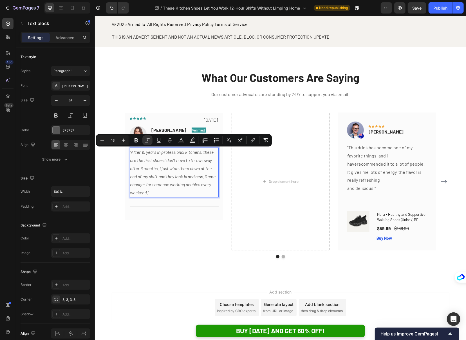
click at [158, 190] on p ""After 15 years in professional kitchens, these are the first shoes I don't hav…" at bounding box center [174, 172] width 88 height 49
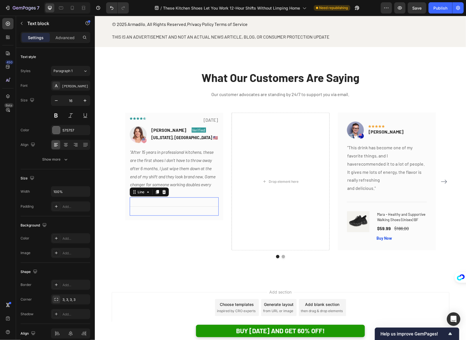
click at [193, 206] on div "Title Line 0" at bounding box center [173, 206] width 89 height 18
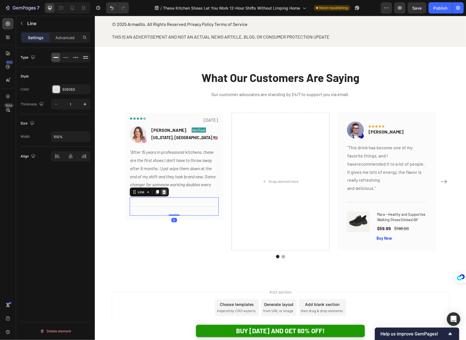
click at [166, 194] on div at bounding box center [163, 191] width 7 height 7
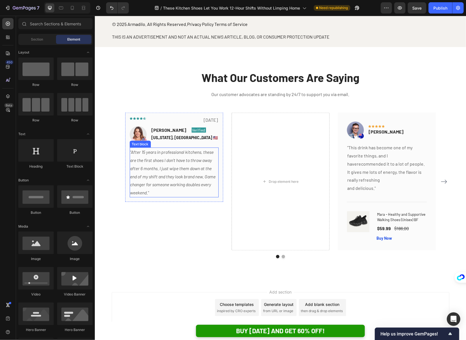
click at [161, 186] on icon ""After 15 years in professional kitchens, these are the first shoes I don't hav…" at bounding box center [173, 172] width 86 height 46
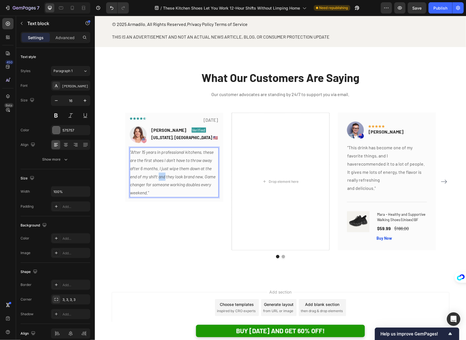
click at [160, 173] on icon ""After 15 years in professional kitchens, these are the first shoes I don't hav…" at bounding box center [173, 172] width 86 height 46
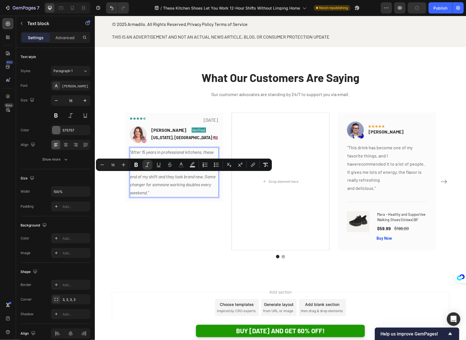
click at [152, 176] on icon ""After 15 years in professional kitchens, these are the first shoes I don't hav…" at bounding box center [173, 172] width 86 height 46
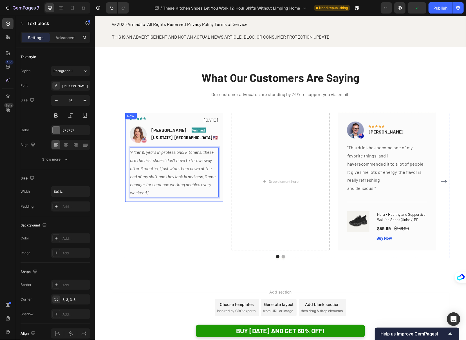
click at [162, 199] on div "Icon Icon Icon Icon Icon Row [DATE] Text block Row Image [PERSON_NAME] Text blo…" at bounding box center [174, 156] width 98 height 89
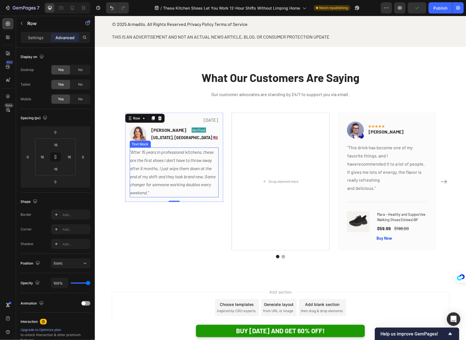
click at [158, 180] on p ""After 15 years in professional kitchens, these are the first shoes I don't hav…" at bounding box center [174, 172] width 88 height 49
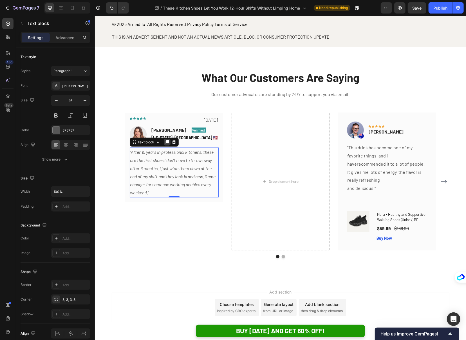
click at [167, 144] on div at bounding box center [167, 141] width 7 height 7
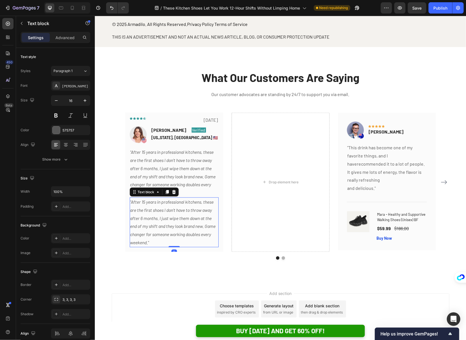
click at [170, 211] on icon ""After 15 years in professional kitchens, these are the first shoes I don't hav…" at bounding box center [173, 222] width 86 height 46
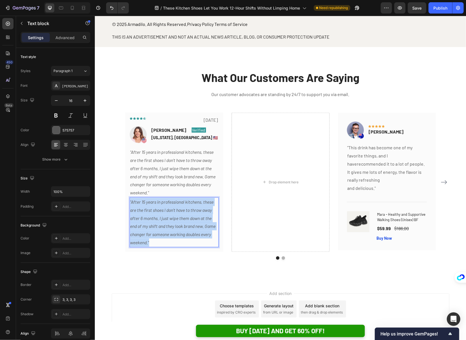
click at [170, 211] on icon ""After 15 years in professional kitchens, these are the first shoes I don't hav…" at bounding box center [173, 222] width 86 height 46
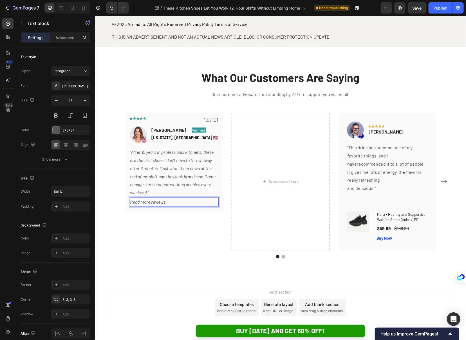
click at [158, 203] on icon "Read more reviews" at bounding box center [147, 201] width 35 height 5
click at [154, 195] on p ""After 15 years in professional kitchens, these are the first shoes I don't hav…" at bounding box center [174, 172] width 88 height 49
click at [145, 203] on icon "Read more" at bounding box center [140, 201] width 20 height 5
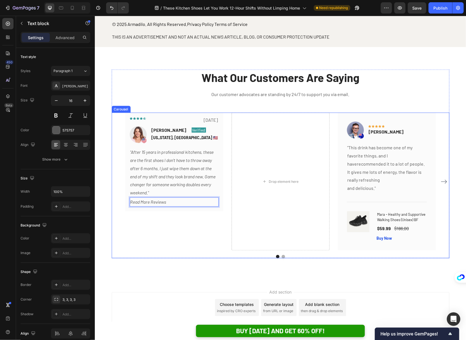
click at [165, 216] on div "Icon Icon Icon Icon Icon Row [DATE] Text block Row Image [PERSON_NAME] Text blo…" at bounding box center [174, 181] width 98 height 138
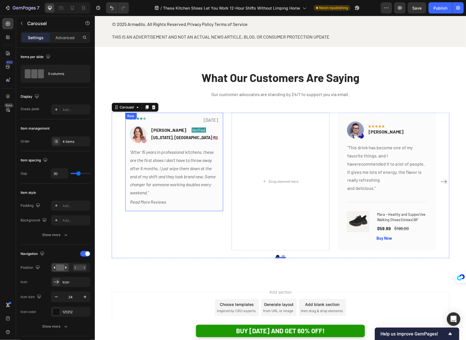
click at [164, 202] on icon "Read More Reviews" at bounding box center [148, 201] width 36 height 5
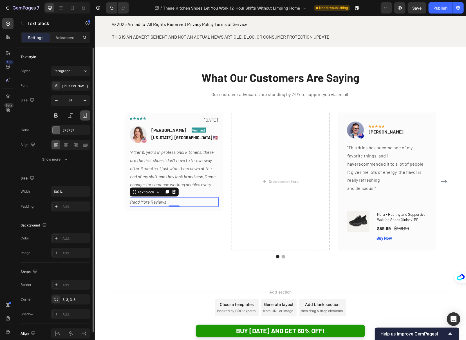
click at [82, 115] on button at bounding box center [85, 115] width 10 height 10
click at [57, 115] on button at bounding box center [56, 115] width 10 height 10
click at [192, 128] on p "Verified" at bounding box center [198, 130] width 13 height 4
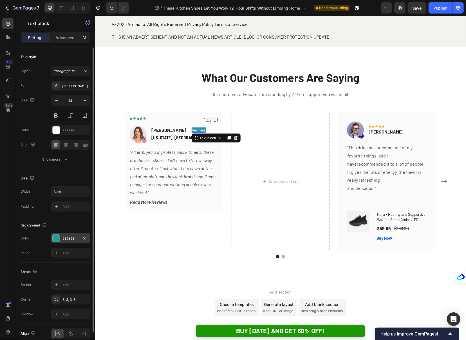
click at [68, 238] on div "2E9898" at bounding box center [70, 238] width 16 height 5
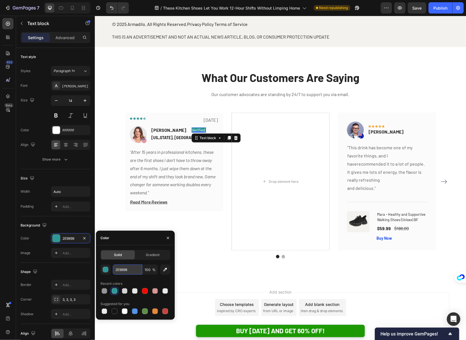
click at [126, 269] on input "2E9898" at bounding box center [127, 269] width 29 height 10
click at [135, 270] on input "2E9898" at bounding box center [127, 269] width 29 height 10
click at [168, 204] on p "Read More Reviews" at bounding box center [174, 202] width 88 height 8
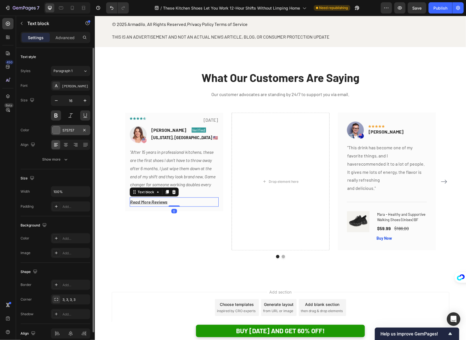
click at [74, 131] on div "575757" at bounding box center [70, 130] width 16 height 5
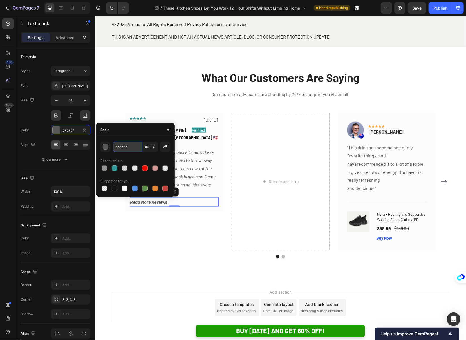
click at [119, 147] on input "575757" at bounding box center [127, 147] width 29 height 10
paste input "2E9898"
type input "2E9898"
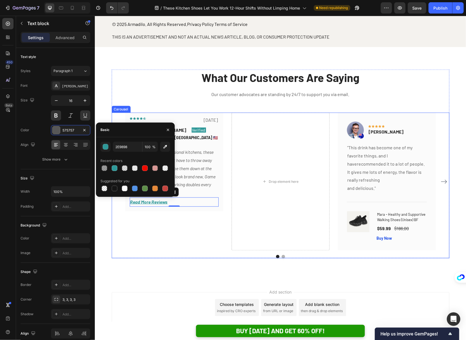
click at [160, 220] on div "Icon Icon Icon Icon Icon Row [DATE] Text block Row Image [PERSON_NAME] Text blo…" at bounding box center [174, 181] width 98 height 138
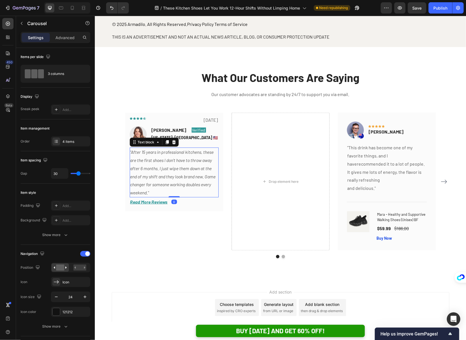
click at [190, 185] on icon ""After 15 years in professional kitchens, these are the first shoes I don't hav…" at bounding box center [173, 172] width 86 height 46
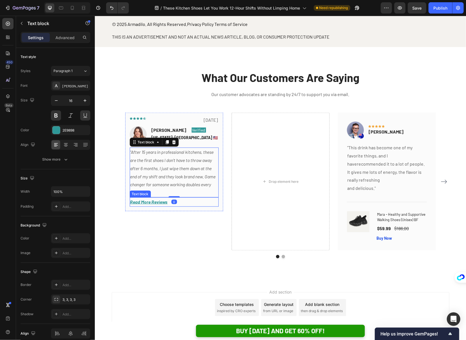
click at [160, 201] on icon "Read More Reviews" at bounding box center [148, 201] width 37 height 5
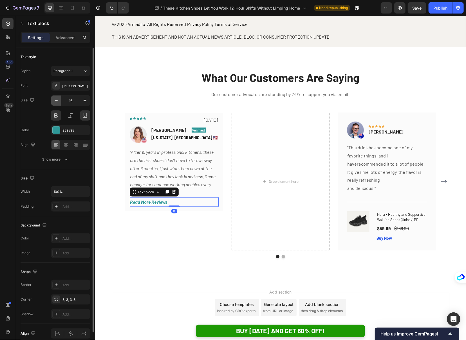
click at [58, 100] on icon "button" at bounding box center [56, 101] width 6 height 6
type input "14"
click at [83, 117] on button at bounding box center [85, 115] width 10 height 10
click at [84, 117] on button at bounding box center [85, 115] width 10 height 10
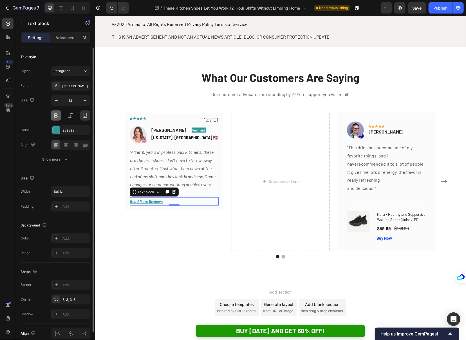
click at [56, 118] on button at bounding box center [56, 115] width 10 height 10
click at [59, 119] on button at bounding box center [56, 115] width 10 height 10
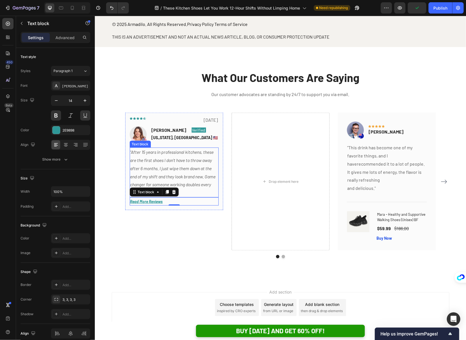
click at [178, 175] on icon ""After 15 years in professional kitchens, these are the first shoes I don't hav…" at bounding box center [173, 172] width 86 height 46
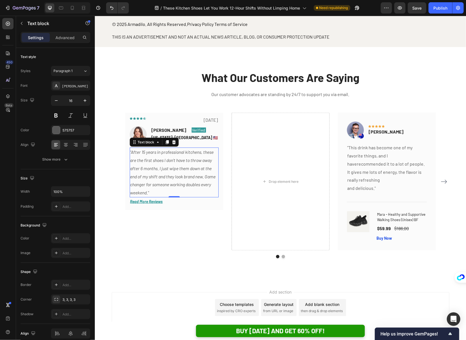
scroll to position [2927, 0]
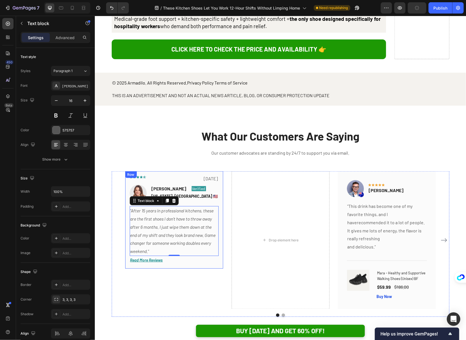
click at [200, 256] on p "Read More Reviews" at bounding box center [174, 259] width 88 height 7
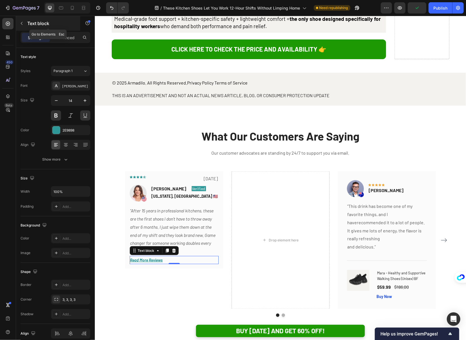
click at [23, 23] on icon "button" at bounding box center [21, 23] width 5 height 5
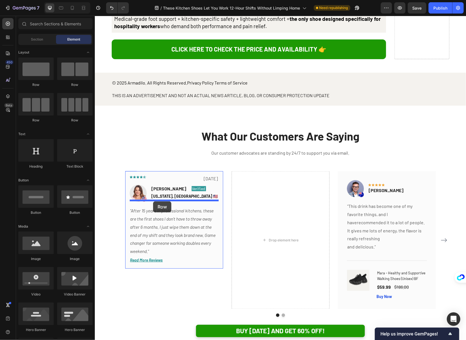
drag, startPoint x: 161, startPoint y: 92, endPoint x: 153, endPoint y: 201, distance: 109.5
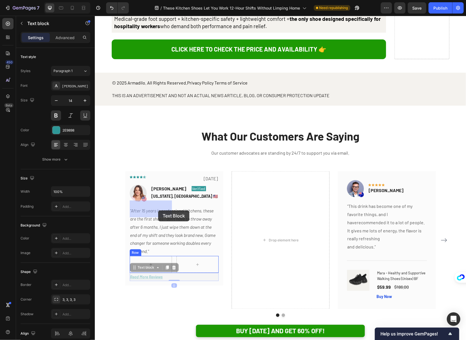
drag, startPoint x: 165, startPoint y: 220, endPoint x: 158, endPoint y: 209, distance: 12.7
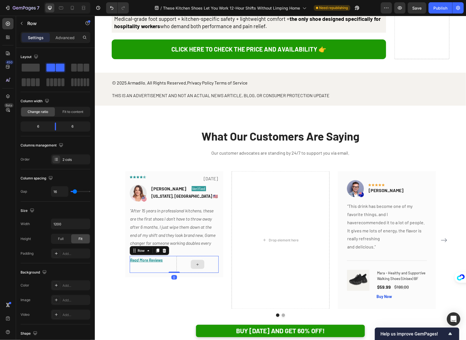
click at [182, 256] on div at bounding box center [197, 264] width 42 height 17
click at [23, 27] on button "button" at bounding box center [21, 23] width 9 height 9
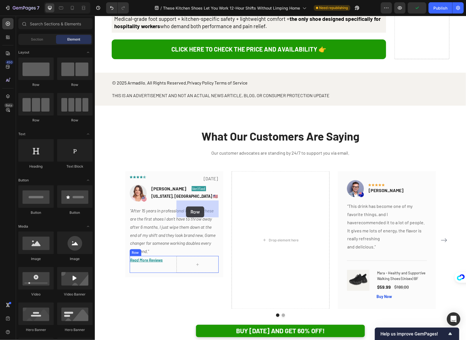
drag, startPoint x: 163, startPoint y: 126, endPoint x: 186, endPoint y: 206, distance: 83.5
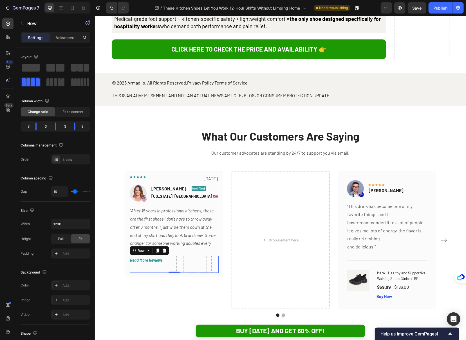
click at [173, 256] on div "Read More Reviews Text block Row Row 0" at bounding box center [173, 264] width 89 height 17
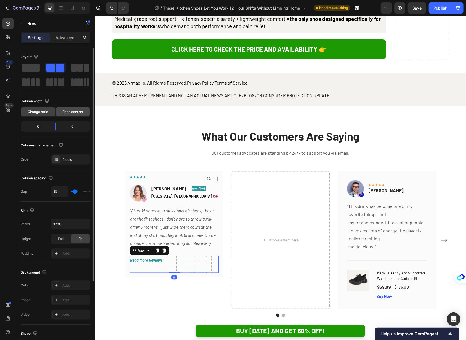
click at [61, 112] on div "Fit to content" at bounding box center [73, 111] width 34 height 9
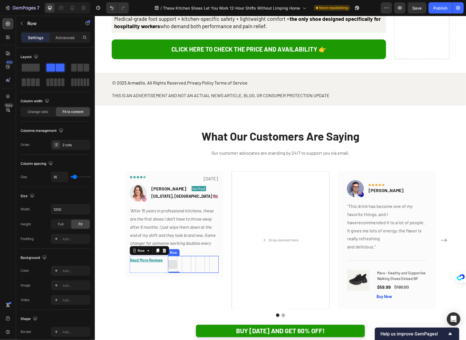
click at [174, 260] on div at bounding box center [172, 264] width 9 height 9
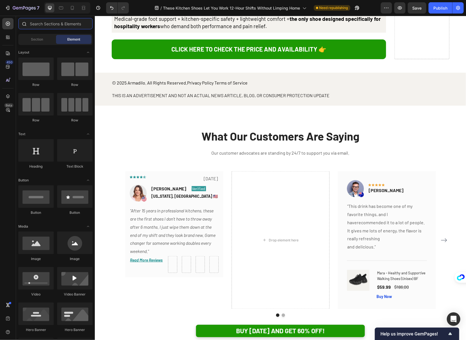
click at [40, 26] on input "text" at bounding box center [55, 23] width 74 height 11
type input "i"
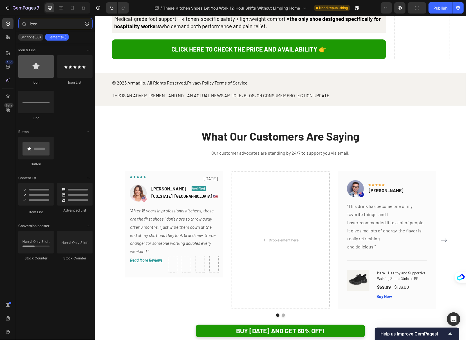
type input "icon"
drag, startPoint x: 135, startPoint y: 83, endPoint x: 171, endPoint y: 207, distance: 128.7
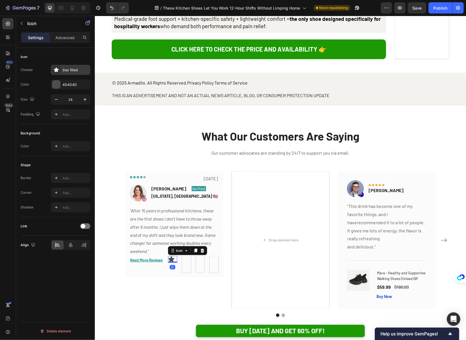
click at [65, 72] on div "Star filled" at bounding box center [75, 70] width 26 height 5
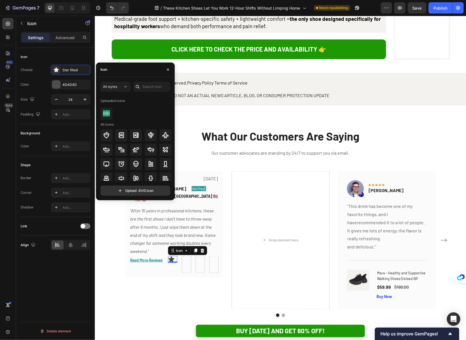
click at [118, 103] on div "Uploaded icons" at bounding box center [112, 100] width 24 height 9
click at [144, 88] on input "text" at bounding box center [151, 87] width 37 height 10
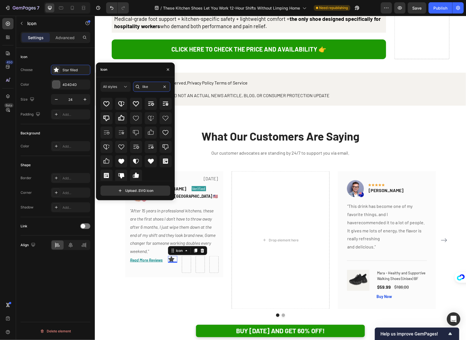
scroll to position [6, 0]
click at [143, 89] on input "like" at bounding box center [151, 87] width 37 height 10
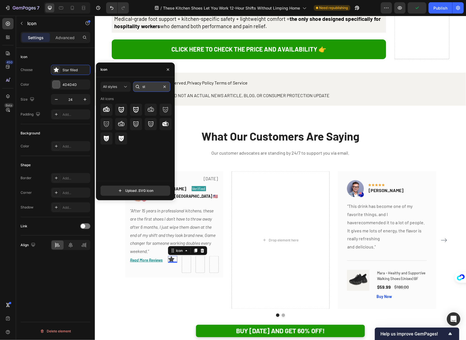
type input "s"
type input "thumb"
click at [111, 122] on div at bounding box center [106, 124] width 12 height 12
click at [196, 256] on div at bounding box center [199, 264] width 9 height 17
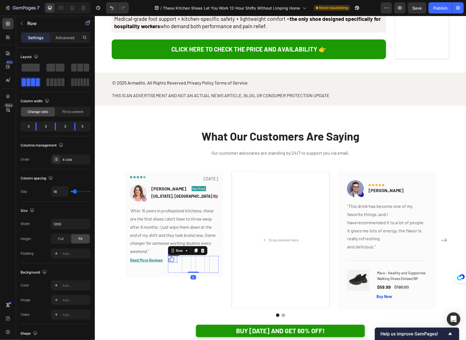
click at [173, 256] on icon at bounding box center [171, 259] width 7 height 7
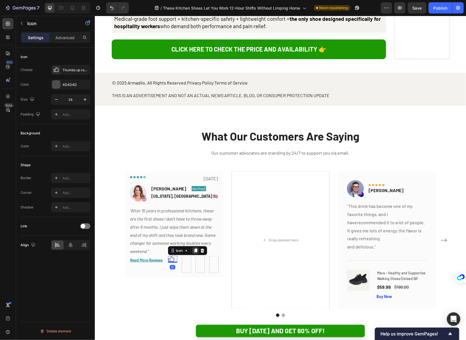
click at [194, 248] on icon at bounding box center [195, 250] width 3 height 4
drag, startPoint x: 174, startPoint y: 209, endPoint x: 197, endPoint y: 210, distance: 23.4
click at [68, 72] on div "Thumbs up regular" at bounding box center [75, 70] width 26 height 5
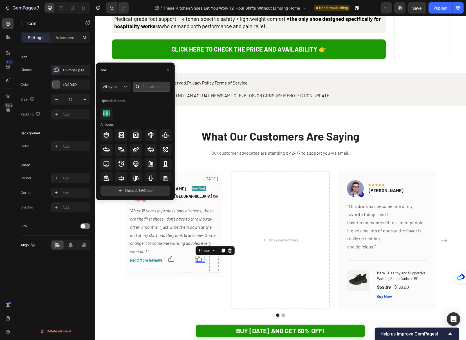
click at [143, 88] on input "text" at bounding box center [151, 87] width 37 height 10
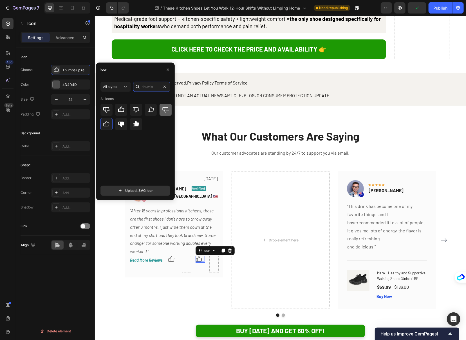
type input "thumb"
click at [162, 108] on icon at bounding box center [165, 109] width 7 height 7
click at [217, 260] on div at bounding box center [213, 264] width 9 height 9
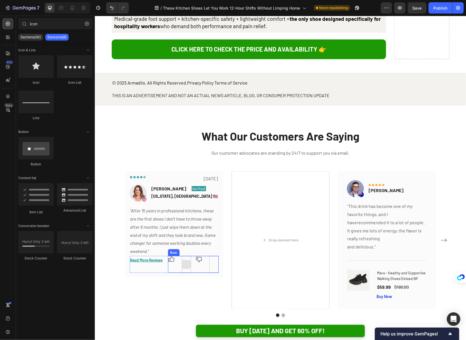
click at [184, 260] on div at bounding box center [186, 264] width 9 height 9
click at [164, 206] on p ""After 15 years in professional kitchens, these are the first shoes I don't hav…" at bounding box center [174, 230] width 88 height 49
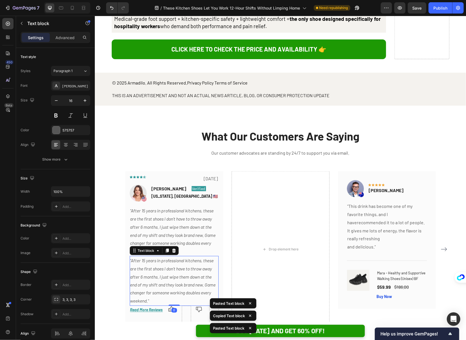
click at [158, 257] on icon ""After 15 years in professional kitchens, these are the first shoes I don't hav…" at bounding box center [173, 280] width 86 height 46
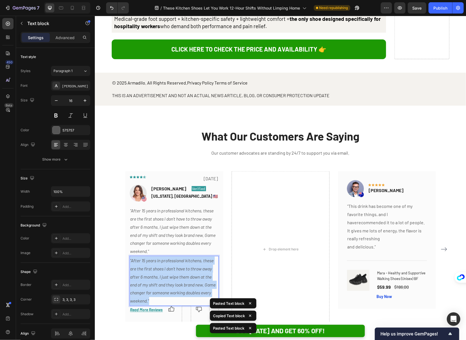
click at [158, 257] on icon ""After 15 years in professional kitchens, these are the first shoes I don't hav…" at bounding box center [173, 280] width 86 height 46
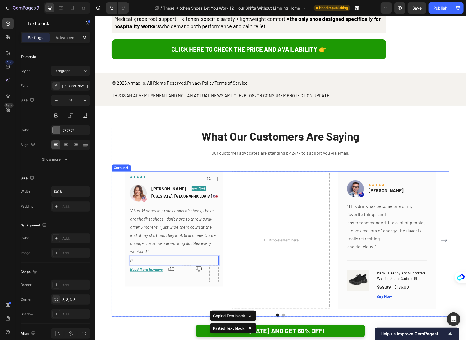
click at [160, 248] on div "Icon Icon Icon Icon Icon Row [DATE] Text block Row Image [PERSON_NAME] Text blo…" at bounding box center [280, 244] width 338 height 146
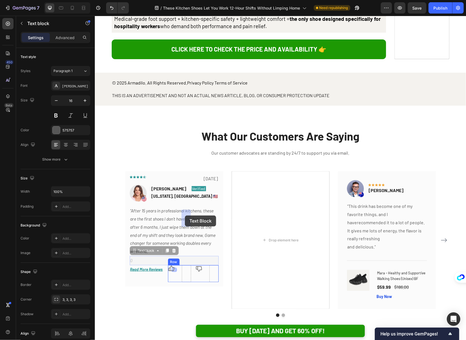
drag, startPoint x: 155, startPoint y: 203, endPoint x: 185, endPoint y: 215, distance: 32.4
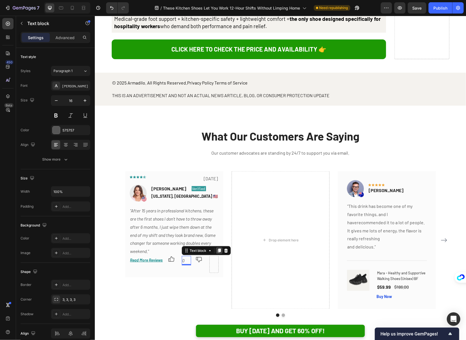
click at [218, 248] on icon at bounding box center [218, 250] width 3 height 4
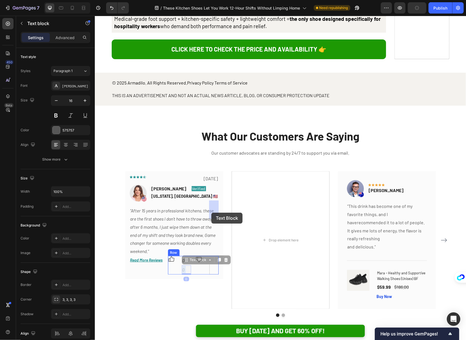
drag, startPoint x: 188, startPoint y: 214, endPoint x: 211, endPoint y: 212, distance: 22.9
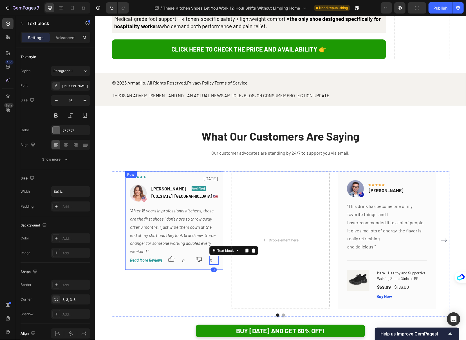
click at [195, 216] on div "Icon Icon Icon Icon Icon Row [DATE] Text block Row Image [PERSON_NAME] Text blo…" at bounding box center [174, 240] width 98 height 138
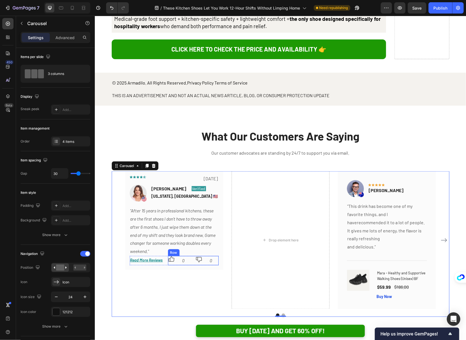
click at [191, 256] on div "Icon 0 Text block Icon 0 Text block Row" at bounding box center [193, 260] width 51 height 9
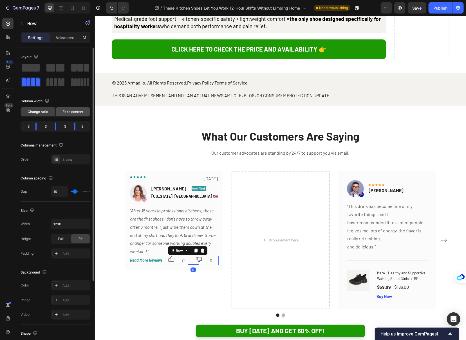
click at [65, 110] on span "Fit to content" at bounding box center [72, 111] width 21 height 5
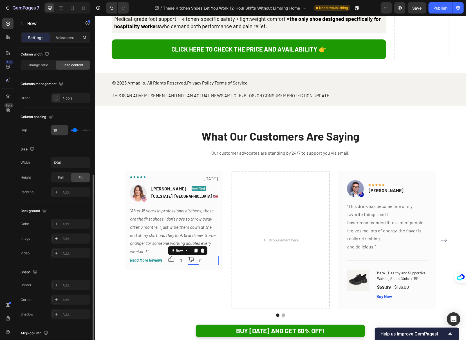
scroll to position [99, 0]
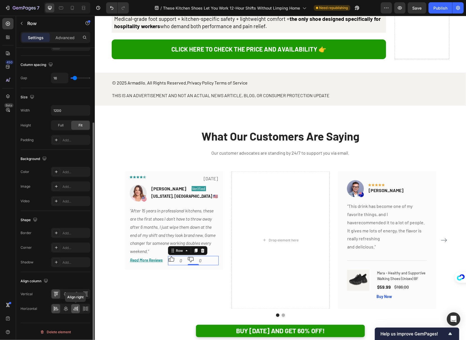
click at [75, 309] on icon at bounding box center [76, 309] width 6 height 6
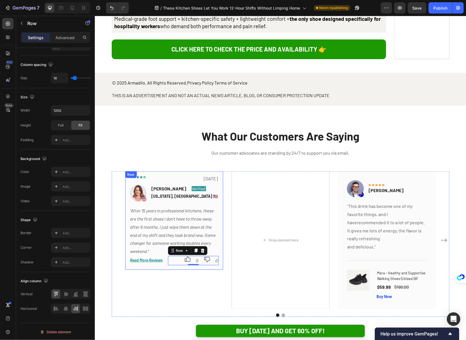
click at [170, 211] on div "Icon Icon Icon Icon Icon Row [DATE] Text block Row Image [PERSON_NAME] Text blo…" at bounding box center [174, 220] width 98 height 99
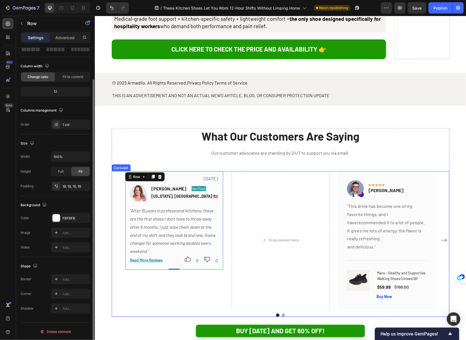
click at [180, 234] on div "Icon Icon Icon Icon Icon Row [DATE] Text block Row Image [PERSON_NAME] Text blo…" at bounding box center [174, 240] width 98 height 138
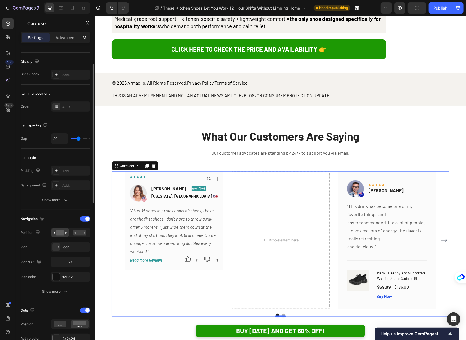
scroll to position [0, 0]
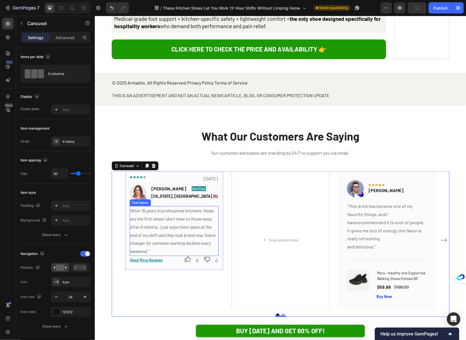
click at [164, 206] on p ""After 15 years in professional kitchens, these are the first shoes I don't hav…" at bounding box center [174, 230] width 88 height 49
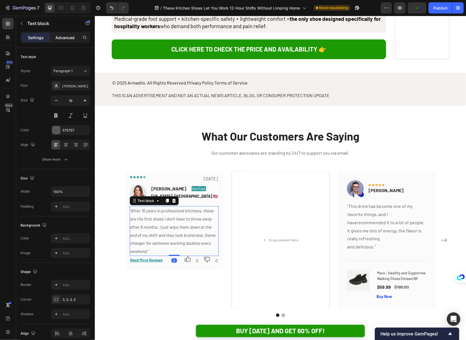
click at [64, 39] on p "Advanced" at bounding box center [64, 38] width 19 height 6
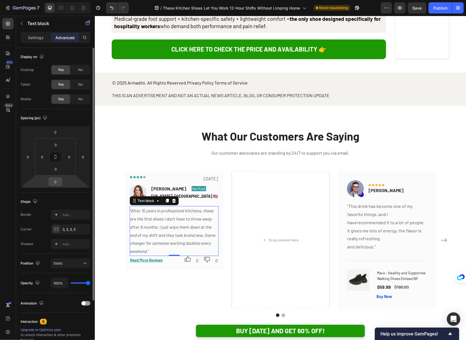
click at [54, 182] on input "0" at bounding box center [55, 181] width 11 height 8
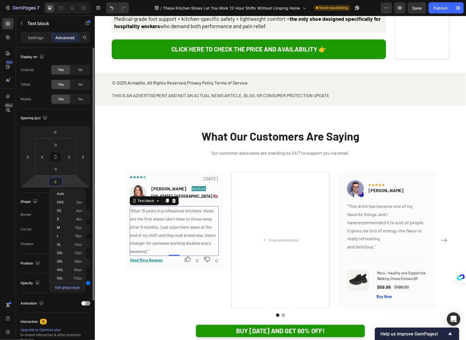
type input "2"
type input "16"
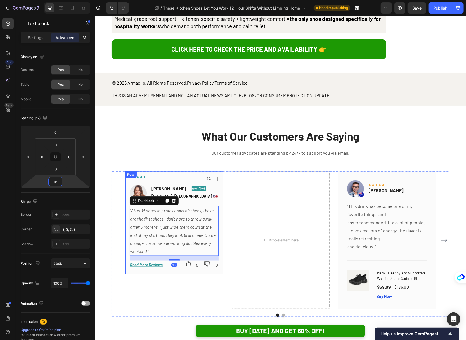
click at [156, 228] on div "Icon Icon Icon Icon Icon Row [DATE] Text block Row Image [PERSON_NAME] Text blo…" at bounding box center [174, 240] width 98 height 138
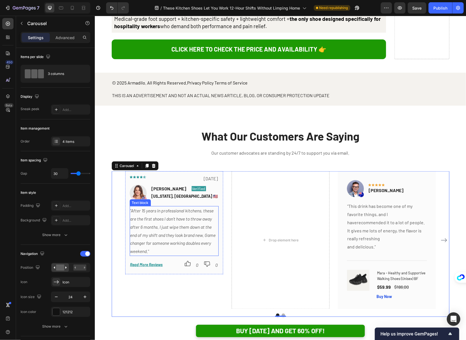
click at [173, 206] on p ""After 15 years in professional kitchens, these are the first shoes I don't hav…" at bounding box center [174, 230] width 88 height 49
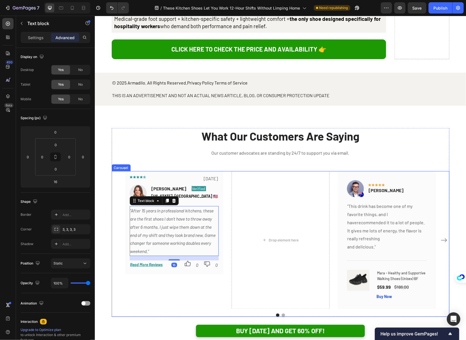
click at [198, 243] on div "Icon Icon Icon Icon Icon Row [DATE] Text block Row Image [PERSON_NAME] Text blo…" at bounding box center [174, 240] width 98 height 138
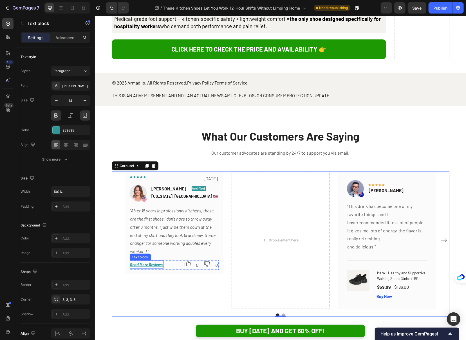
click at [147, 262] on icon "Read More Reviews" at bounding box center [146, 264] width 33 height 5
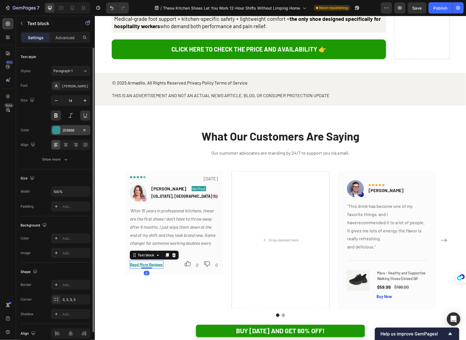
click at [74, 132] on div "2E9898" at bounding box center [70, 130] width 16 height 5
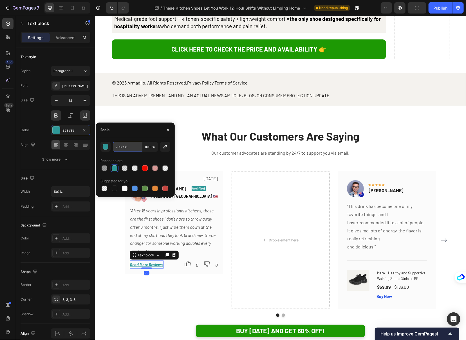
click at [121, 147] on input "2E9898" at bounding box center [127, 147] width 29 height 10
click at [126, 147] on input "2E9898" at bounding box center [127, 147] width 29 height 10
click at [195, 203] on div "Icon Icon Icon Icon Icon Row [DATE] Text block Row Image [PERSON_NAME] Text blo…" at bounding box center [173, 222] width 89 height 94
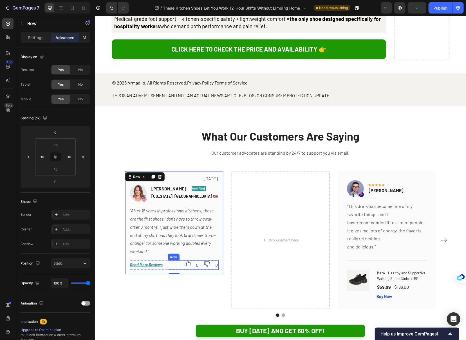
click at [189, 260] on icon at bounding box center [187, 263] width 7 height 7
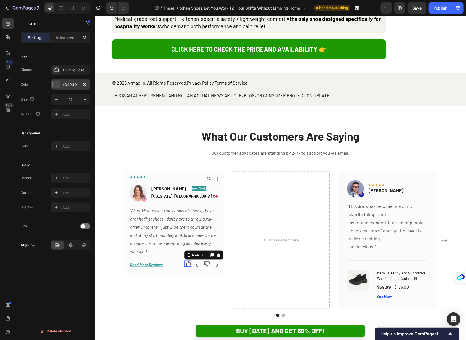
click at [65, 83] on div "4D4D4D" at bounding box center [70, 84] width 16 height 5
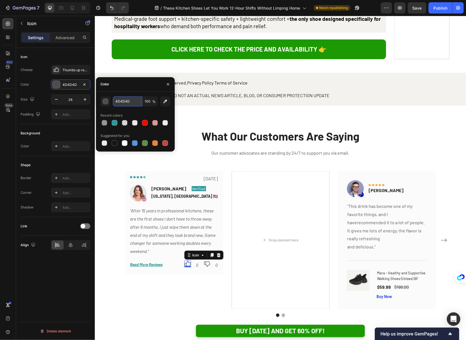
click at [118, 103] on input "4D4D4D" at bounding box center [127, 101] width 29 height 10
paste input "2E9898"
type input "2E9898"
click at [206, 260] on icon at bounding box center [206, 263] width 7 height 7
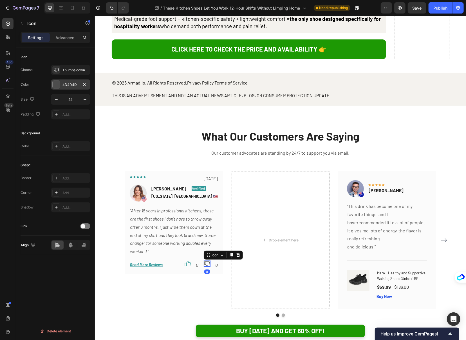
click at [68, 84] on div "4D4D4D" at bounding box center [70, 84] width 16 height 5
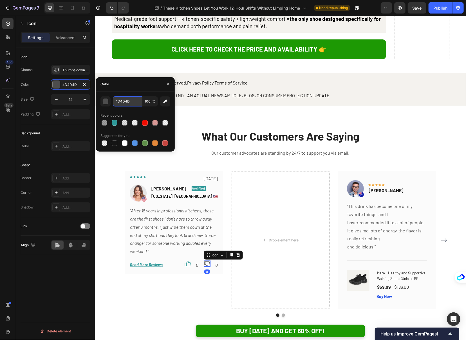
click at [121, 103] on input "4D4D4D" at bounding box center [127, 101] width 29 height 10
paste input "2E9898"
type input "2E9898"
click at [178, 207] on icon ""After 15 years in professional kitchens, these are the first shoes I don't hav…" at bounding box center [173, 230] width 86 height 46
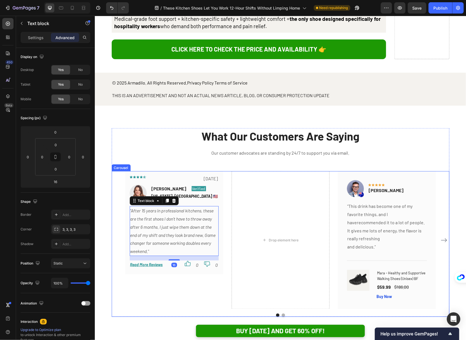
click at [191, 236] on div "Icon Icon Icon Icon Icon Row [DATE] Text block Row Image [PERSON_NAME] Text blo…" at bounding box center [174, 240] width 98 height 138
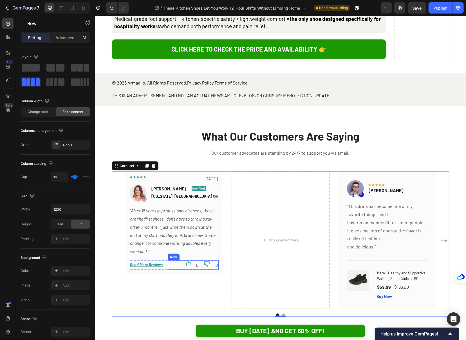
click at [194, 260] on div "Icon 0 Text block Icon 0 Text block Row" at bounding box center [193, 264] width 51 height 9
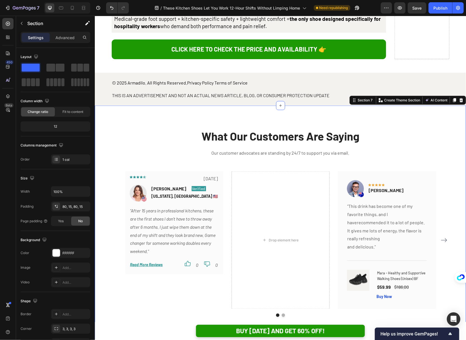
click at [222, 256] on div "What Our Customers Are Saying Heading Our customer advocates are standing by 24…" at bounding box center [280, 222] width 371 height 234
click at [166, 207] on icon ""After 15 years in professional kitchens, these are the first shoes I don't hav…" at bounding box center [173, 230] width 86 height 46
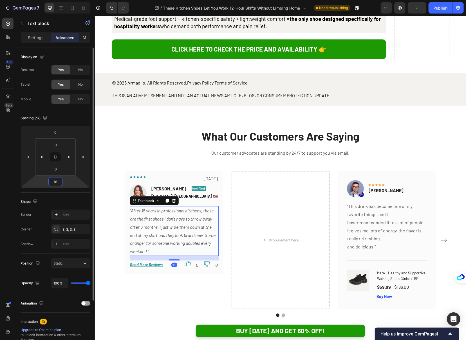
click at [56, 184] on input "16" at bounding box center [55, 181] width 11 height 8
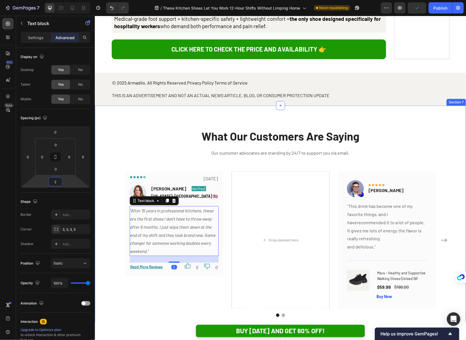
type input "24"
click at [180, 239] on div "Icon Icon Icon Icon Icon Row [DATE] Text block Row Image [PERSON_NAME] Text blo…" at bounding box center [174, 240] width 98 height 138
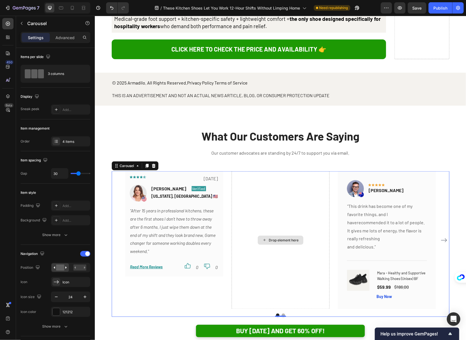
click at [264, 171] on div "Drop element here" at bounding box center [280, 240] width 98 height 138
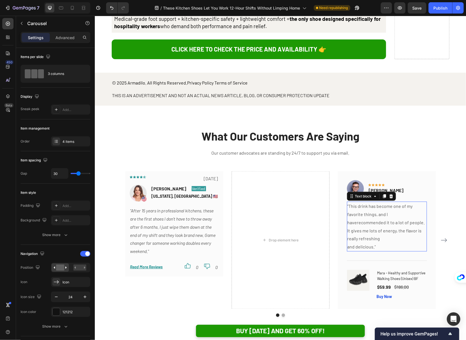
click at [377, 202] on p ""This drink has become one of my favorite things, and I haverecommended it to a…" at bounding box center [386, 226] width 79 height 49
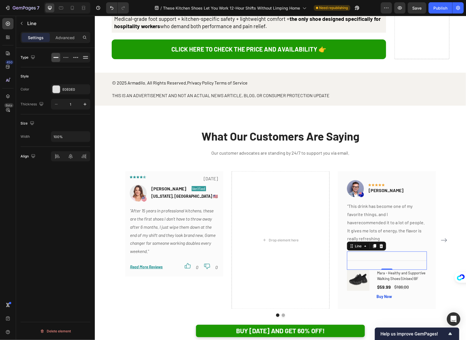
click at [381, 251] on div "Title Line 0" at bounding box center [387, 260] width 80 height 18
click at [377, 180] on div "Image Icon Icon Icon Icon Icon Row [PERSON_NAME] Text block Row" at bounding box center [387, 190] width 80 height 21
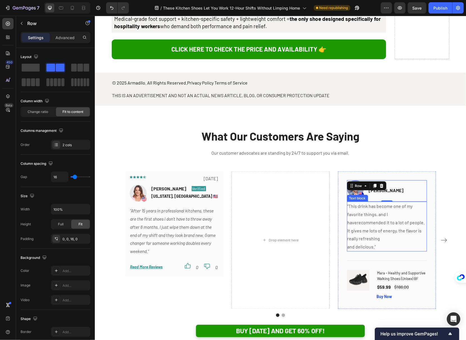
click at [364, 202] on p ""This drink has become one of my favorite things, and I haverecommended it to a…" at bounding box center [386, 226] width 79 height 49
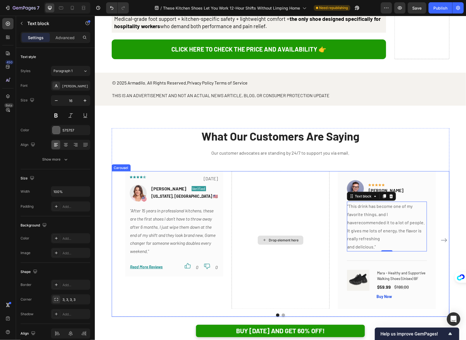
click at [259, 171] on div "Drop element here" at bounding box center [280, 240] width 98 height 138
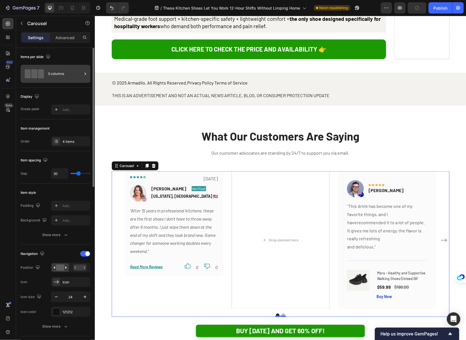
click at [64, 74] on div "3 columns" at bounding box center [65, 73] width 34 height 13
click at [59, 87] on div "Items per slide 3 columns" at bounding box center [56, 68] width 70 height 40
click at [65, 142] on div "4 items" at bounding box center [75, 141] width 26 height 5
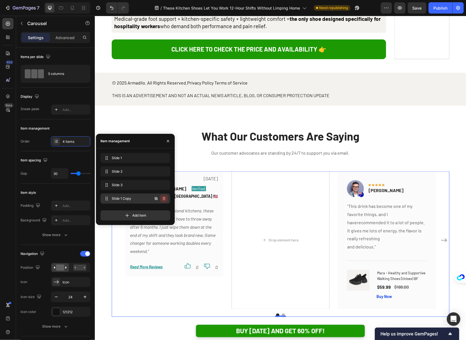
click at [165, 200] on icon "button" at bounding box center [164, 198] width 3 height 3
click at [162, 199] on div "Delete" at bounding box center [160, 198] width 10 height 5
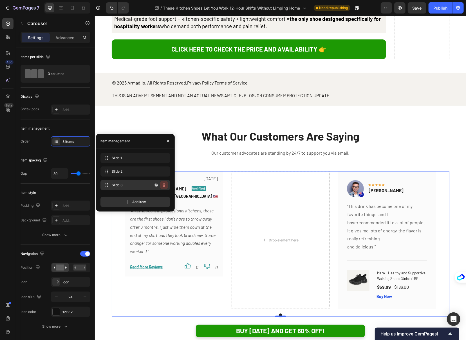
click at [163, 185] on icon "button" at bounding box center [164, 185] width 5 height 5
click at [167, 186] on button "Delete" at bounding box center [160, 185] width 15 height 8
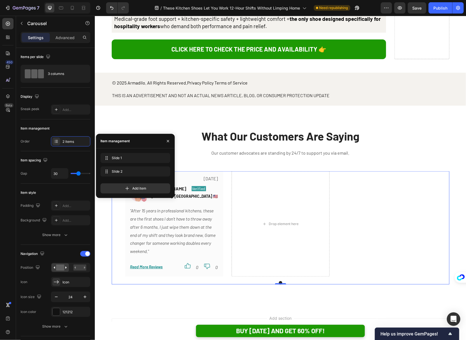
scroll to position [2906, 0]
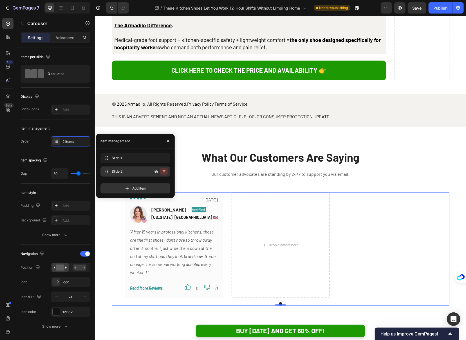
click at [163, 173] on icon "button" at bounding box center [164, 171] width 3 height 3
click at [163, 173] on div "Delete" at bounding box center [160, 171] width 10 height 5
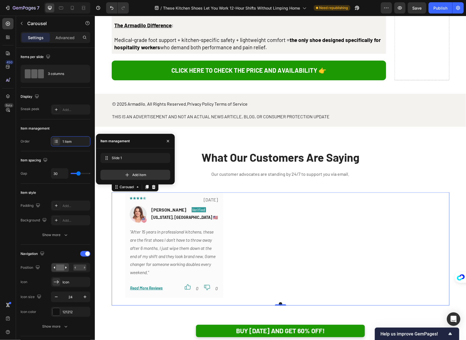
click at [246, 192] on div "Icon Icon Icon Icon Icon Row [DATE] Text block Row Image [PERSON_NAME] Text blo…" at bounding box center [280, 244] width 311 height 105
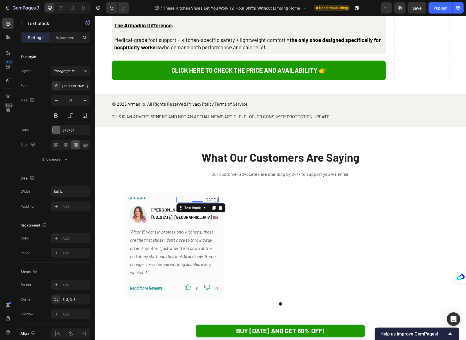
click at [182, 197] on p "[DATE]" at bounding box center [197, 199] width 41 height 5
click at [181, 192] on div "Icon Icon Icon Icon Icon Row [DATE] Text block 0 Row Image [PERSON_NAME] Text b…" at bounding box center [174, 244] width 98 height 105
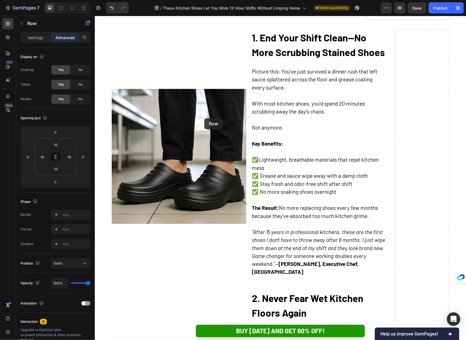
scroll to position [395, 0]
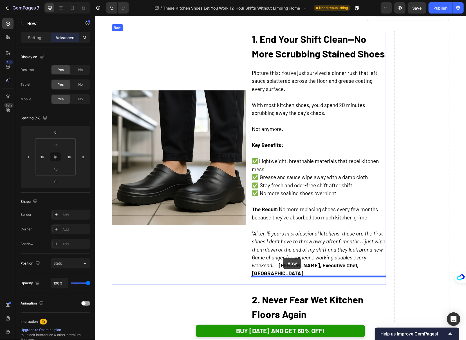
drag, startPoint x: 186, startPoint y: 147, endPoint x: 283, endPoint y: 258, distance: 146.8
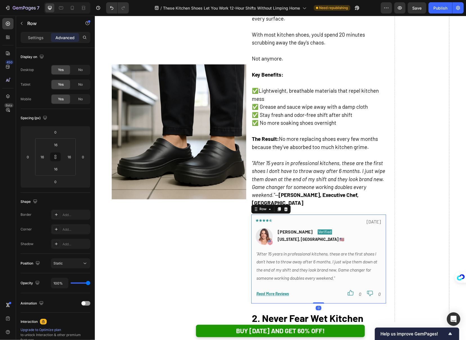
scroll to position [500, 0]
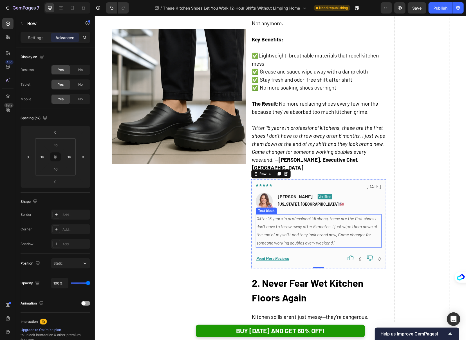
click at [301, 226] on icon ""After 15 years in professional kitchens, these are the first shoes I don't hav…" at bounding box center [316, 231] width 121 height 30
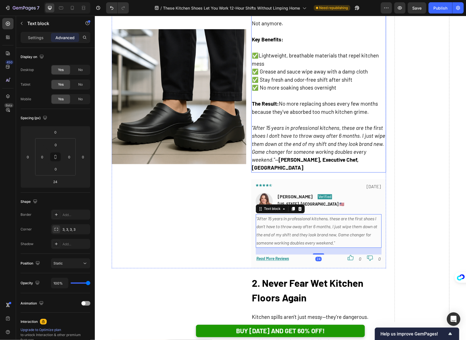
click at [296, 152] on icon ""After 15 years in professional kitchens, these are the first shoes I don't hav…" at bounding box center [318, 143] width 133 height 39
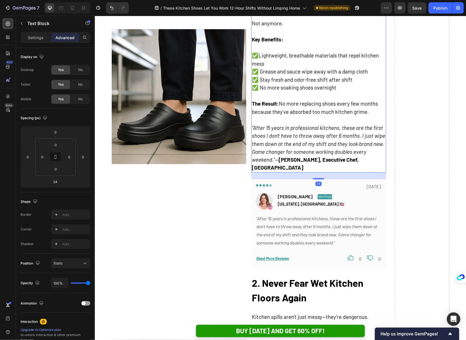
click at [345, 172] on div "24" at bounding box center [318, 175] width 135 height 7
click at [346, 163] on p ""After 15 years in professional kitchens, these are the first shoes I don't hav…" at bounding box center [319, 148] width 134 height 48
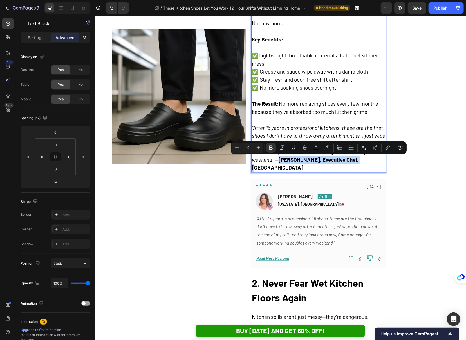
drag, startPoint x: 357, startPoint y: 161, endPoint x: 282, endPoint y: 158, distance: 75.5
click at [282, 158] on p ""After 15 years in professional kitchens, these are the first shoes I don't hav…" at bounding box center [319, 148] width 134 height 48
copy strong "[PERSON_NAME], Executive Chef, [GEOGRAPHIC_DATA]"
click at [286, 193] on p "[PERSON_NAME]" at bounding box center [295, 196] width 35 height 7
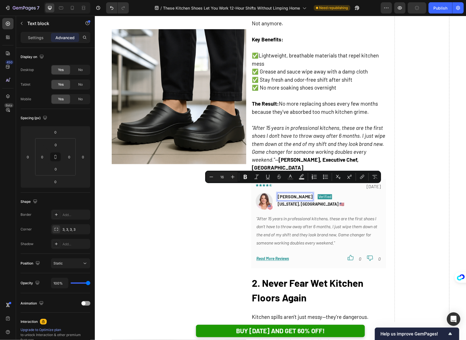
click at [286, 193] on p "[PERSON_NAME]" at bounding box center [295, 196] width 35 height 7
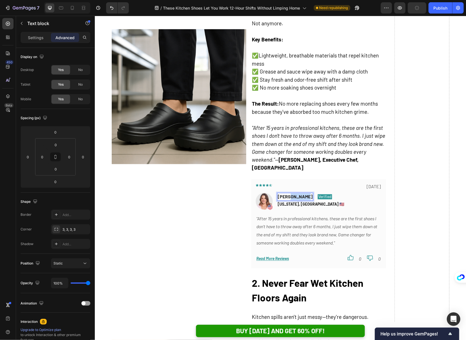
click at [286, 193] on p "[PERSON_NAME]" at bounding box center [295, 196] width 35 height 7
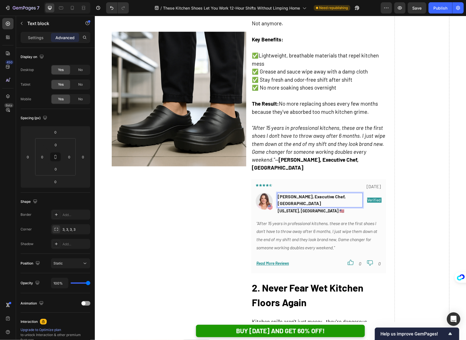
click at [324, 220] on icon ""After 15 years in professional kitchens, these are the first shoes I don't hav…" at bounding box center [316, 235] width 121 height 30
click at [341, 200] on div "[PERSON_NAME], Executive Chef, Miami Text block Verified Text block Row [US_STA…" at bounding box center [329, 204] width 104 height 22
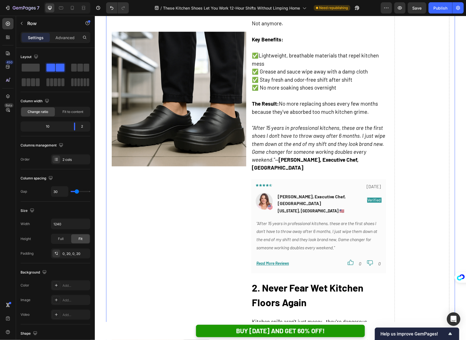
click at [347, 222] on p ""After 15 years in professional kitchens, these are the first shoes I don't hav…" at bounding box center [318, 235] width 125 height 32
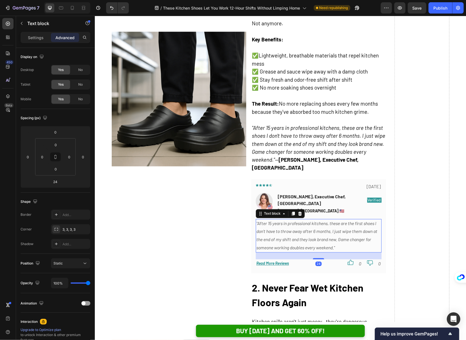
click at [38, 42] on div "Settings Advanced" at bounding box center [56, 37] width 70 height 11
click at [37, 36] on p "Settings" at bounding box center [36, 38] width 16 height 6
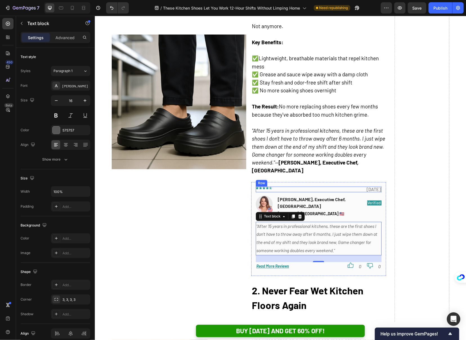
scroll to position [497, 0]
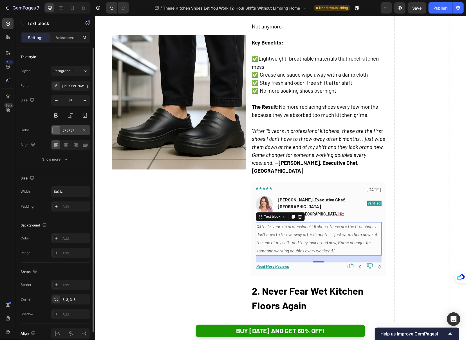
click at [71, 129] on div "575757" at bounding box center [70, 130] width 16 height 5
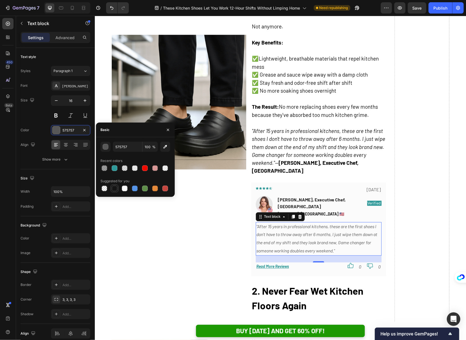
click at [117, 189] on div at bounding box center [115, 188] width 6 height 6
type input "151515"
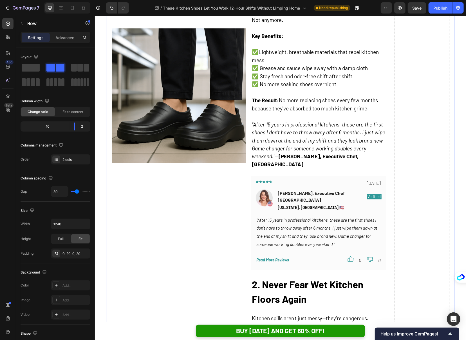
scroll to position [504, 0]
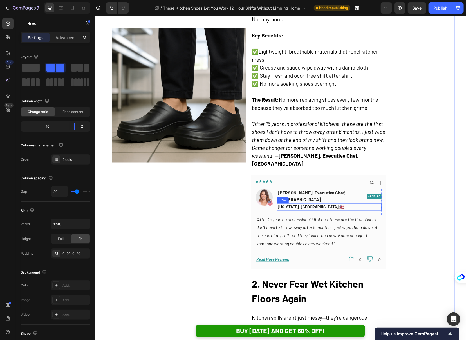
click at [327, 189] on p "[PERSON_NAME], Executive Chef, [GEOGRAPHIC_DATA]" at bounding box center [320, 196] width 84 height 14
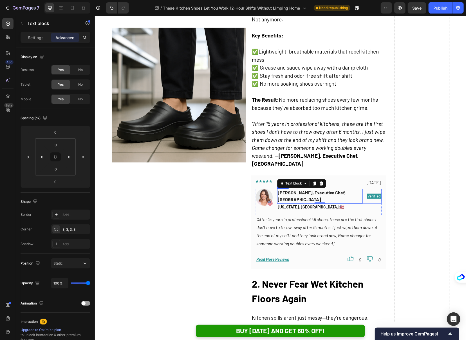
click at [344, 189] on div "[PERSON_NAME], Executive Chef, Miami Text block 0 Verified Text block Row" at bounding box center [329, 196] width 104 height 15
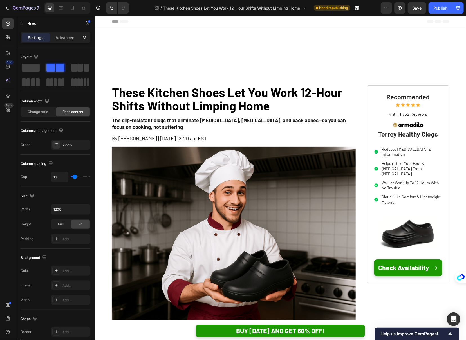
click at [60, 41] on div "Advanced" at bounding box center [65, 37] width 28 height 9
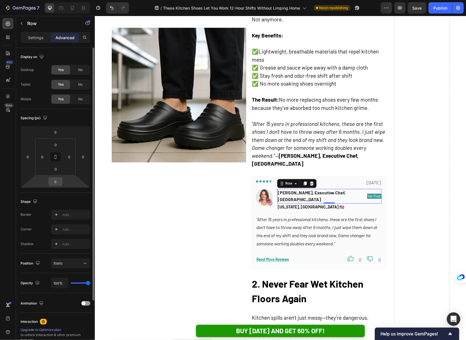
click at [57, 179] on input "0" at bounding box center [55, 181] width 11 height 8
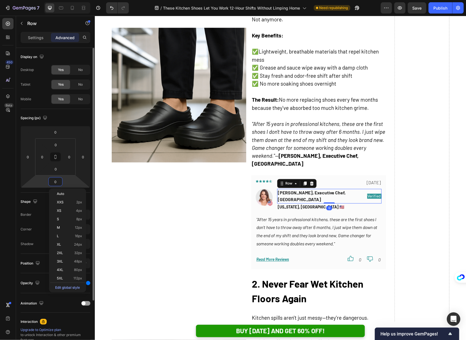
type input "4"
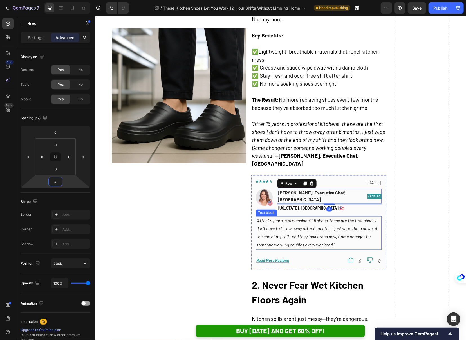
click at [307, 218] on icon ""After 15 years in professional kitchens, these are the first shoes I don't hav…" at bounding box center [316, 233] width 121 height 30
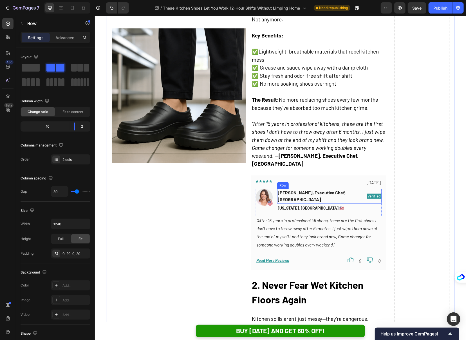
click at [345, 189] on div "Marcus T., Executive Chef, Miami Text block Verified Text block Row" at bounding box center [329, 196] width 104 height 15
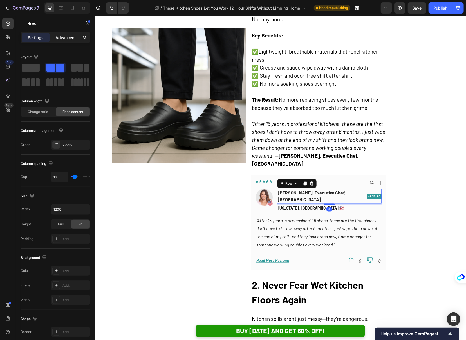
click at [64, 39] on p "Advanced" at bounding box center [64, 38] width 19 height 6
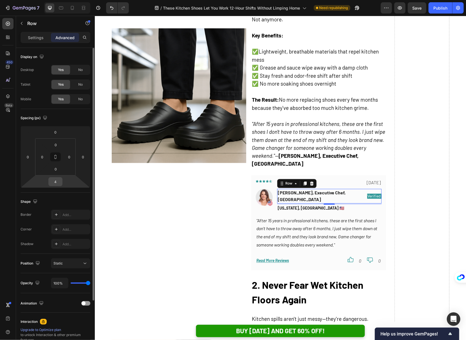
click at [59, 181] on input "4" at bounding box center [55, 181] width 11 height 8
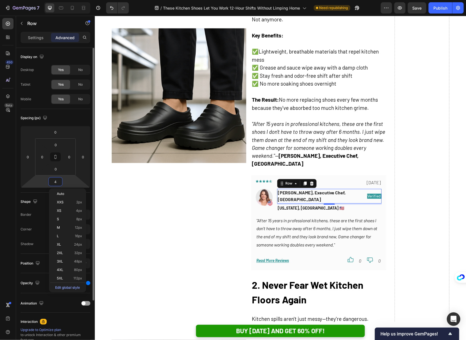
type input "2"
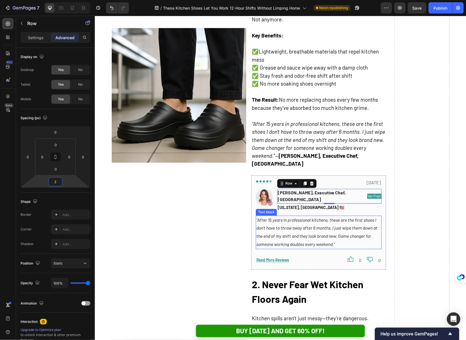
click at [293, 217] on icon ""After 15 years in professional kitchens, these are the first shoes I don't hav…" at bounding box center [316, 232] width 121 height 30
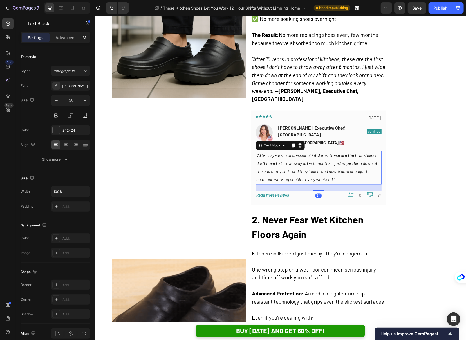
click at [293, 216] on strong "2. Never Fear Wet Kitchen Floors Again" at bounding box center [307, 226] width 111 height 27
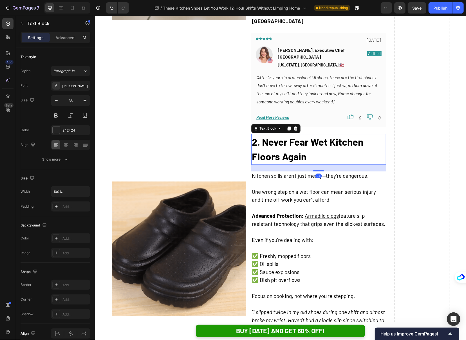
scroll to position [663, 0]
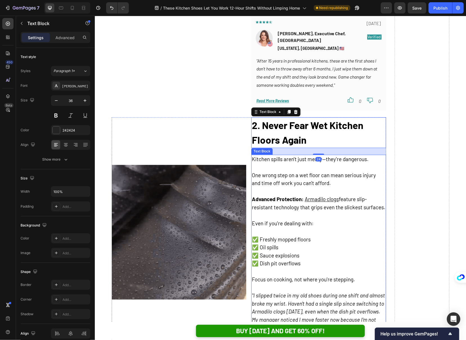
click at [292, 220] on span "Even if you're dealing with:" at bounding box center [283, 223] width 62 height 6
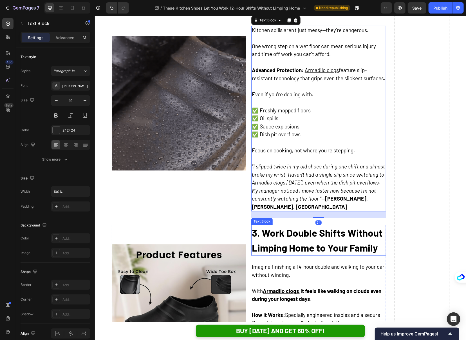
click at [289, 226] on strong "3. Work Double Shifts Without Limping Home to Your Family" at bounding box center [317, 239] width 131 height 27
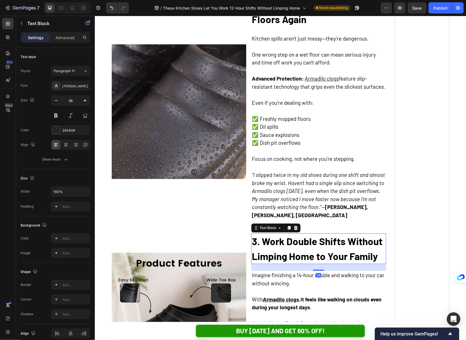
click at [288, 196] on p ""I slipped twice in my old shoes during one shift and almost broke my wrist. Ha…" at bounding box center [319, 195] width 134 height 48
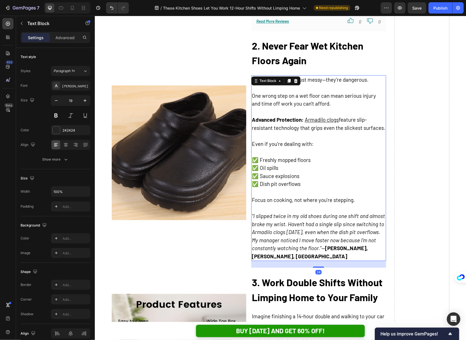
scroll to position [740, 0]
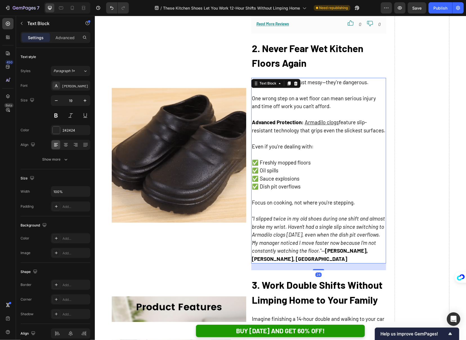
click at [287, 199] on span "Focus on cooking, not where you're stepping." at bounding box center [303, 202] width 103 height 6
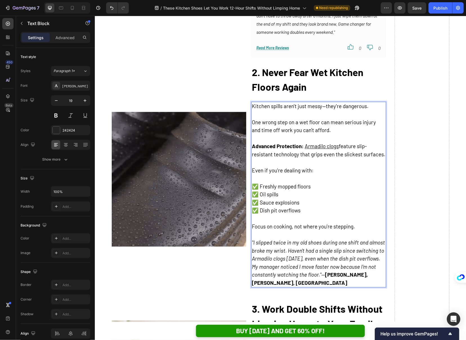
scroll to position [711, 0]
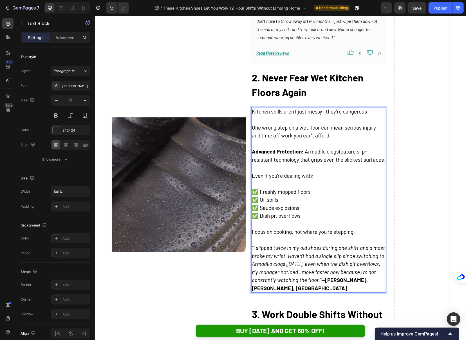
click at [287, 195] on p "✅ Oil spills" at bounding box center [319, 199] width 134 height 8
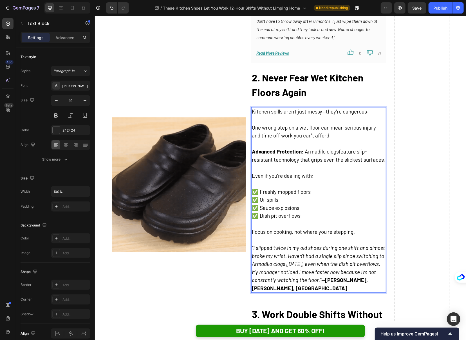
click at [292, 195] on p "✅ Oil spills" at bounding box center [319, 199] width 134 height 8
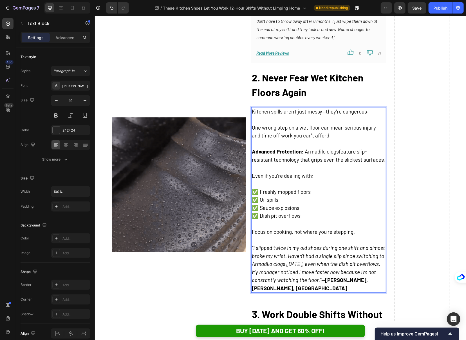
click at [311, 187] on p "✅ Freshly mopped floors" at bounding box center [319, 191] width 134 height 8
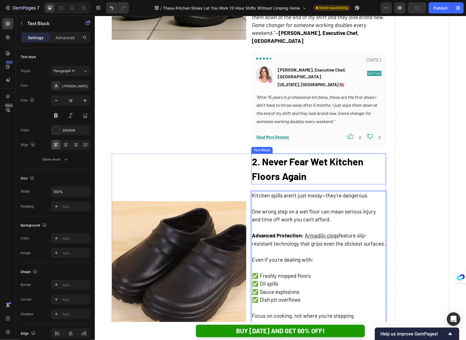
click at [303, 158] on strong "2. Never Fear Wet Kitchen Floors Again" at bounding box center [307, 168] width 111 height 27
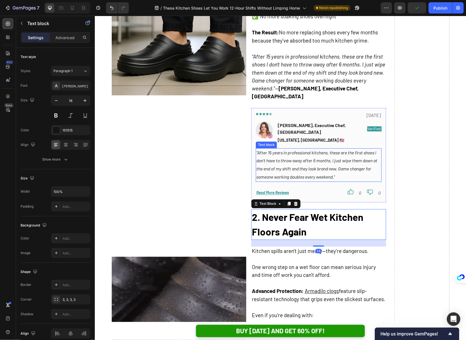
click at [302, 155] on icon ""After 15 years in professional kitchens, these are the first shoes I don't hav…" at bounding box center [316, 165] width 121 height 30
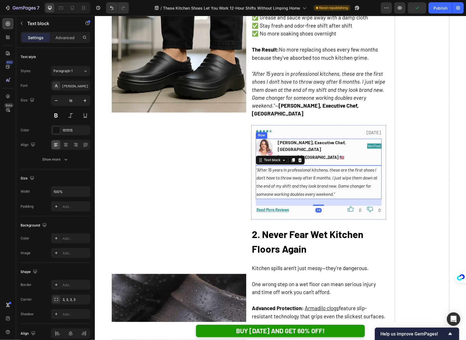
scroll to position [517, 0]
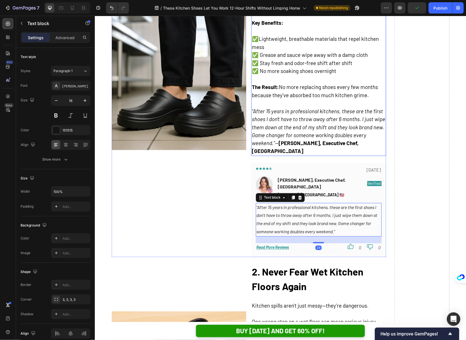
click at [305, 146] on p ""After 15 years in professional kitchens, these are the first shoes I don't hav…" at bounding box center [319, 131] width 134 height 48
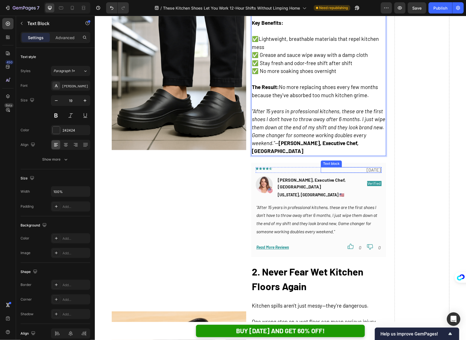
click at [325, 167] on p "[DATE]" at bounding box center [350, 169] width 59 height 5
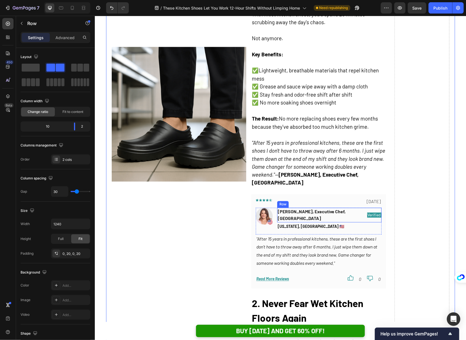
scroll to position [497, 0]
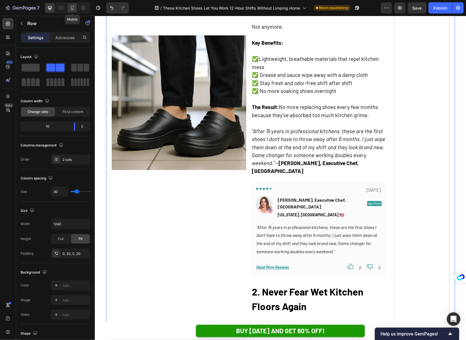
click at [75, 9] on icon at bounding box center [73, 8] width 6 height 6
type input "0"
type input "100%"
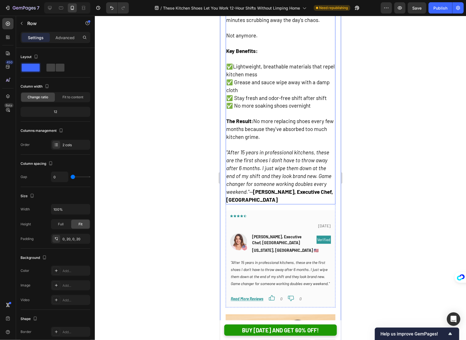
scroll to position [581, 0]
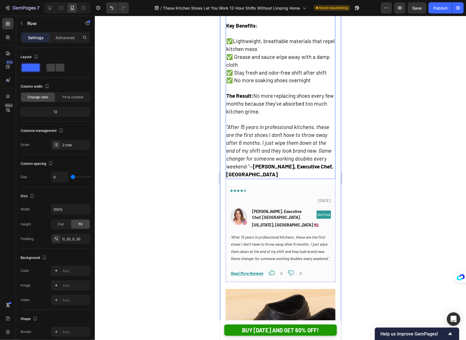
click at [269, 140] on icon ""After 15 years in professional kitchens, these are the first shoes I don't hav…" at bounding box center [278, 147] width 105 height 46
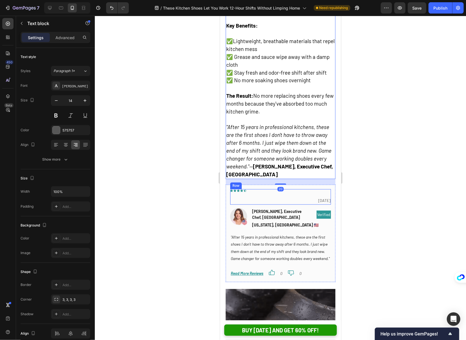
click at [304, 197] on p "[DATE]" at bounding box center [281, 200] width 100 height 7
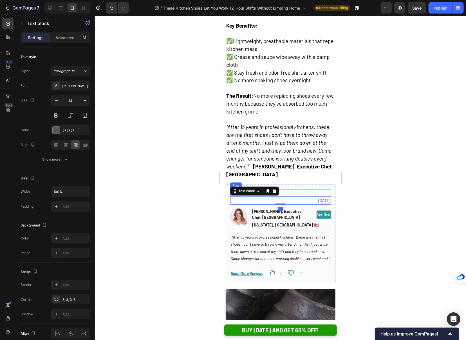
click at [302, 189] on div "Icon Icon Icon Icon Icon Row 2025/07/02 Text block 0 Row" at bounding box center [280, 196] width 101 height 15
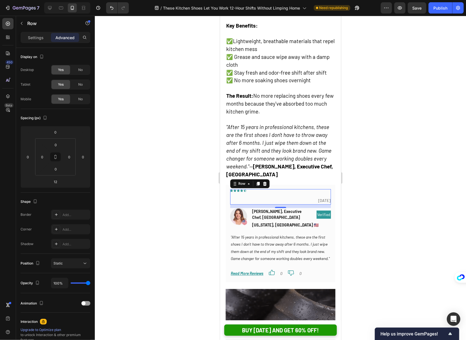
click at [41, 44] on div "Settings Advanced" at bounding box center [55, 40] width 79 height 16
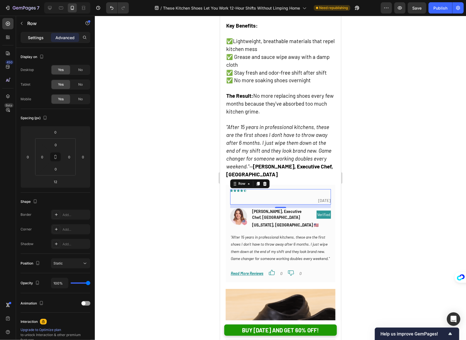
click at [35, 40] on p "Settings" at bounding box center [36, 38] width 16 height 6
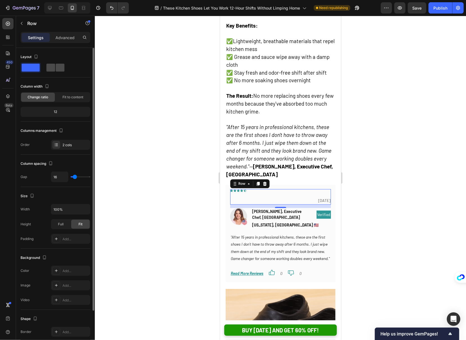
click at [55, 71] on div at bounding box center [55, 68] width 18 height 8
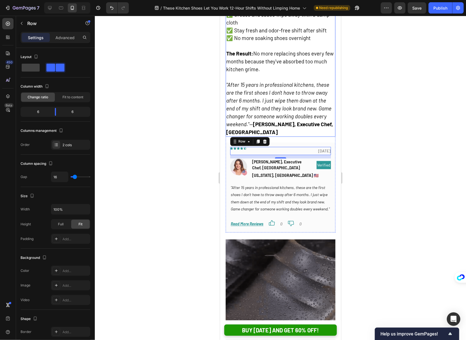
scroll to position [627, 0]
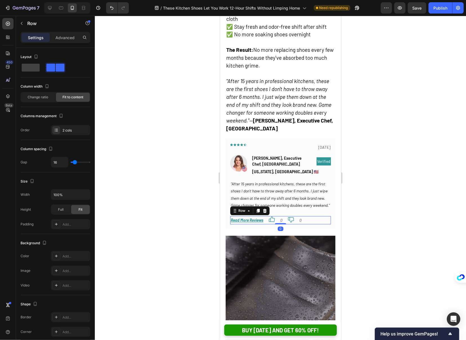
click at [315, 216] on div "Read More Reviews Text block Icon 0 Text block Icon 0 Text block Row Row 0" at bounding box center [280, 220] width 101 height 8
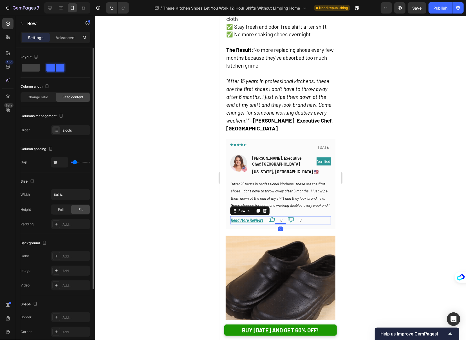
scroll to position [84, 0]
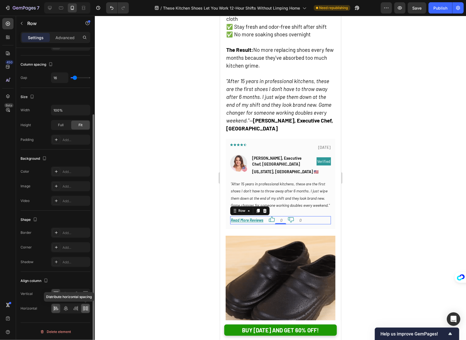
click at [86, 309] on icon at bounding box center [86, 308] width 6 height 6
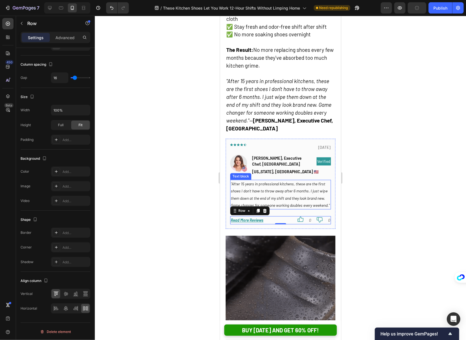
click at [280, 183] on icon ""After 15 years in professional kitchens, these are the first shoes I don't hav…" at bounding box center [280, 194] width 99 height 26
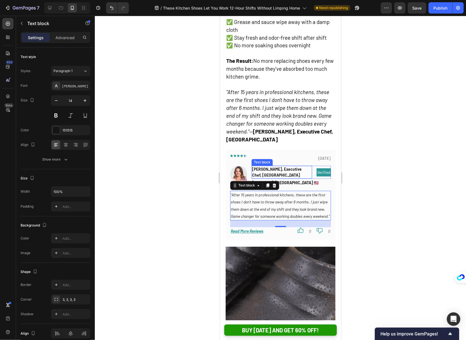
scroll to position [616, 0]
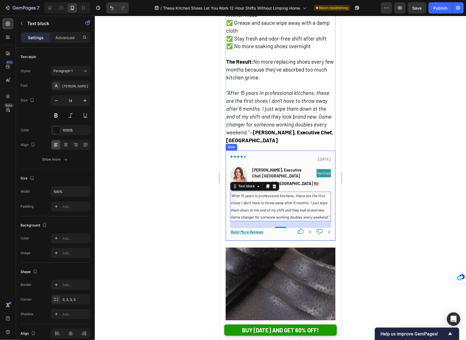
click at [273, 150] on div "Icon Icon Icon Icon Icon Row 2025/07/02 Text block Row Image Marcus T., Executi…" at bounding box center [280, 195] width 110 height 90
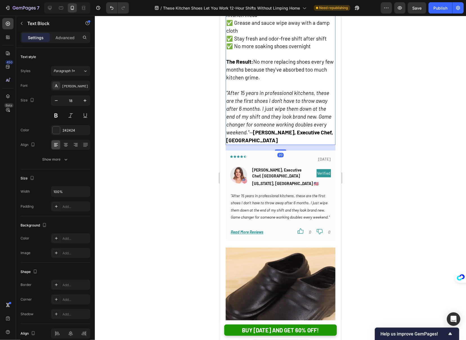
click at [275, 113] on icon ""After 15 years in professional kitchens, these are the first shoes I don't hav…" at bounding box center [278, 113] width 105 height 46
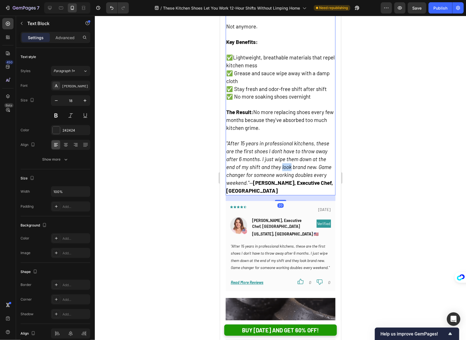
click at [277, 140] on icon ""After 15 years in professional kitchens, these are the first shoes I don't hav…" at bounding box center [278, 163] width 105 height 46
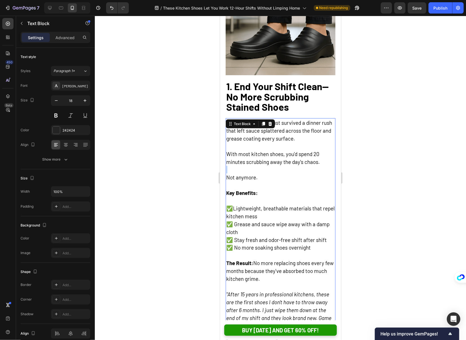
click at [277, 115] on div "1. End Your Shift Clean—No More Scrubbing Stained Shoes Text Block Picture this…" at bounding box center [280, 260] width 110 height 364
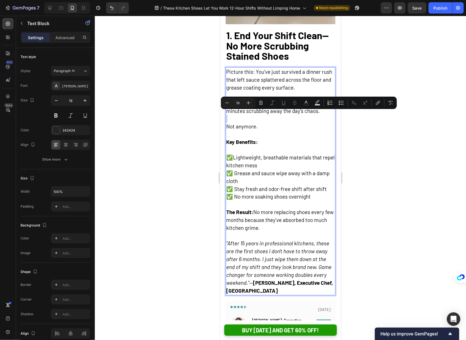
scroll to position [491, 0]
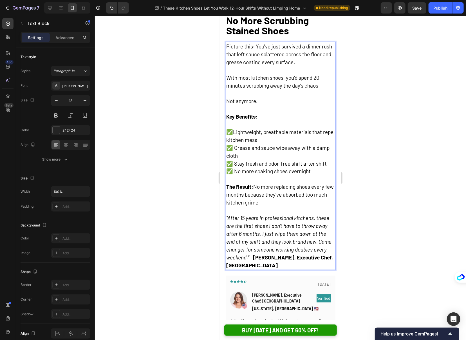
click at [317, 238] on icon ""After 15 years in professional kitchens, these are the first shoes I don't hav…" at bounding box center [278, 237] width 105 height 46
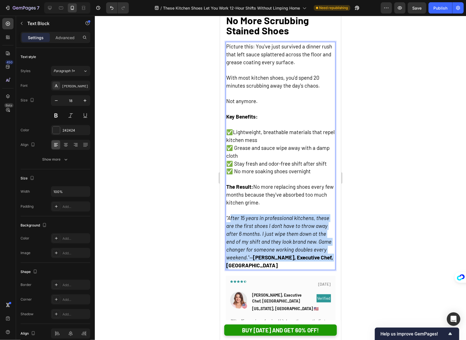
drag, startPoint x: 332, startPoint y: 255, endPoint x: 229, endPoint y: 216, distance: 110.6
click at [229, 216] on p ""After 15 years in professional kitchens, these are the first shoes I don't hav…" at bounding box center [280, 241] width 109 height 55
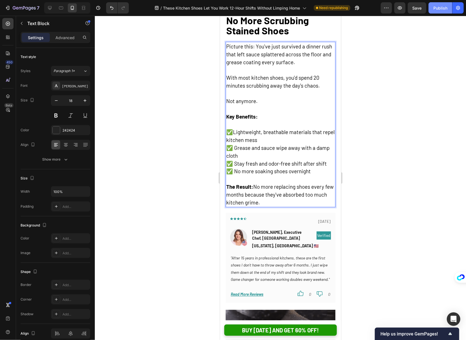
click at [437, 11] on button "Publish" at bounding box center [441, 7] width 24 height 11
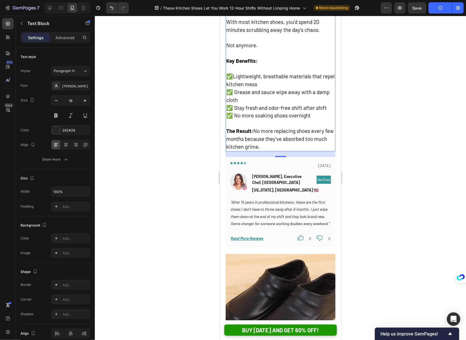
scroll to position [547, 0]
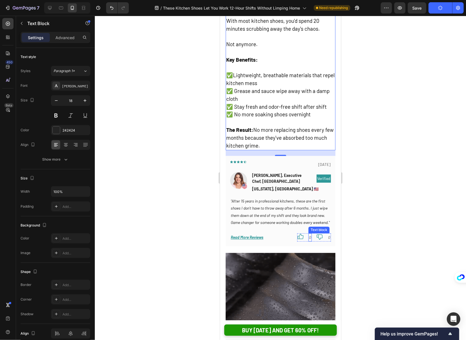
click at [310, 240] on icon "0" at bounding box center [310, 237] width 2 height 5
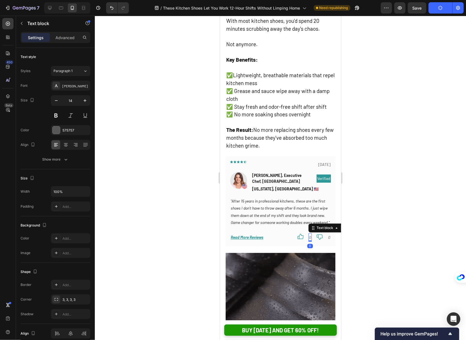
click at [310, 240] on icon "0" at bounding box center [310, 237] width 2 height 5
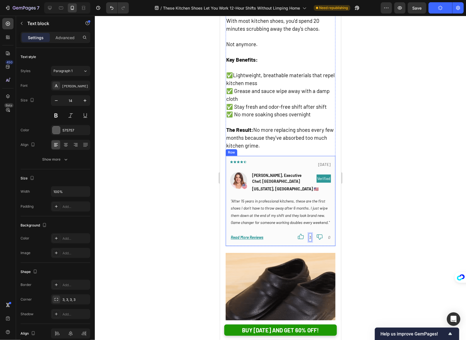
click at [330, 240] on icon "0" at bounding box center [329, 237] width 2 height 5
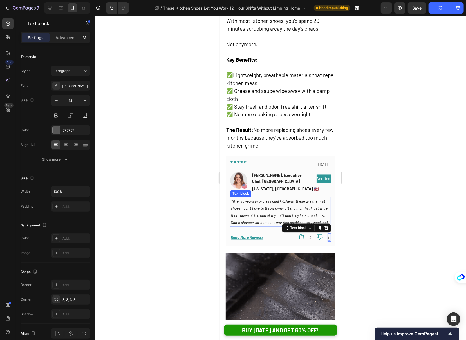
click at [279, 202] on icon ""After 15 years in professional kitchens, these are the first shoes I don't hav…" at bounding box center [280, 211] width 99 height 26
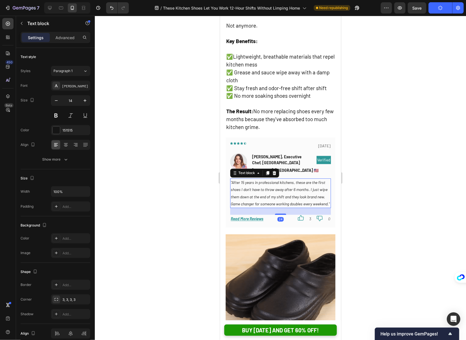
scroll to position [577, 0]
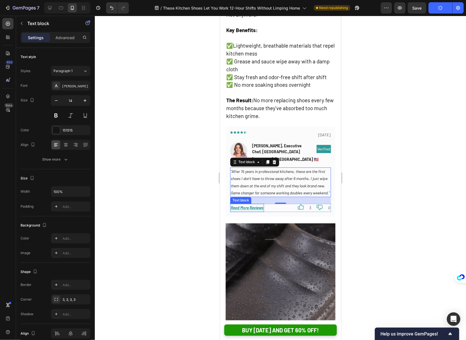
click at [253, 210] on icon "Read More Reviews" at bounding box center [247, 207] width 33 height 5
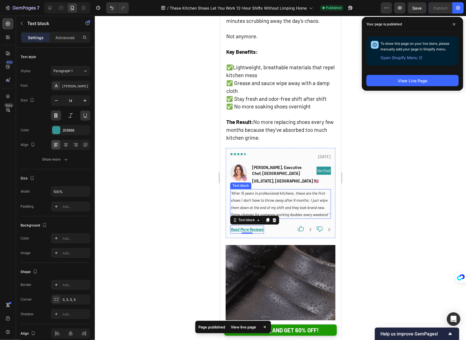
scroll to position [496, 0]
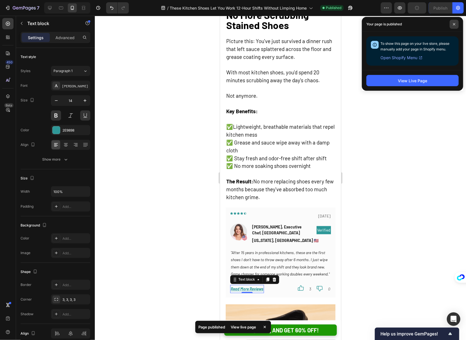
click at [454, 27] on span at bounding box center [454, 24] width 9 height 9
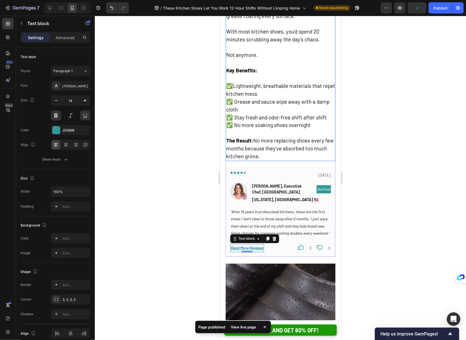
scroll to position [572, 0]
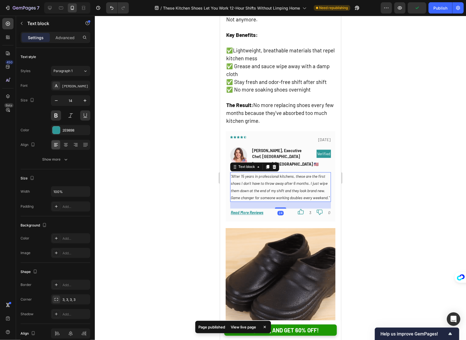
click at [294, 173] on p ""After 15 years in professional kitchens, these are the first shoes I don't hav…" at bounding box center [281, 187] width 100 height 28
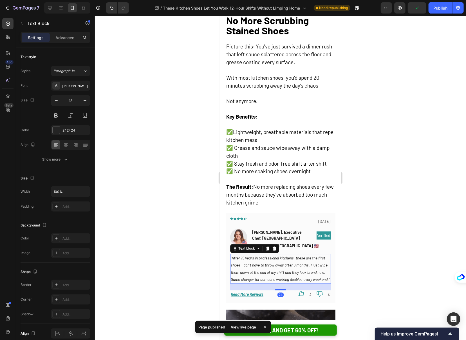
click at [294, 168] on span "✅ No more soaking shoes overnight" at bounding box center [268, 171] width 84 height 6
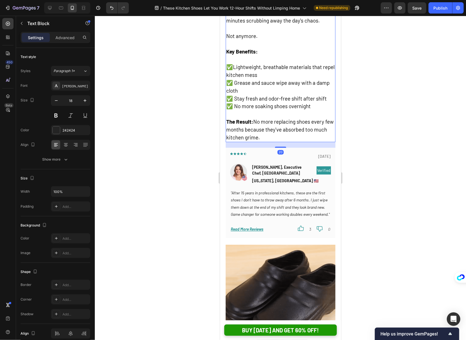
scroll to position [564, 0]
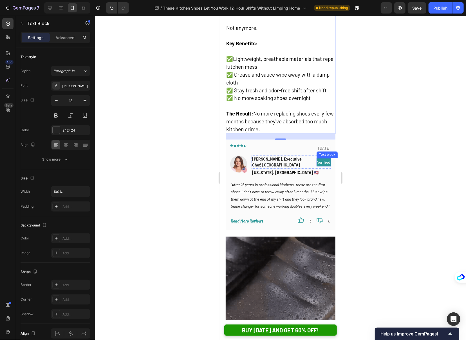
click at [323, 158] on p "Verified" at bounding box center [323, 161] width 13 height 7
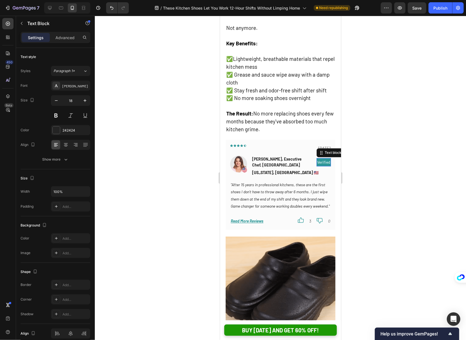
click at [323, 158] on p "Verified" at bounding box center [323, 161] width 13 height 7
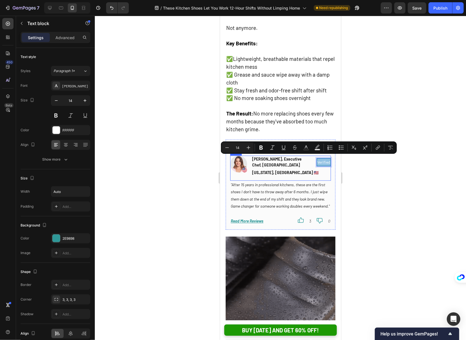
click at [315, 184] on p ""After 15 years in professional kitchens, these are the first shoes I don't hav…" at bounding box center [281, 195] width 100 height 28
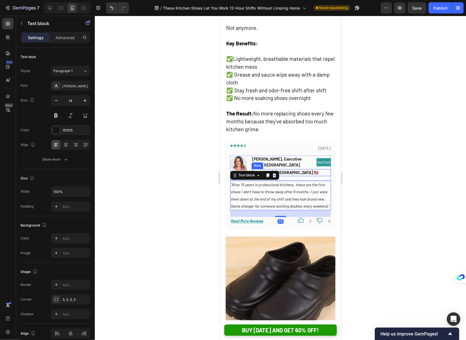
click at [317, 160] on p "Verified" at bounding box center [323, 161] width 13 height 7
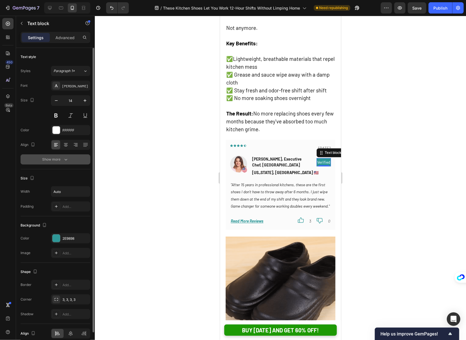
click at [59, 158] on div "Show more" at bounding box center [55, 159] width 26 height 6
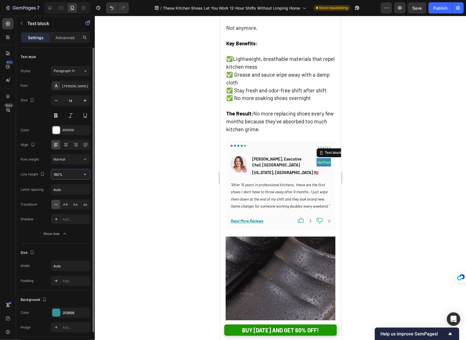
click at [56, 174] on input "180%" at bounding box center [70, 174] width 39 height 10
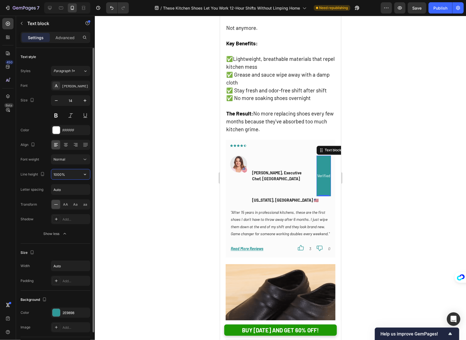
type input "100%"
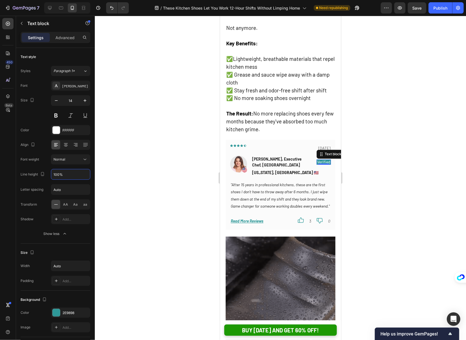
click at [406, 182] on div at bounding box center [280, 178] width 371 height 324
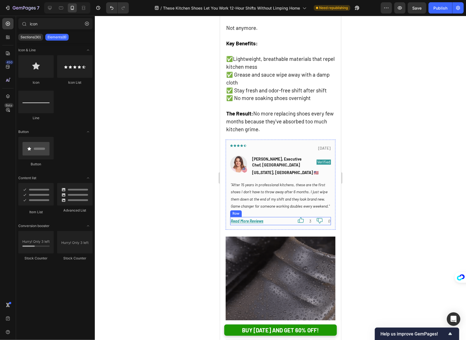
click at [261, 223] on icon "Read More Reviews" at bounding box center [247, 220] width 33 height 5
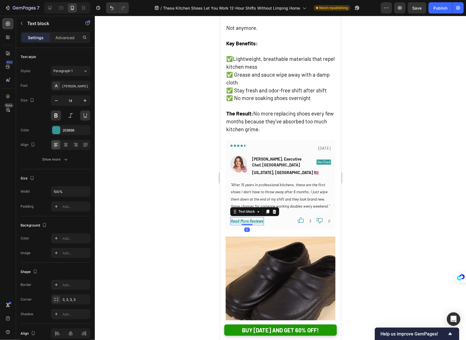
click at [259, 223] on icon "Read More Reviews" at bounding box center [247, 220] width 33 height 5
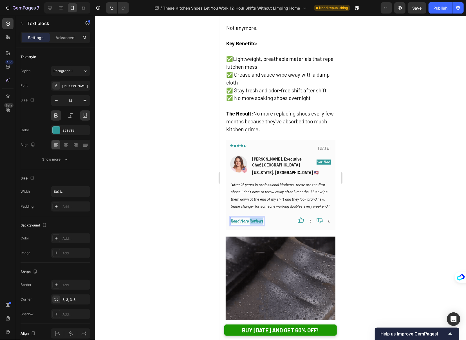
click at [259, 223] on icon "Read More Reviews" at bounding box center [247, 220] width 33 height 5
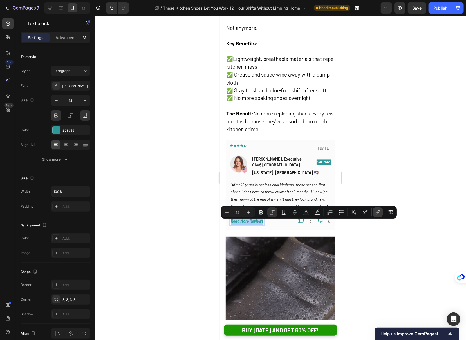
click at [378, 211] on icon "Editor contextual toolbar" at bounding box center [378, 212] width 6 height 6
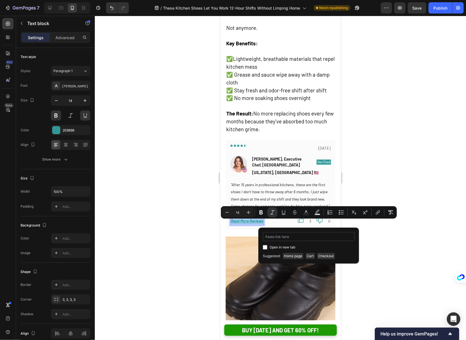
click at [321, 234] on input "Editor contextual toolbar" at bounding box center [309, 236] width 92 height 9
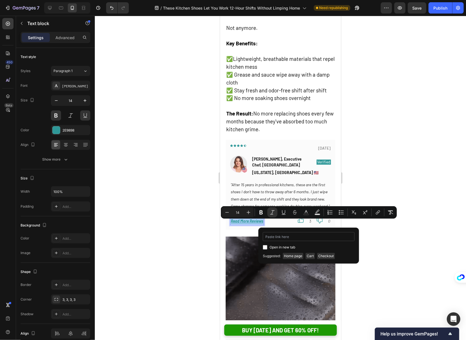
click at [321, 234] on input "Editor contextual toolbar" at bounding box center [309, 236] width 92 height 9
type input "https://armadilo.co/products/torrey-classic-clogs"
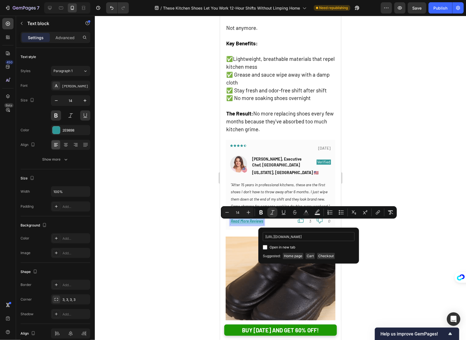
scroll to position [0, 15]
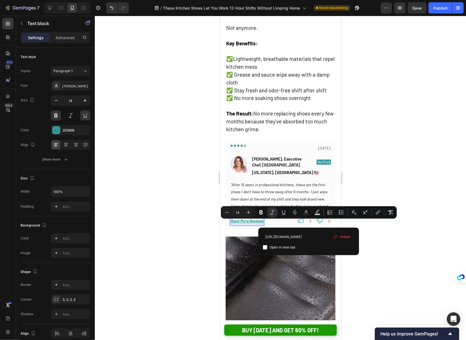
click at [375, 244] on div at bounding box center [280, 178] width 371 height 324
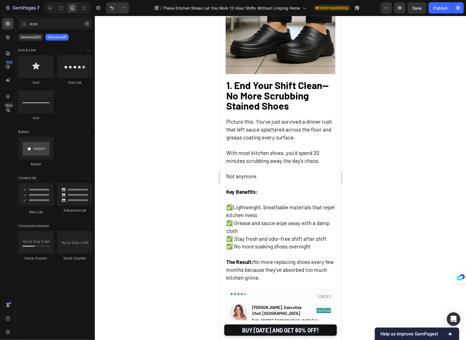
scroll to position [439, 0]
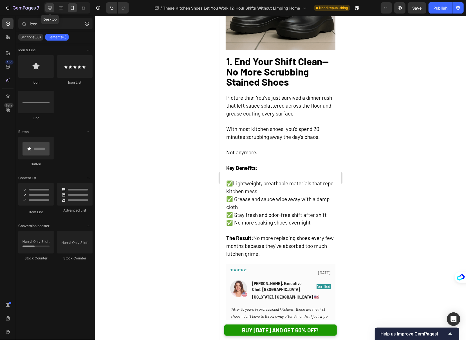
click at [49, 9] on icon at bounding box center [50, 8] width 6 height 6
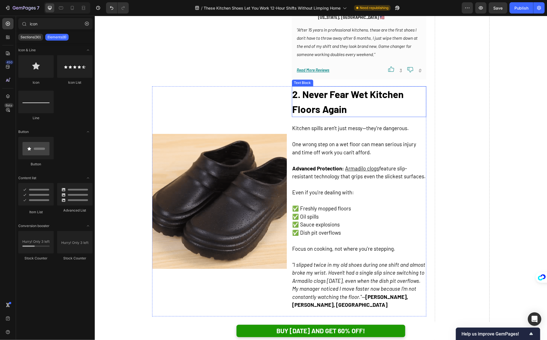
scroll to position [645, 0]
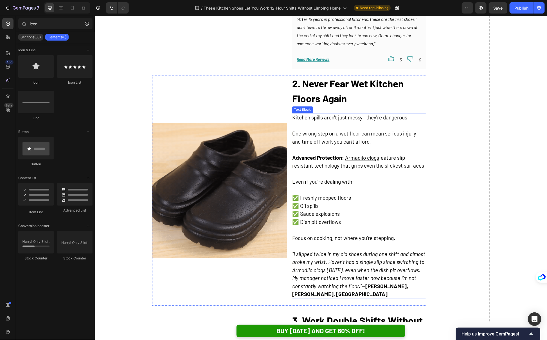
click at [395, 283] on p ""I slipped twice in my old shoes during one shift and almost broke my wrist. Ha…" at bounding box center [359, 274] width 134 height 48
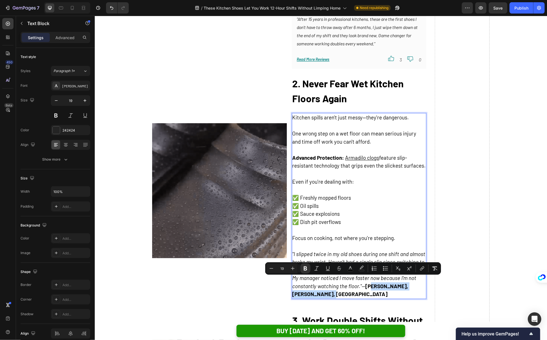
drag, startPoint x: 388, startPoint y: 287, endPoint x: 384, endPoint y: 279, distance: 9.5
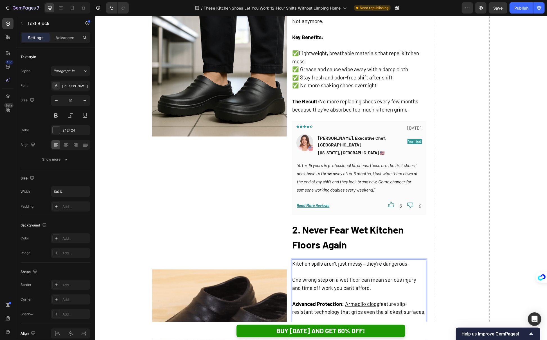
scroll to position [436, 0]
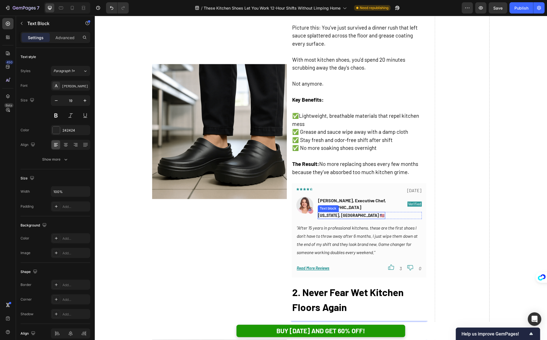
click at [343, 212] on div "[US_STATE], [GEOGRAPHIC_DATA] 🇺🇸" at bounding box center [352, 215] width 68 height 7
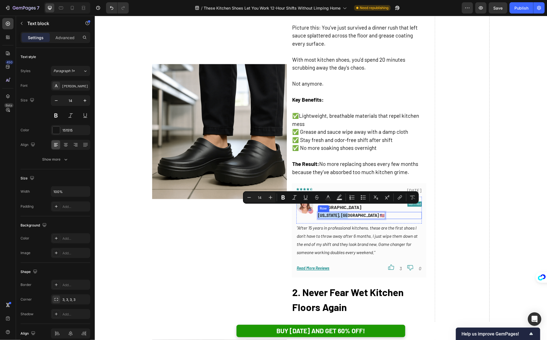
click at [346, 212] on div "Texas, USA 🇺🇸 Text block 0 Row" at bounding box center [370, 215] width 104 height 7
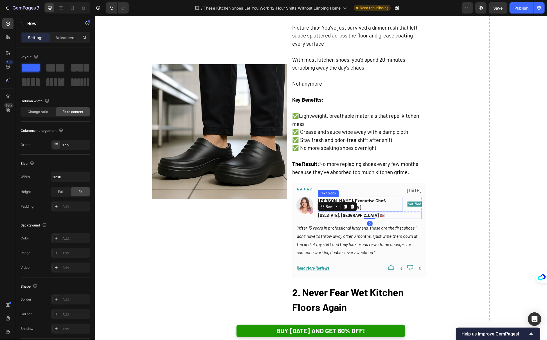
click at [366, 201] on p "[PERSON_NAME], Executive Chef, [GEOGRAPHIC_DATA]" at bounding box center [360, 204] width 84 height 14
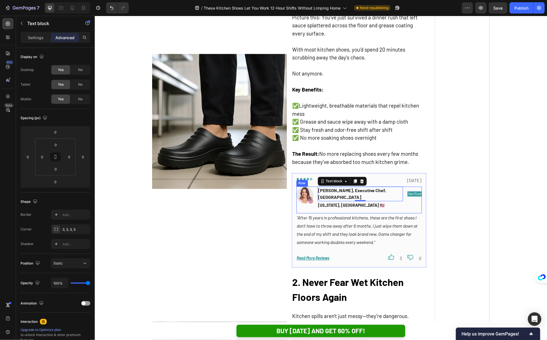
scroll to position [447, 0]
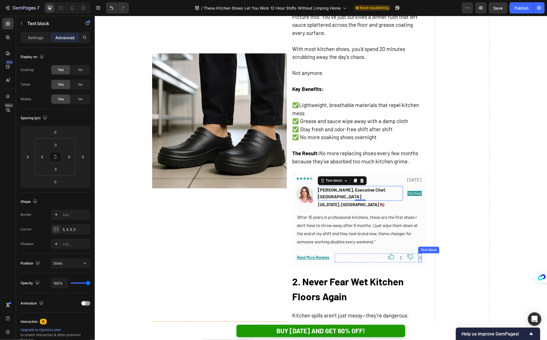
click at [420, 255] on icon "0" at bounding box center [420, 257] width 3 height 5
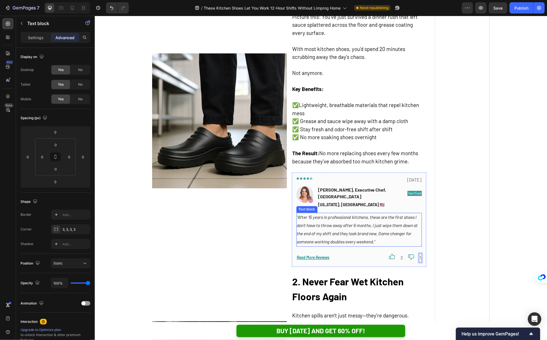
click at [365, 220] on icon ""After 15 years in professional kitchens, these are the first shoes I don't hav…" at bounding box center [357, 229] width 121 height 30
click at [361, 204] on div "Image Marcus T., Executive Chef, Miami Text block Verified Text block Row Texas…" at bounding box center [359, 199] width 126 height 27
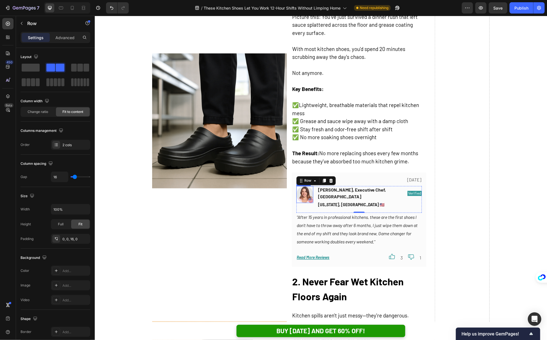
click at [304, 194] on img at bounding box center [304, 194] width 17 height 17
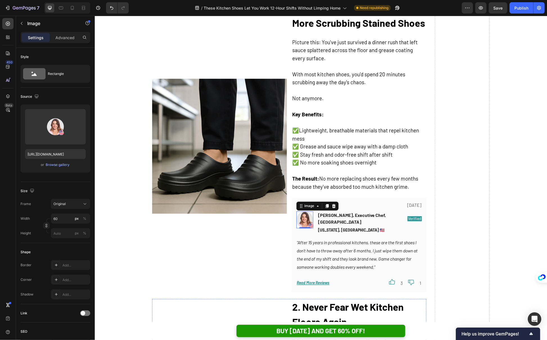
scroll to position [422, 0]
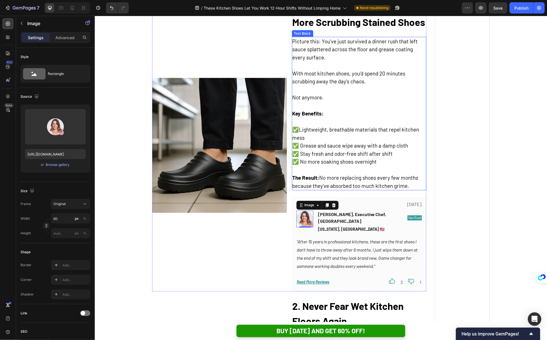
click at [315, 176] on strong "The Result:" at bounding box center [305, 177] width 27 height 6
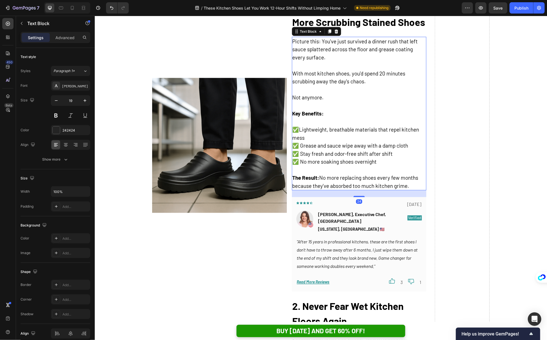
scroll to position [417, 0]
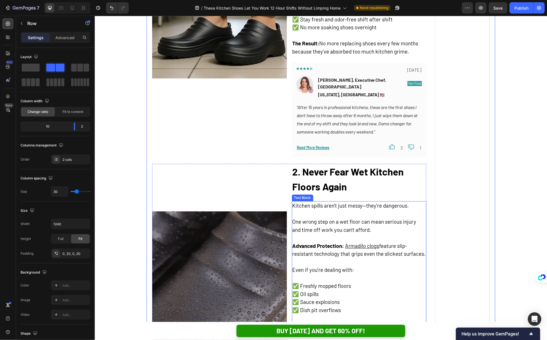
scroll to position [534, 0]
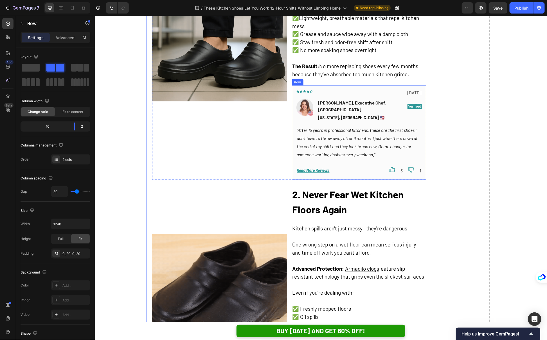
click at [338, 87] on div "Icon Icon Icon Icon Icon Row 2025/07/02 Text block Row Image Marcus T., Executi…" at bounding box center [359, 132] width 135 height 94
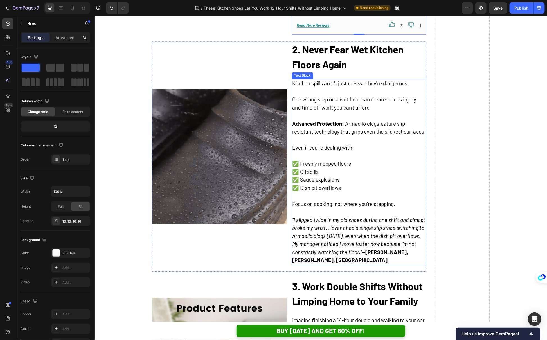
scroll to position [679, 0]
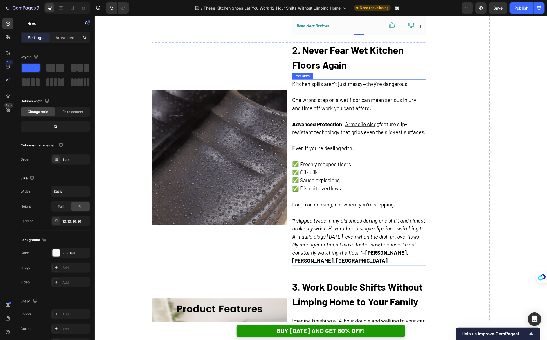
click at [401, 254] on p ""I slipped twice in my old shoes during one shift and almost broke my wrist. Ha…" at bounding box center [359, 240] width 134 height 48
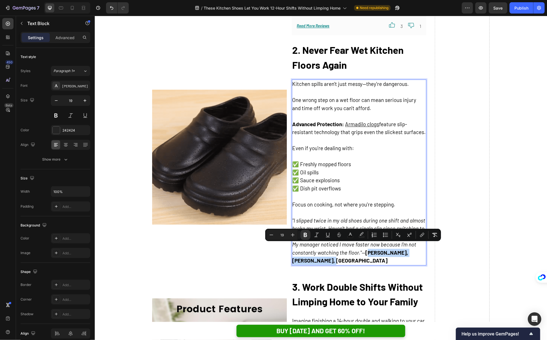
drag, startPoint x: 398, startPoint y: 251, endPoint x: 382, endPoint y: 247, distance: 16.0
click at [382, 247] on p ""I slipped twice in my old shoes during one shift and almost broke my wrist. Ha…" at bounding box center [359, 240] width 134 height 48
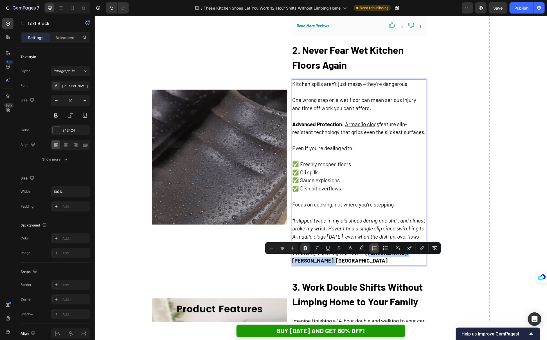
scroll to position [511, 0]
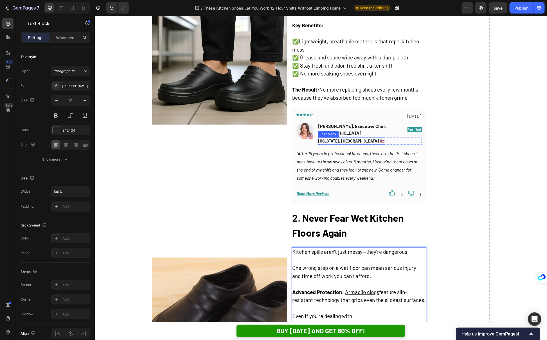
click at [341, 138] on p "[US_STATE], [GEOGRAPHIC_DATA] 🇺🇸" at bounding box center [351, 141] width 66 height 6
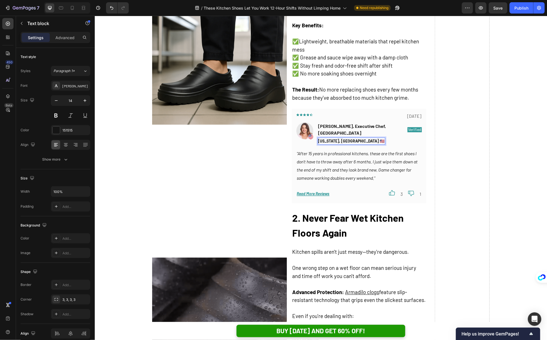
click at [340, 138] on p "[US_STATE], [GEOGRAPHIC_DATA] 🇺🇸" at bounding box center [351, 141] width 66 height 6
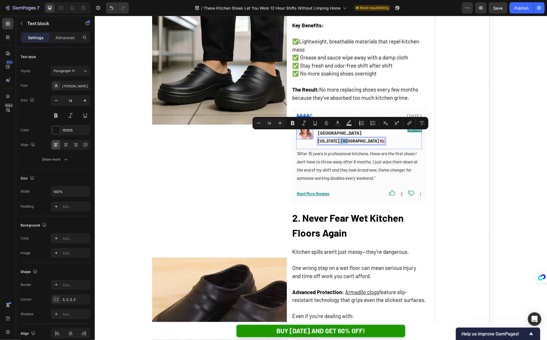
click at [308, 135] on img at bounding box center [304, 130] width 17 height 17
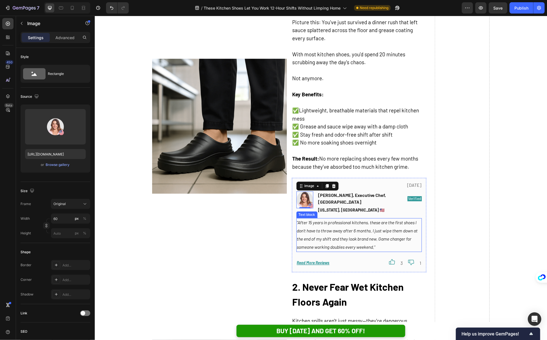
scroll to position [434, 0]
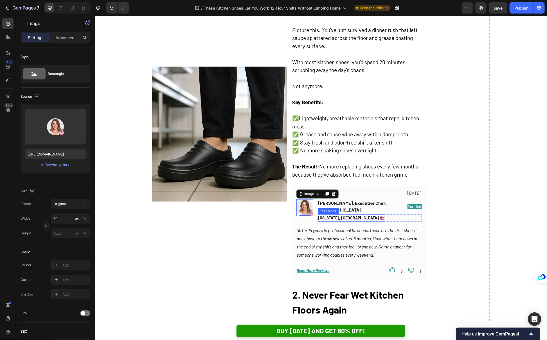
click at [340, 215] on p "[US_STATE], [GEOGRAPHIC_DATA] 🇺🇸" at bounding box center [351, 218] width 66 height 6
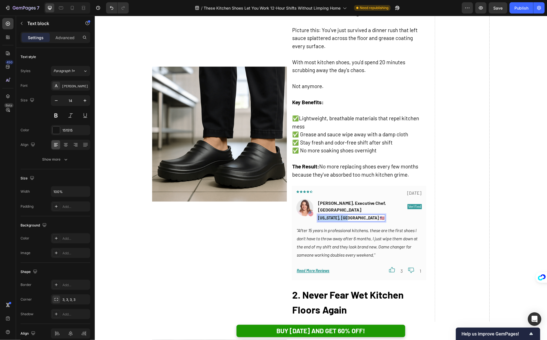
click at [340, 215] on p "[US_STATE], [GEOGRAPHIC_DATA] 🇺🇸" at bounding box center [351, 218] width 66 height 6
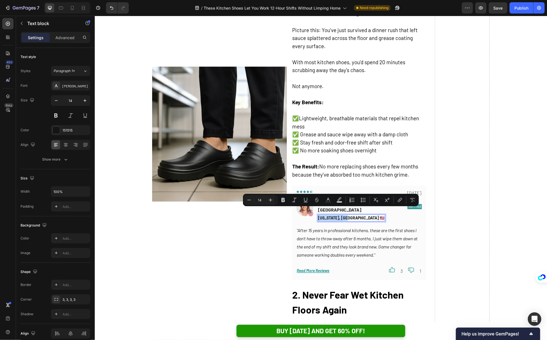
click at [341, 215] on p "[US_STATE], [GEOGRAPHIC_DATA] 🇺🇸" at bounding box center [351, 218] width 66 height 6
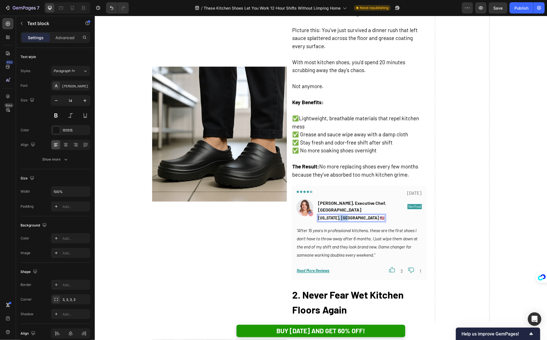
click at [341, 215] on p "[US_STATE], [GEOGRAPHIC_DATA] 🇺🇸" at bounding box center [351, 218] width 66 height 6
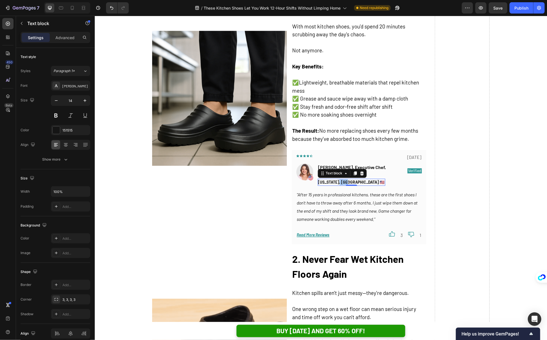
scroll to position [469, 0]
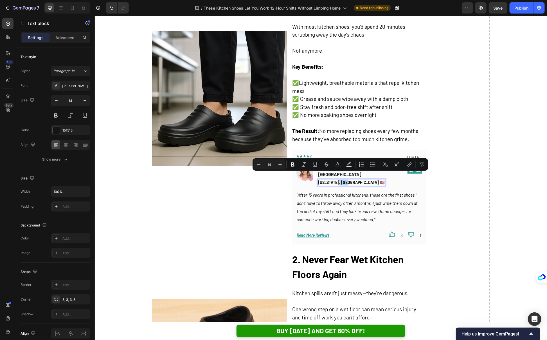
click at [262, 235] on div "Image" at bounding box center [219, 98] width 135 height 292
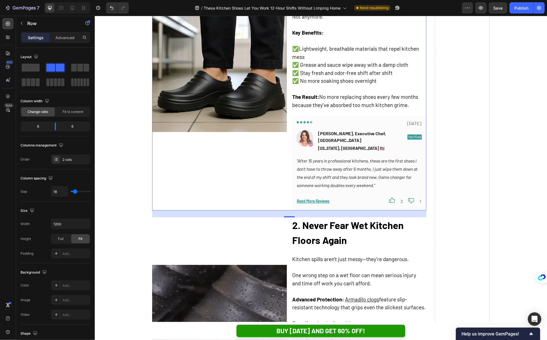
scroll to position [488, 0]
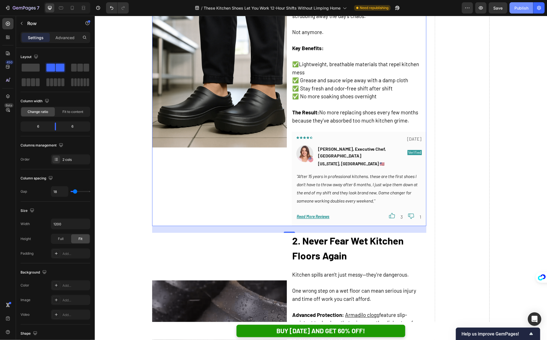
click at [466, 11] on button "Publish" at bounding box center [522, 7] width 24 height 11
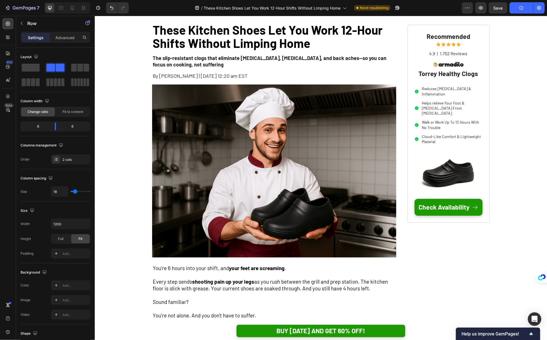
scroll to position [0, 0]
